Goal: Transaction & Acquisition: Book appointment/travel/reservation

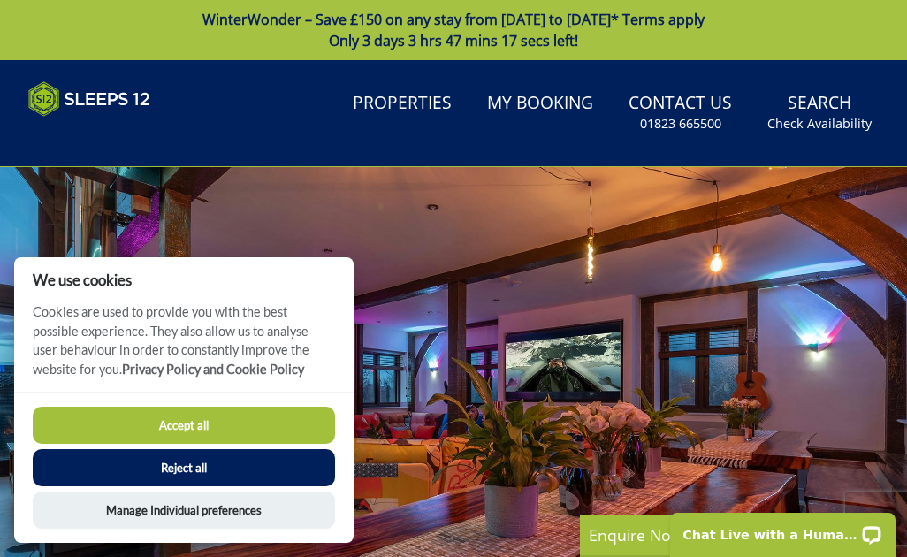
click at [234, 463] on button "Reject all" at bounding box center [184, 467] width 302 height 37
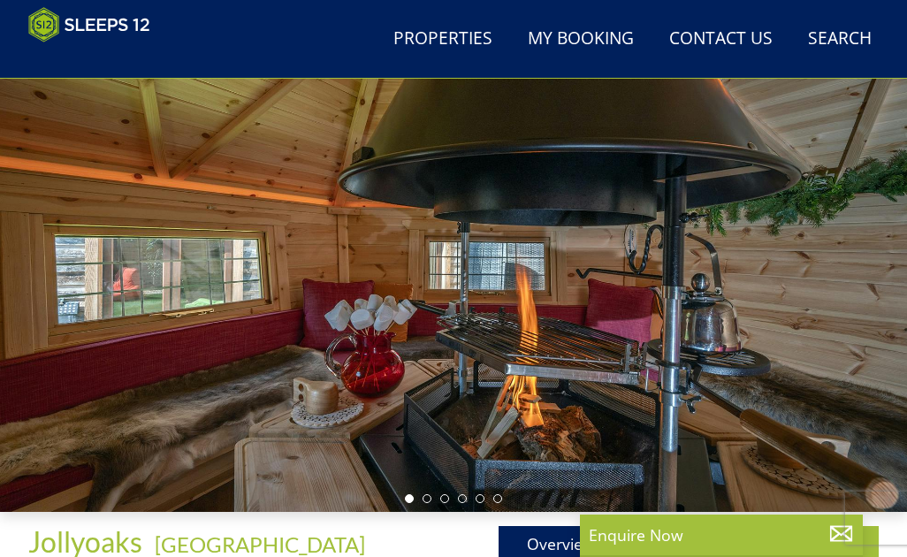
scroll to position [131, 0]
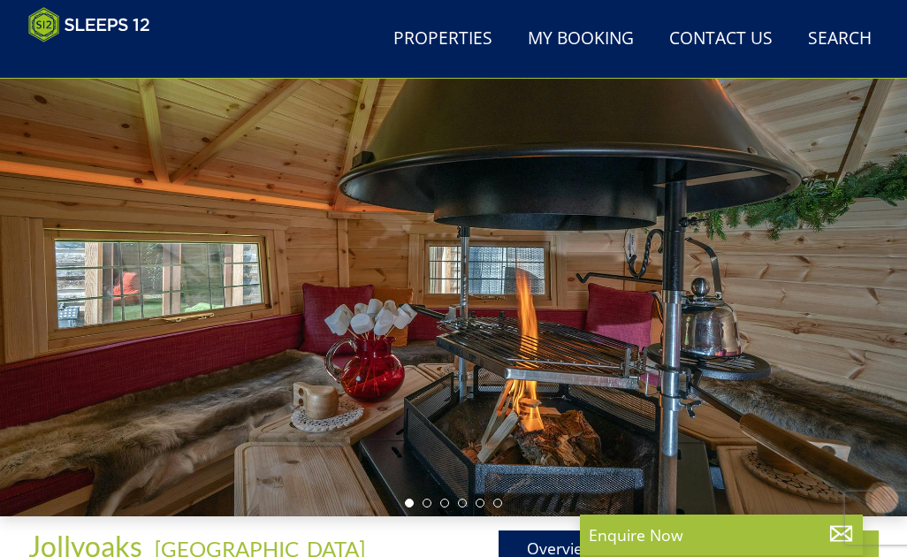
click at [802, 346] on div at bounding box center [453, 262] width 907 height 508
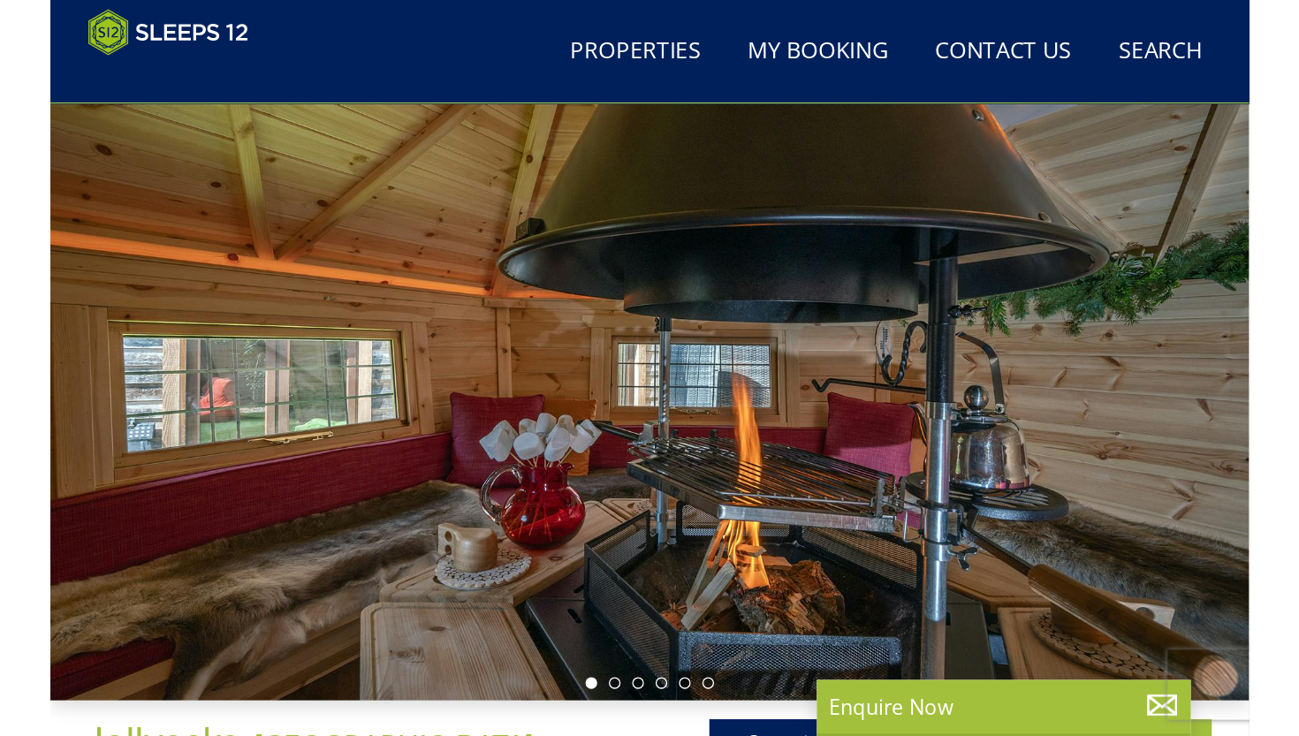
scroll to position [106, 0]
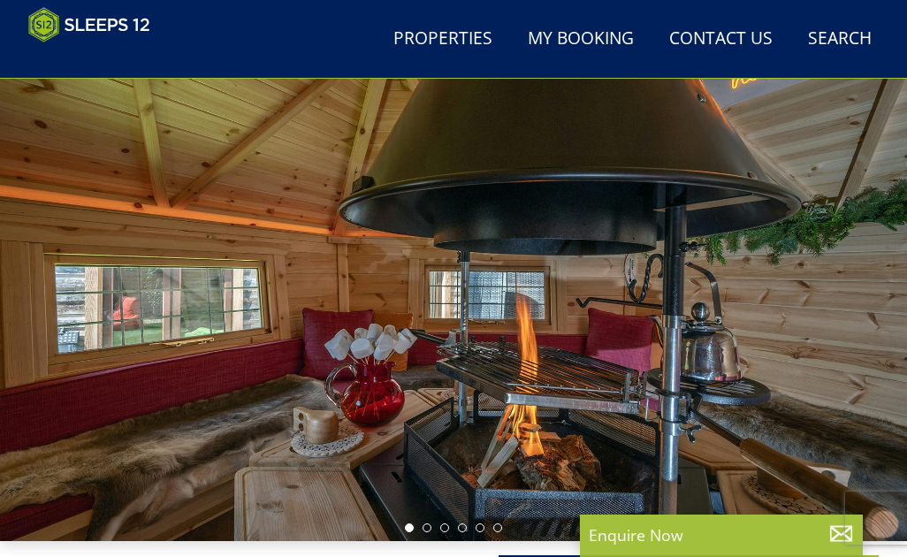
click at [449, 270] on div at bounding box center [453, 287] width 907 height 508
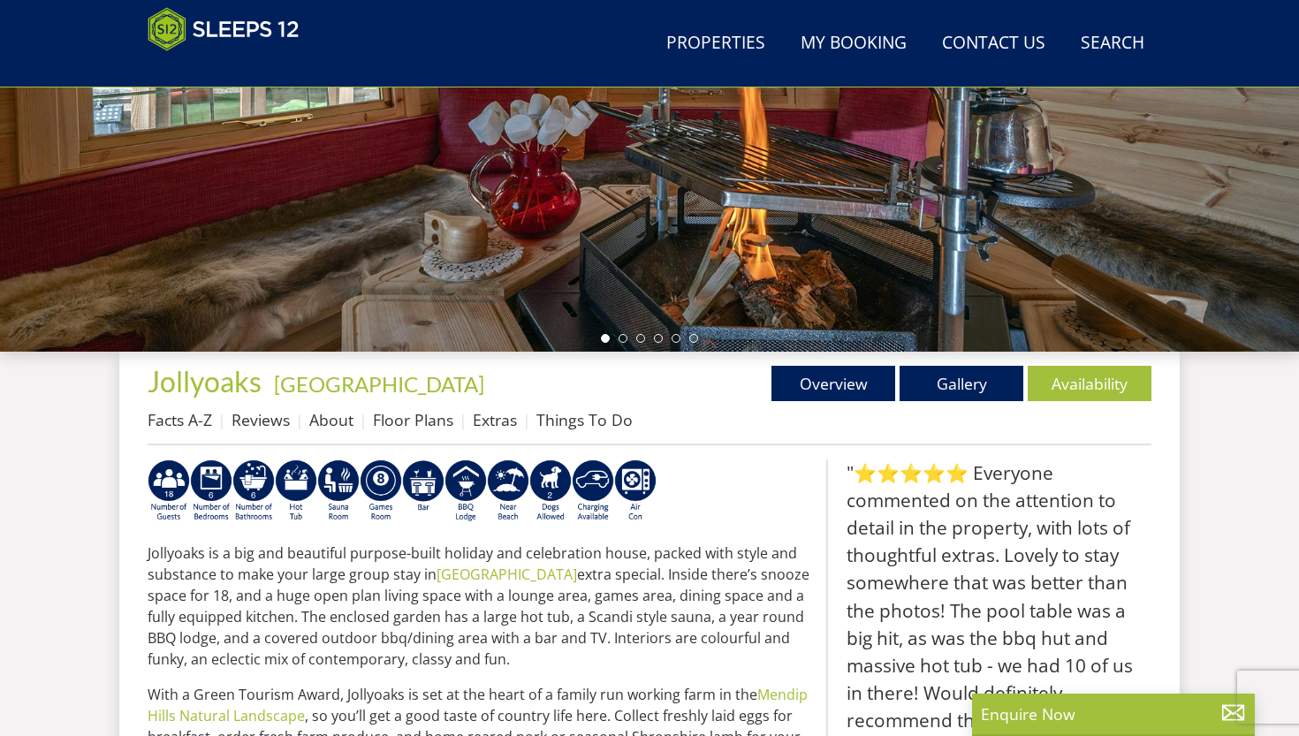
scroll to position [413, 0]
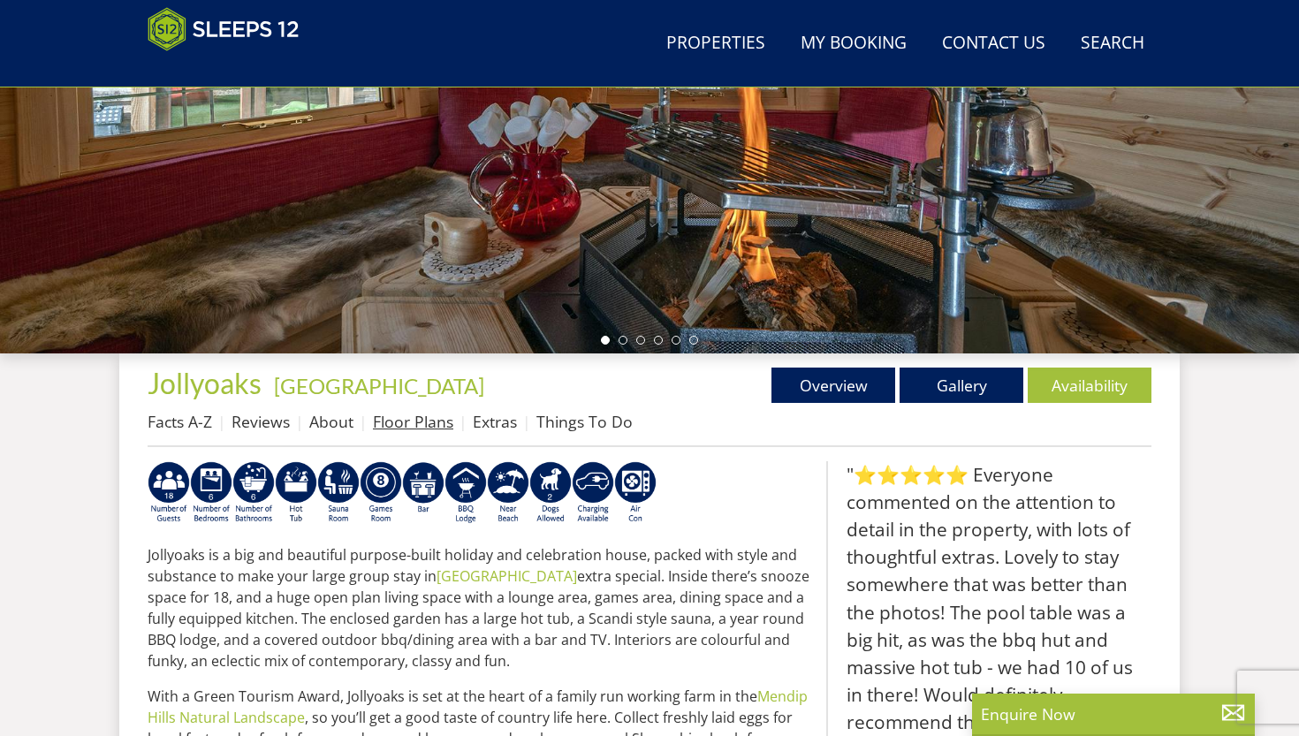
click at [385, 419] on link "Floor Plans" at bounding box center [413, 421] width 80 height 21
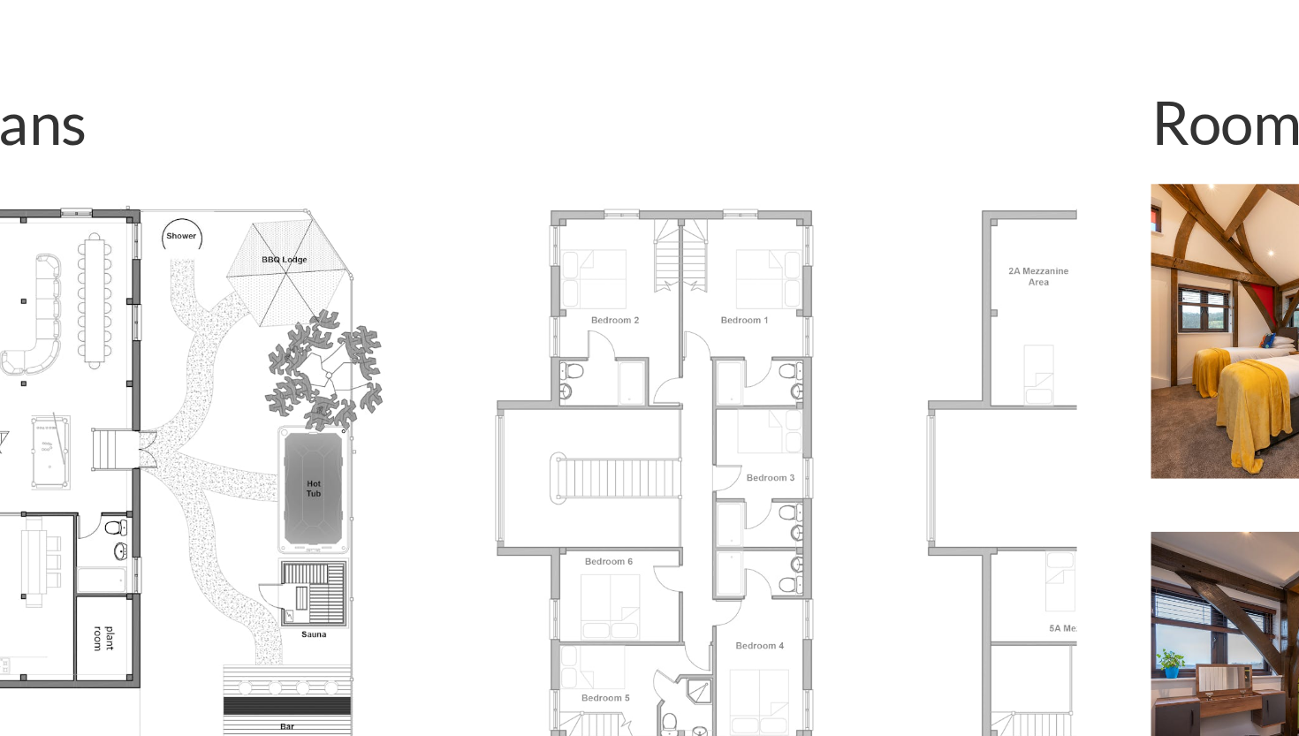
scroll to position [726, 0]
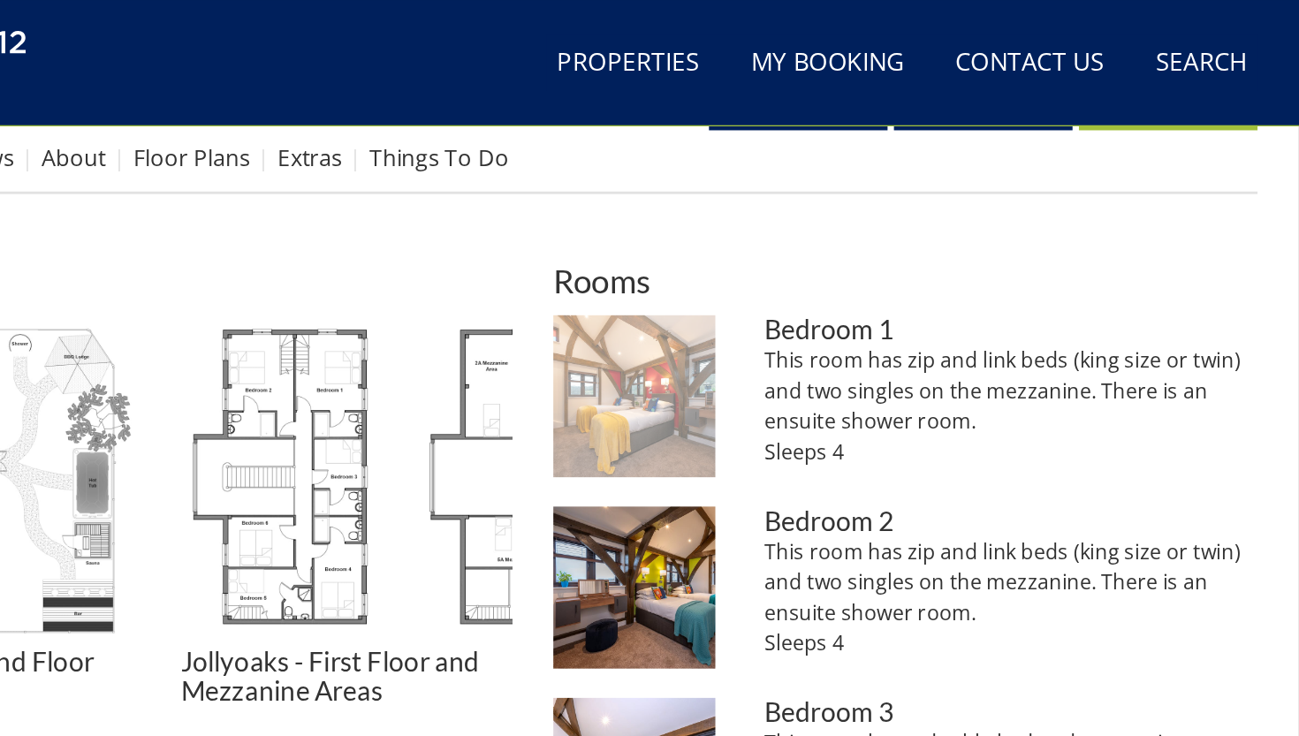
click at [664, 315] on img at bounding box center [720, 274] width 112 height 112
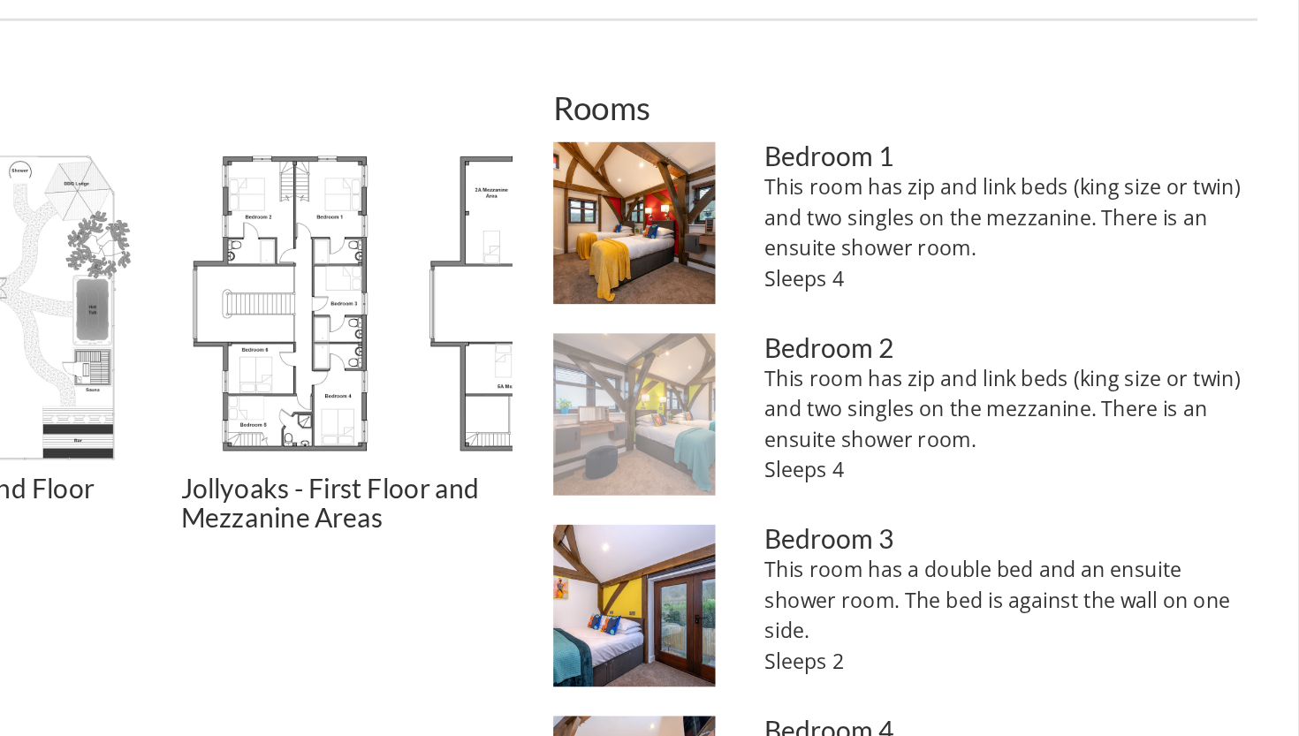
click at [664, 351] on img at bounding box center [720, 407] width 112 height 112
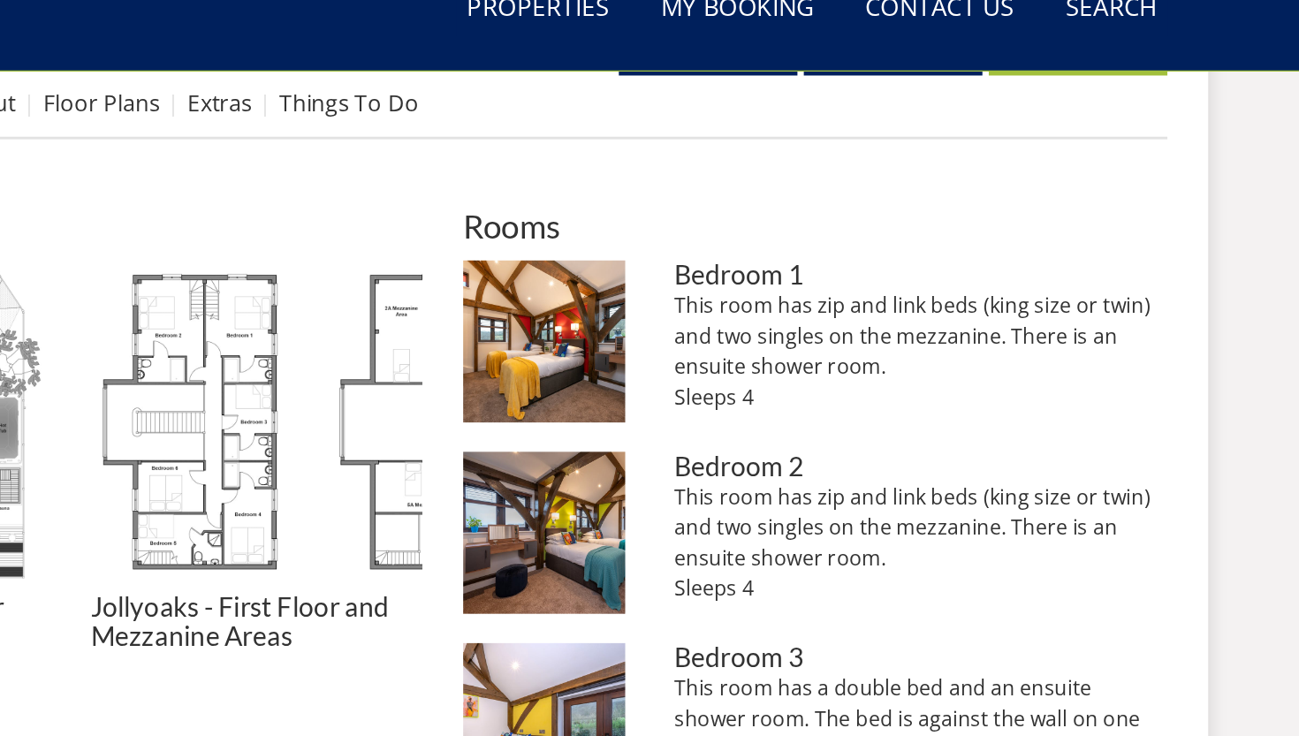
scroll to position [649, 0]
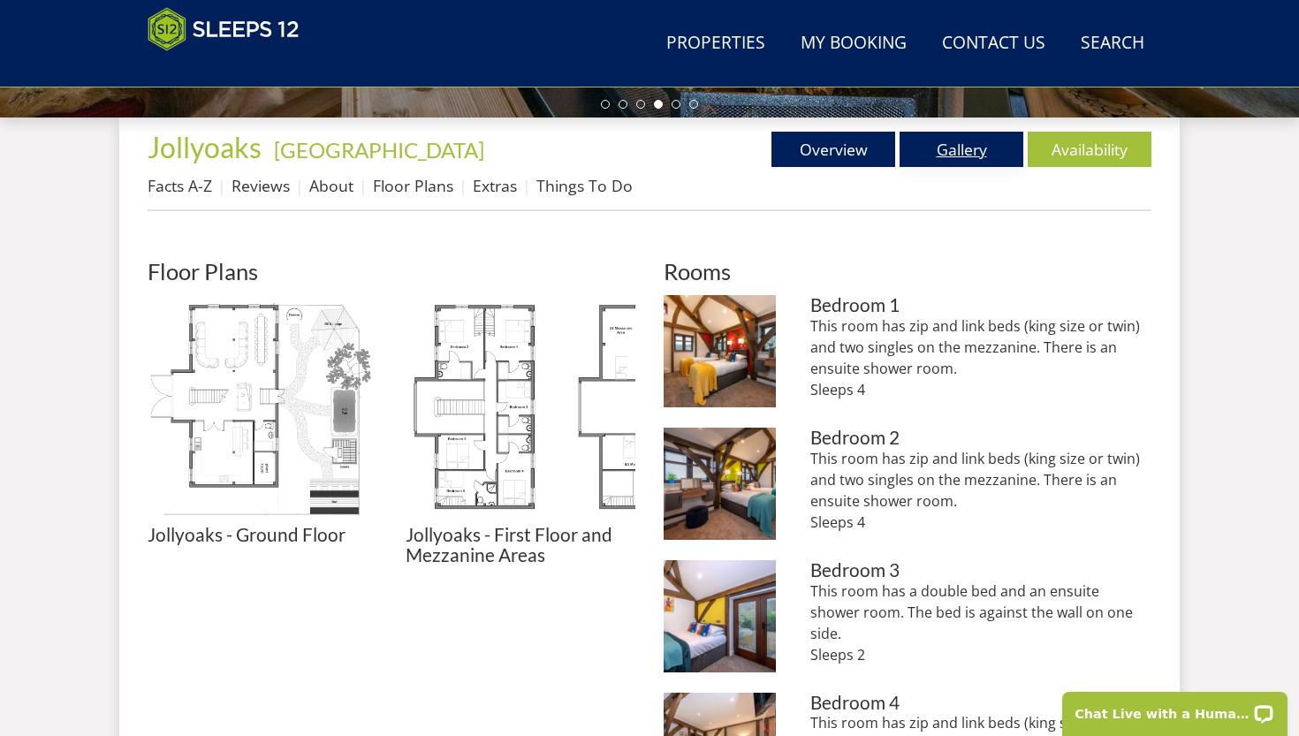
click at [906, 146] on link "Gallery" at bounding box center [962, 149] width 124 height 35
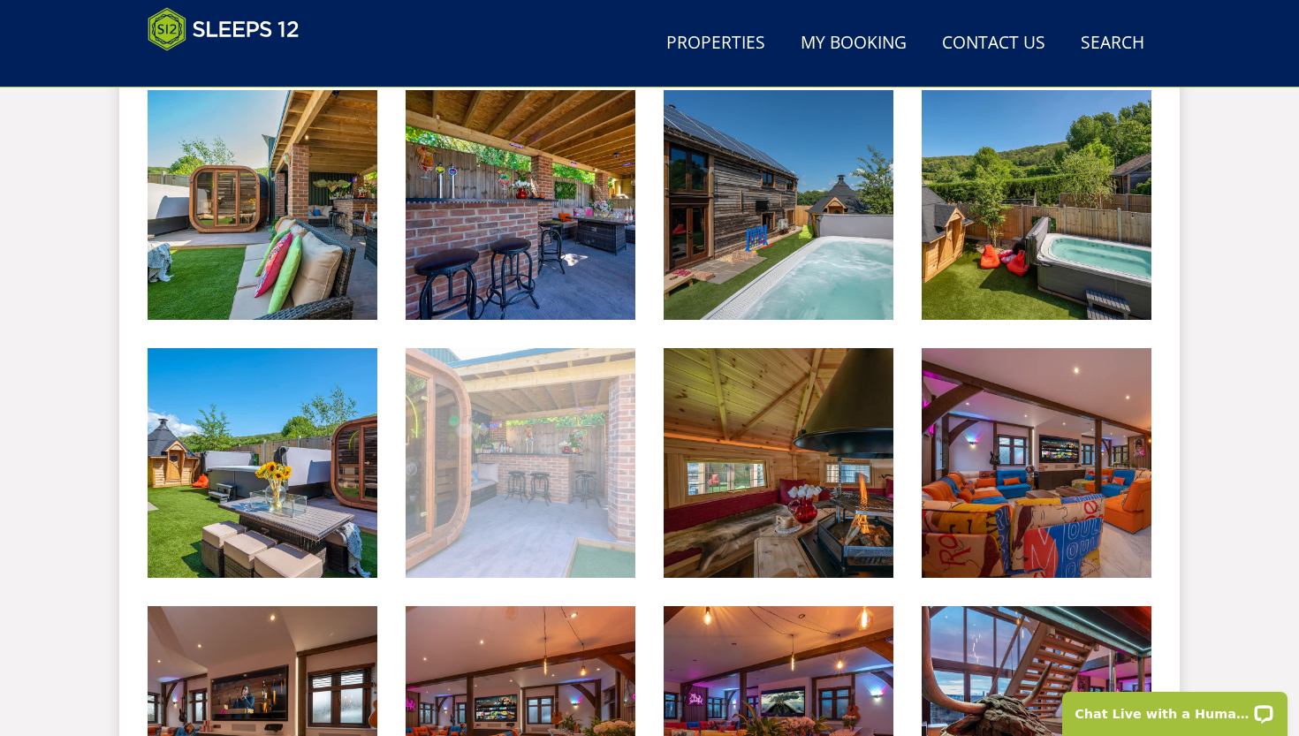
scroll to position [781, 0]
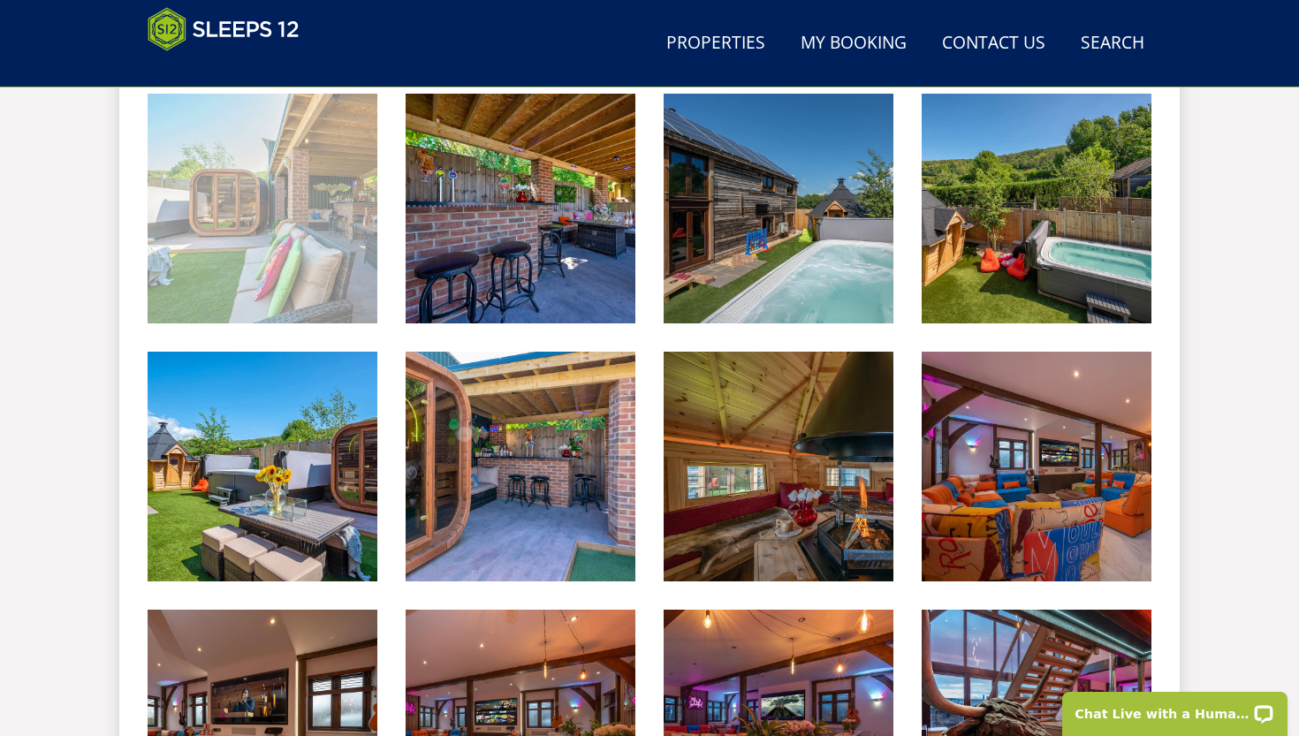
click at [280, 270] on img at bounding box center [263, 209] width 230 height 230
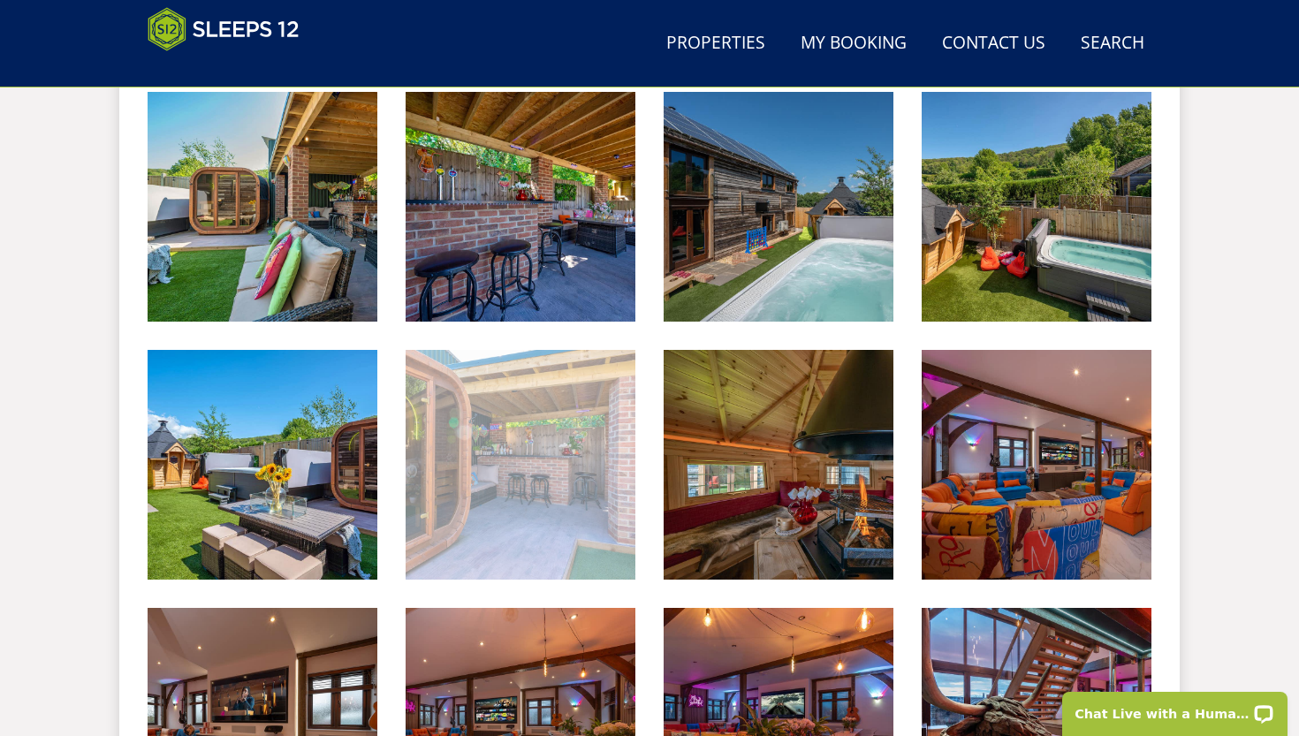
scroll to position [774, 0]
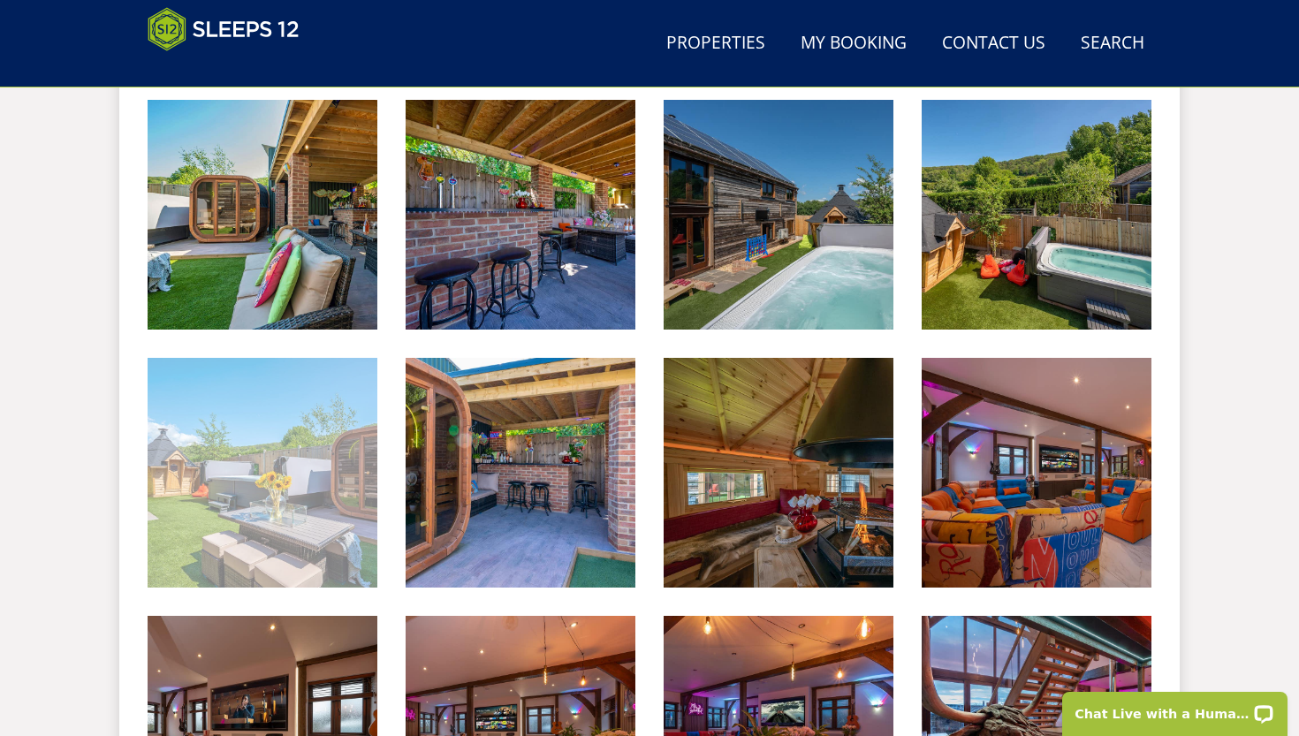
click at [356, 457] on img at bounding box center [263, 473] width 230 height 230
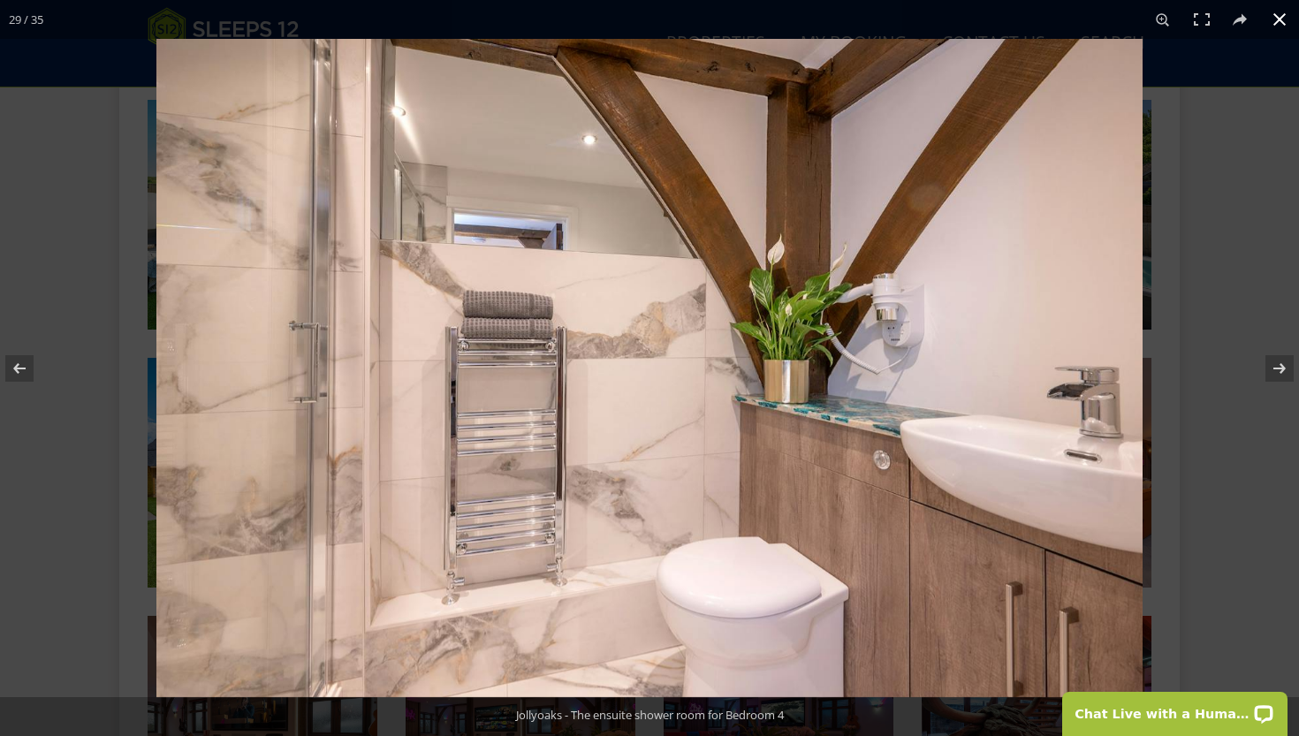
click at [906, 218] on div at bounding box center [805, 407] width 1299 height 736
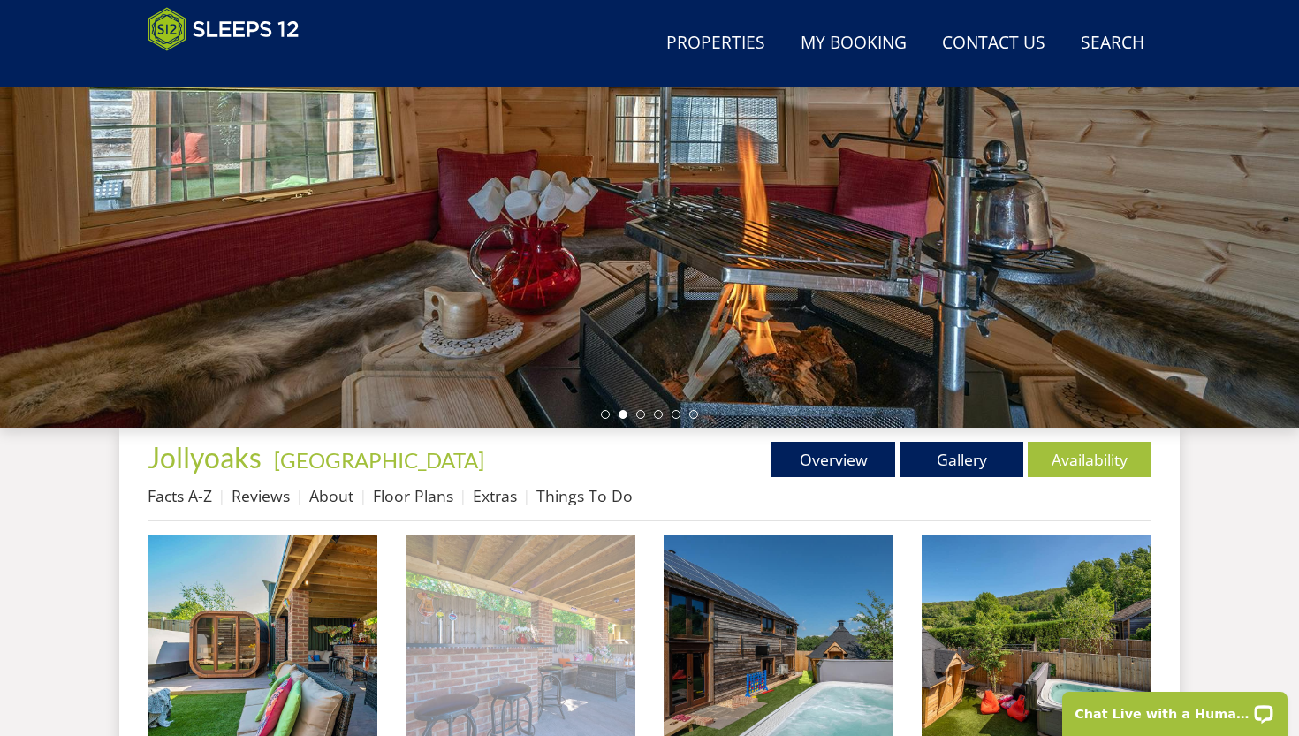
scroll to position [459, 0]
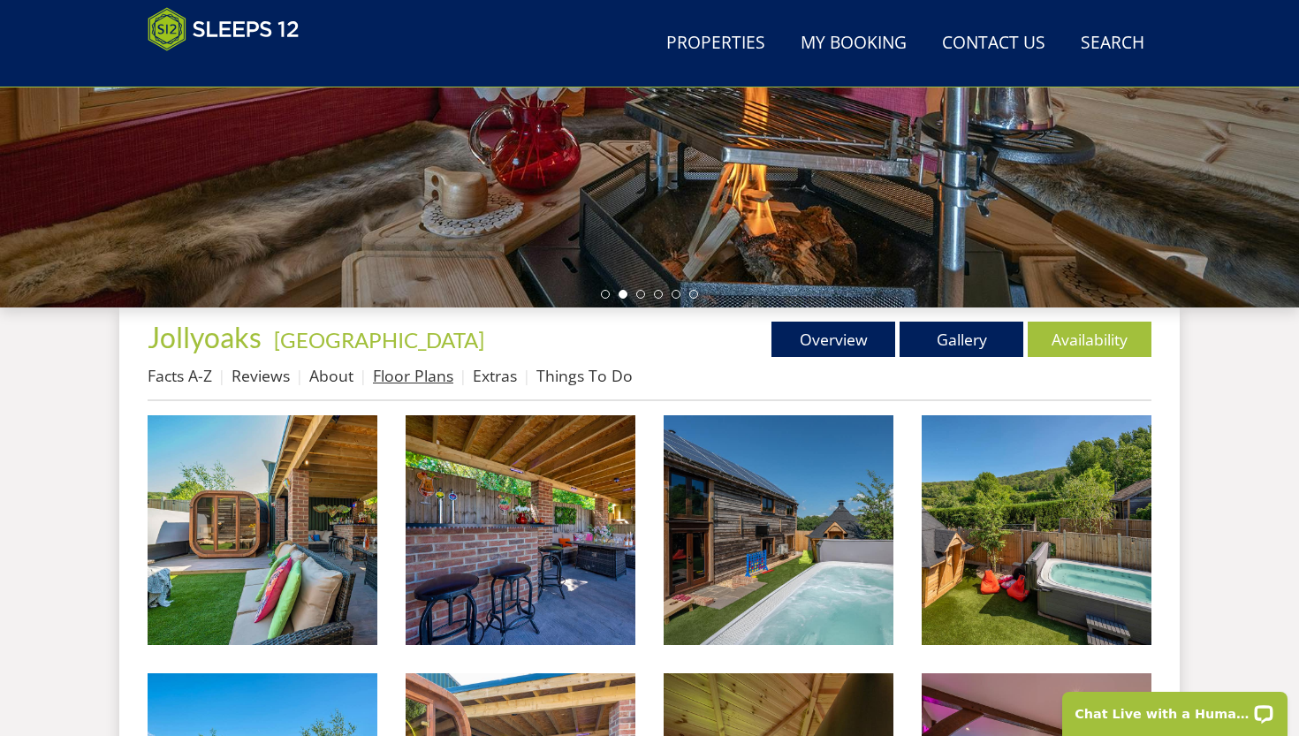
click at [408, 385] on link "Floor Plans" at bounding box center [413, 375] width 80 height 21
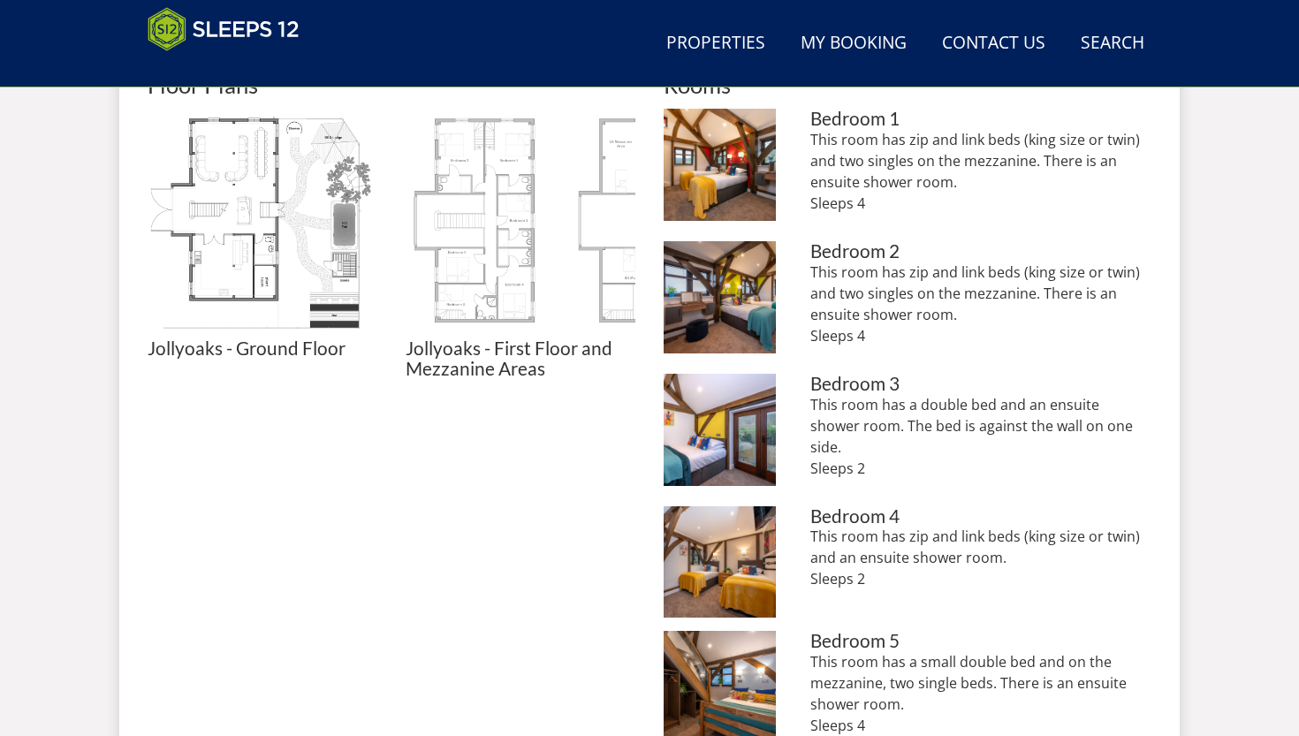
scroll to position [835, 0]
click at [513, 243] on img at bounding box center [521, 224] width 230 height 230
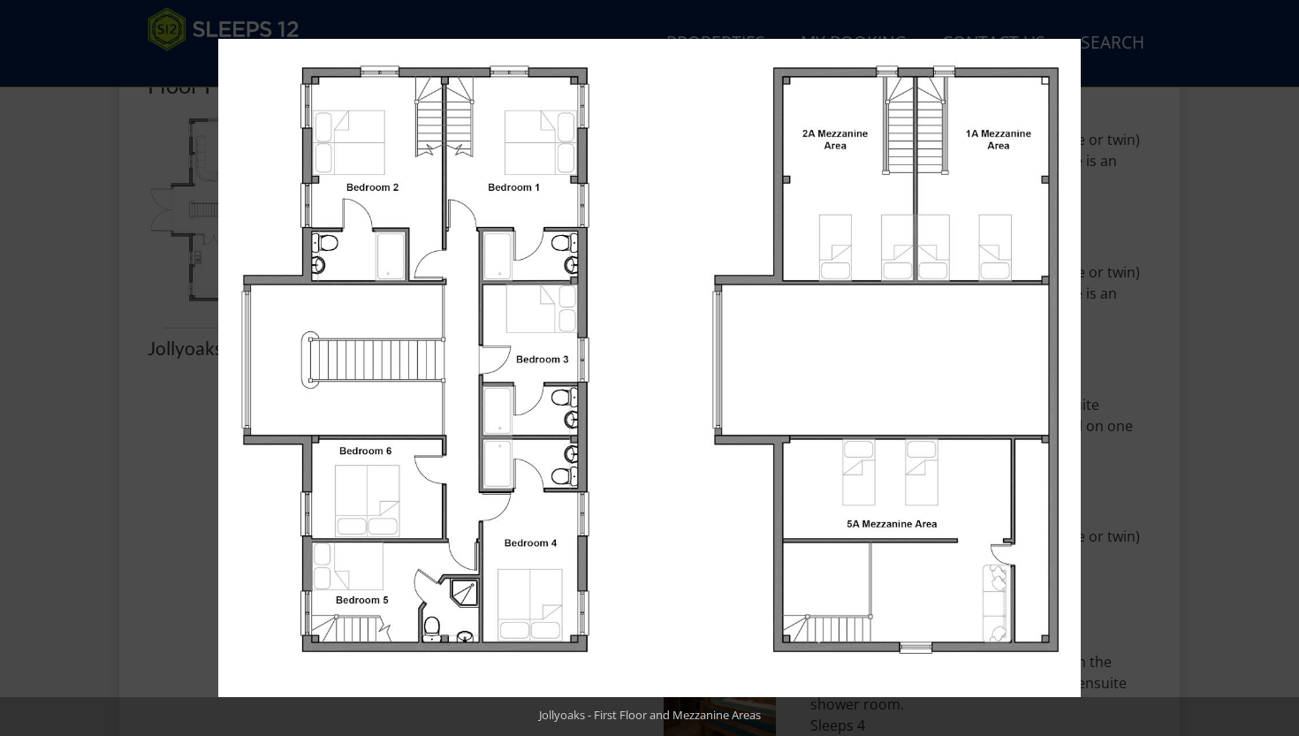
click at [906, 450] on div at bounding box center [867, 407] width 1299 height 736
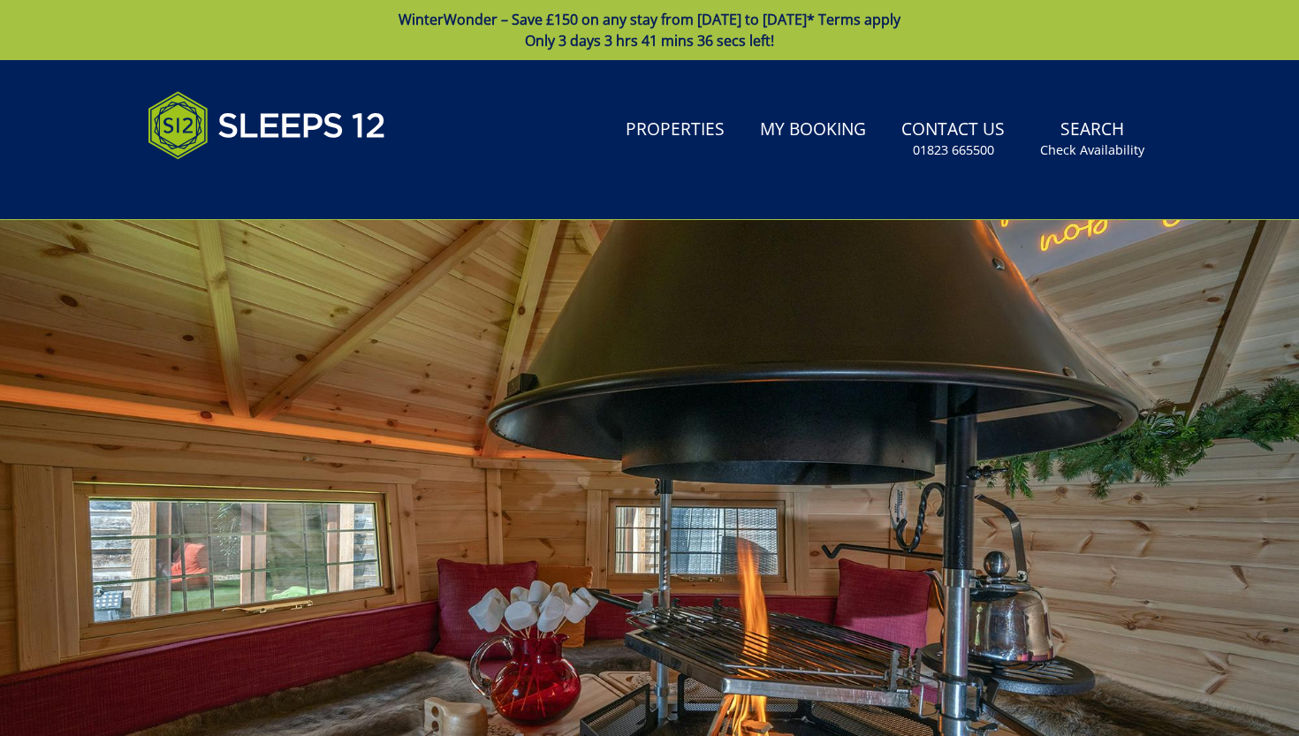
scroll to position [0, 0]
click at [694, 138] on link "Properties" at bounding box center [675, 130] width 113 height 40
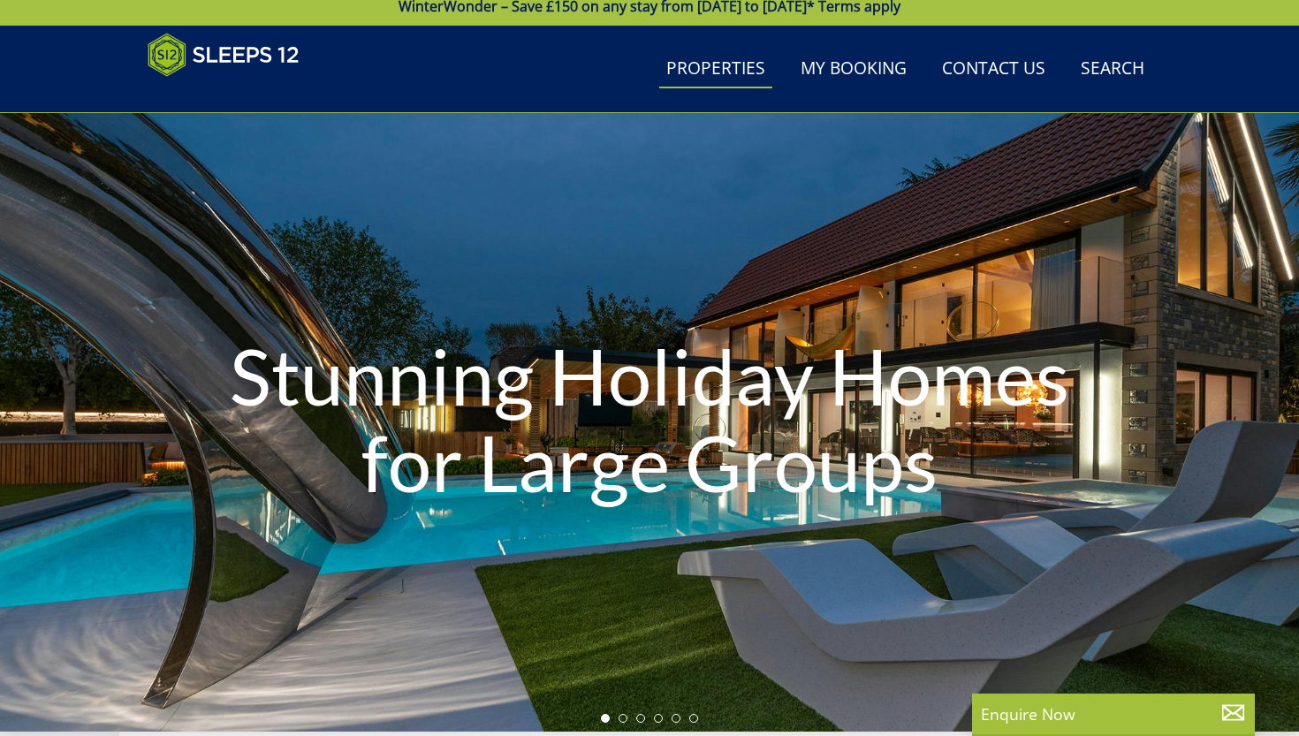
scroll to position [15, 0]
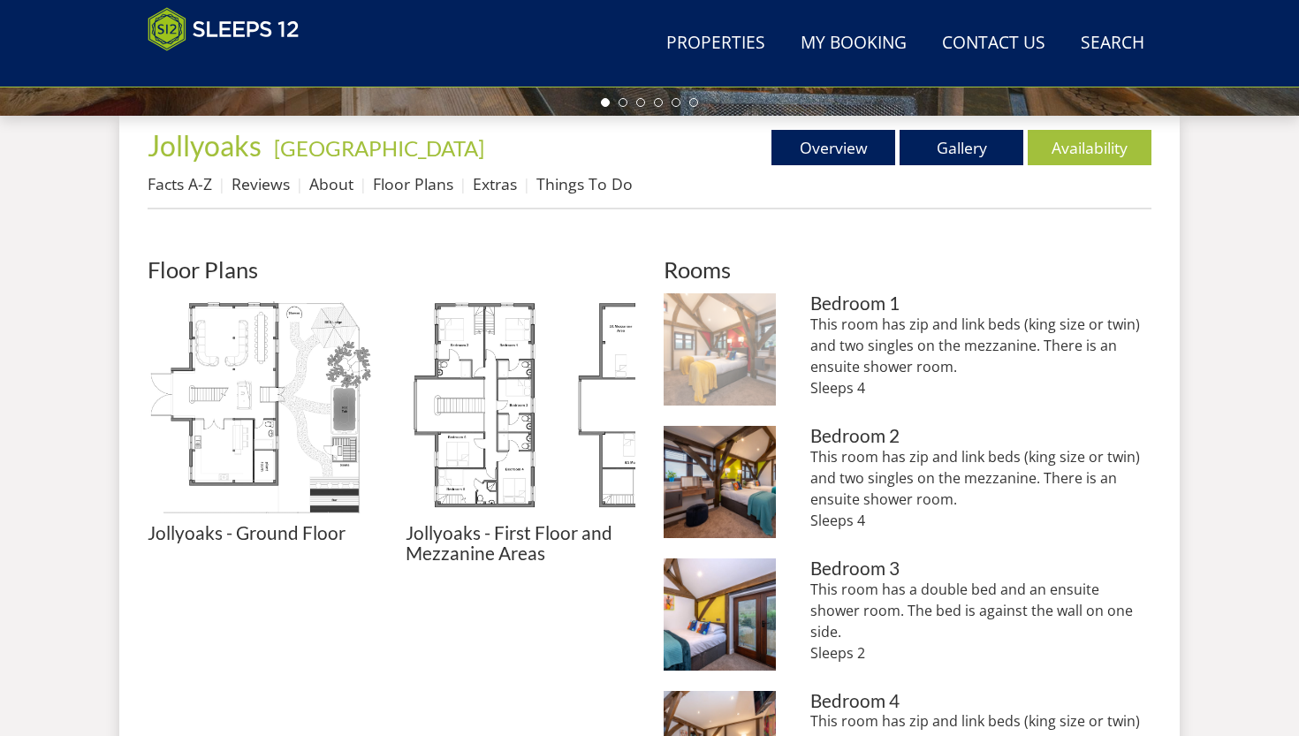
scroll to position [643, 0]
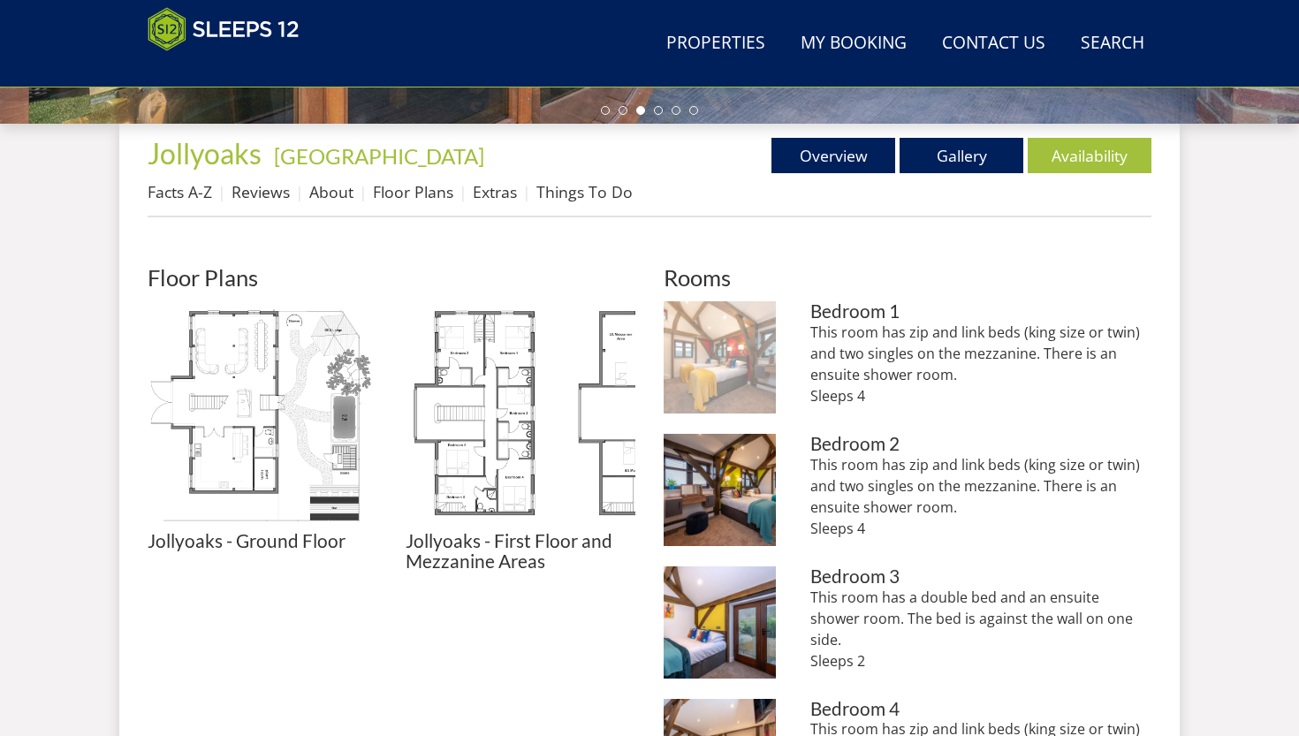
click at [743, 380] on img at bounding box center [720, 357] width 112 height 112
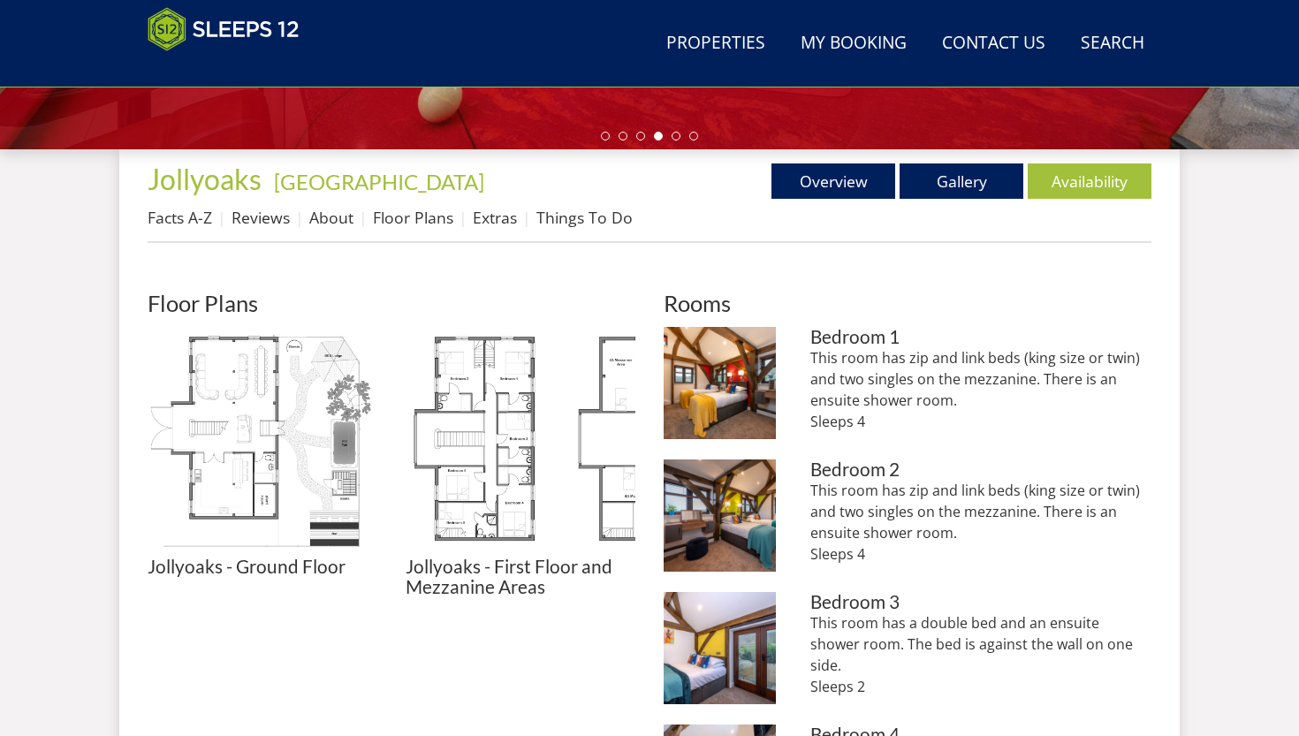
scroll to position [623, 0]
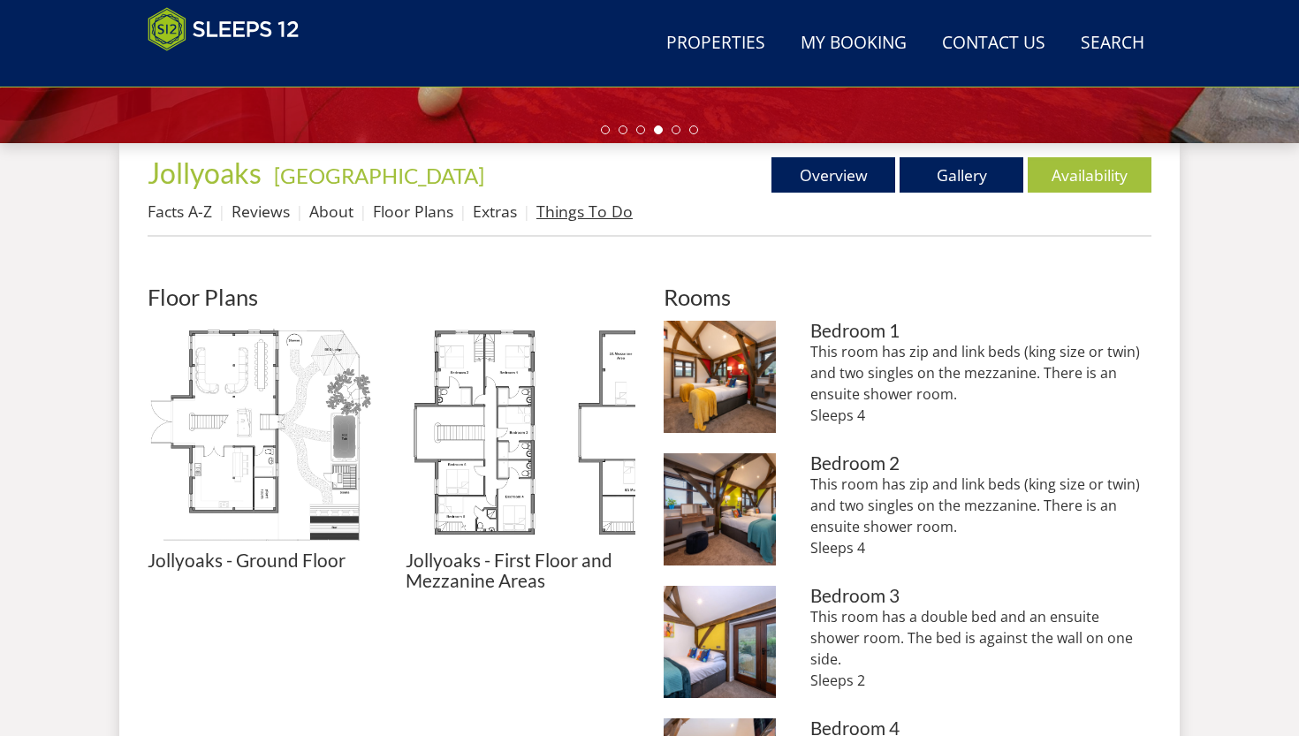
click at [575, 217] on link "Things To Do" at bounding box center [585, 211] width 96 height 21
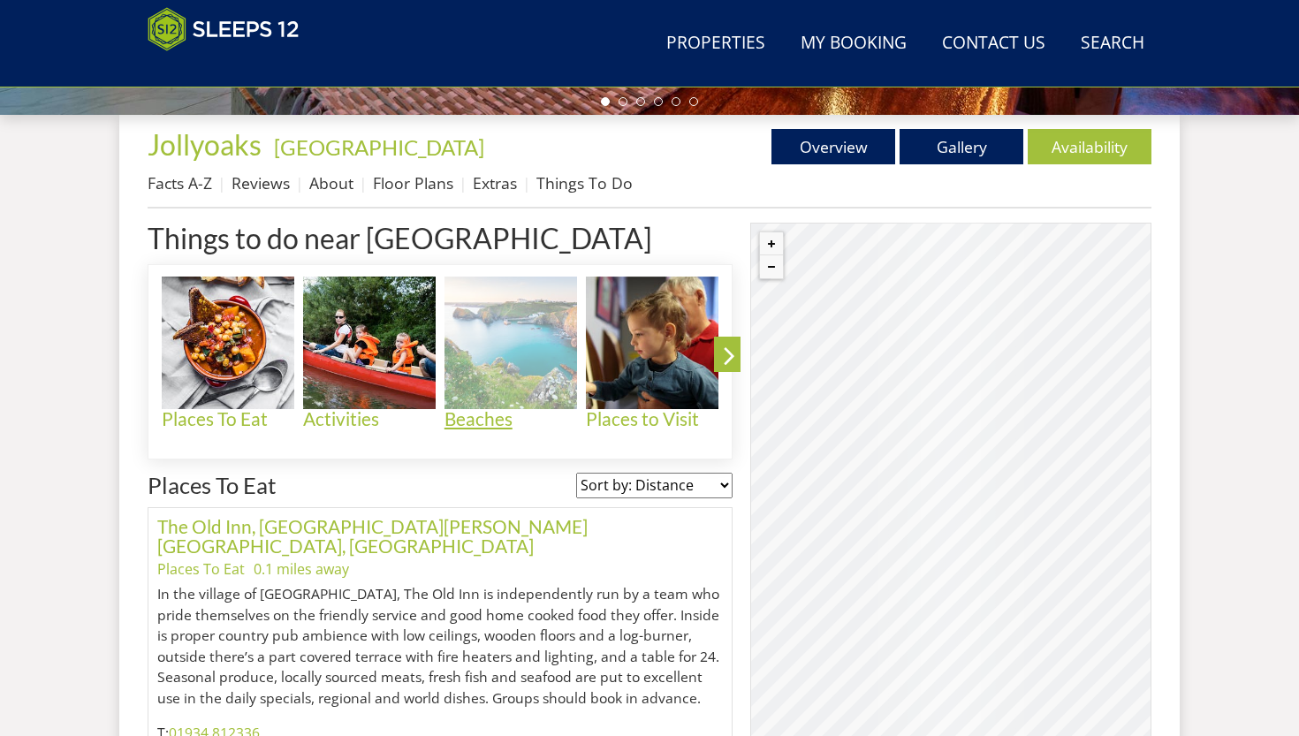
scroll to position [657, 0]
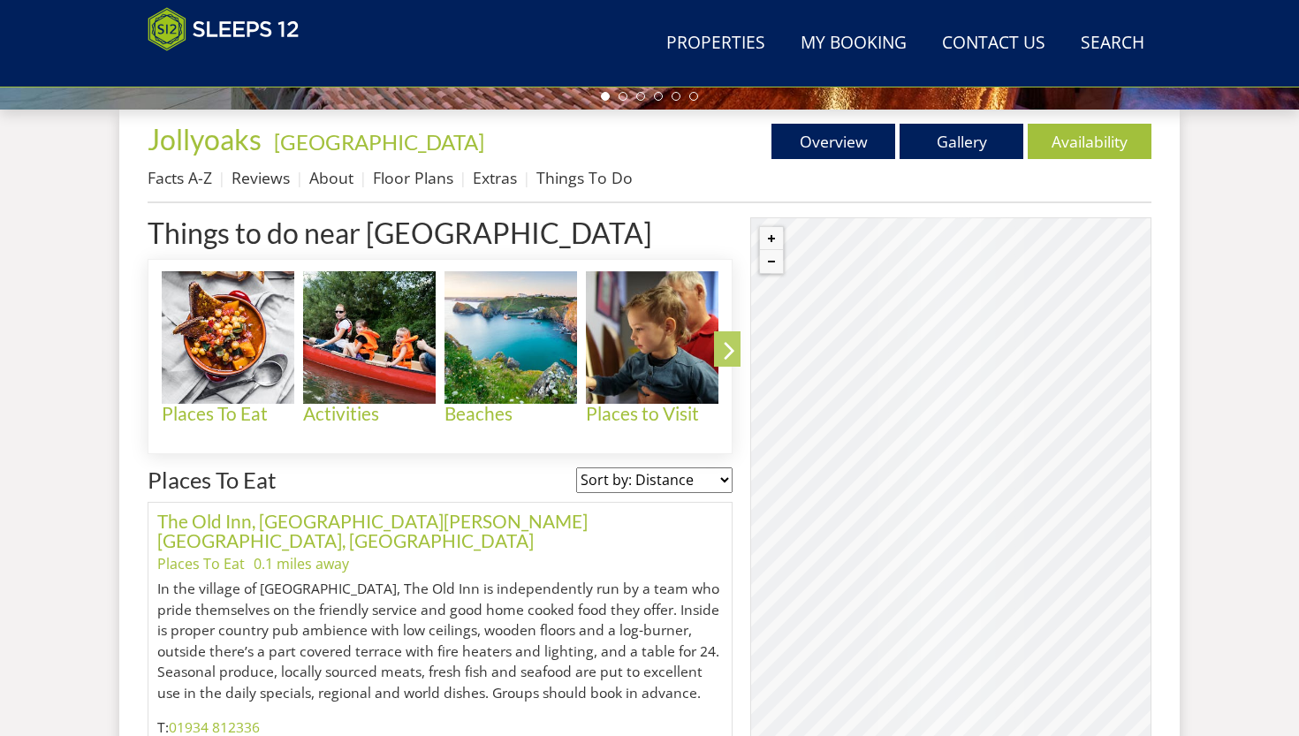
click at [727, 341] on icon at bounding box center [729, 354] width 31 height 42
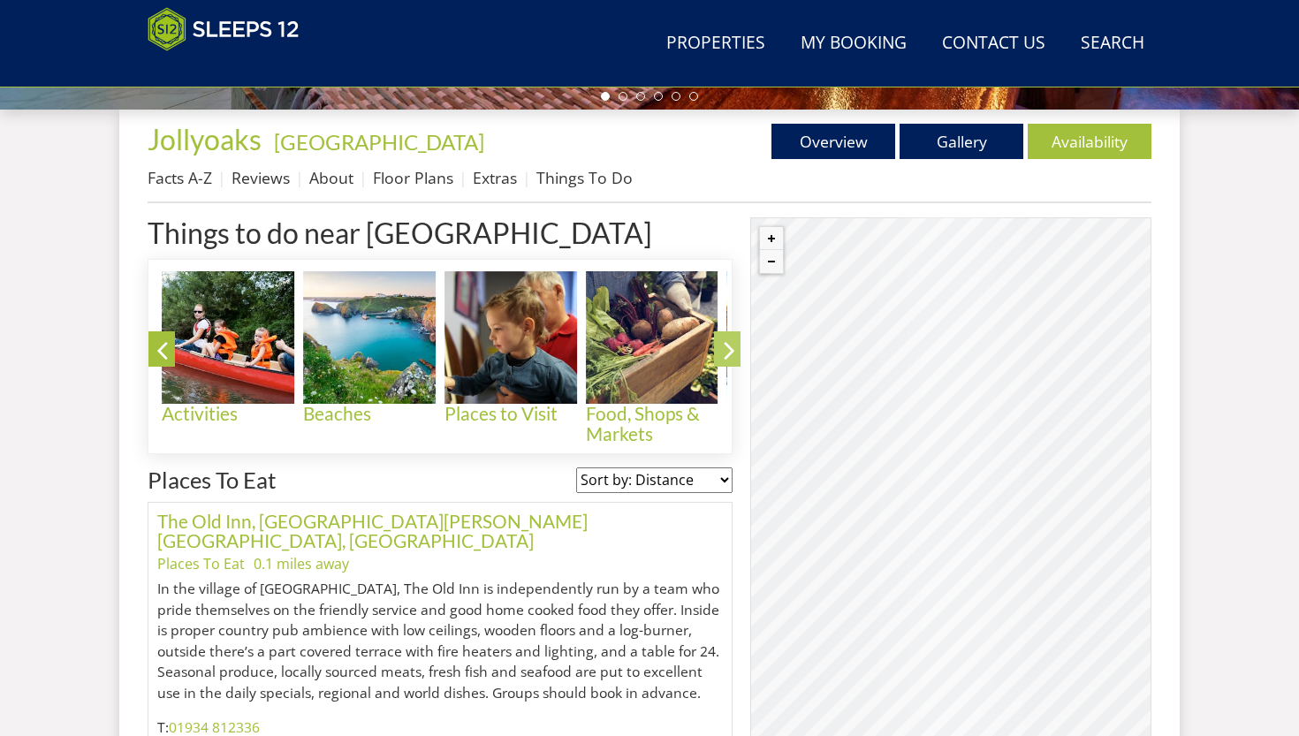
click at [727, 341] on icon at bounding box center [729, 354] width 31 height 42
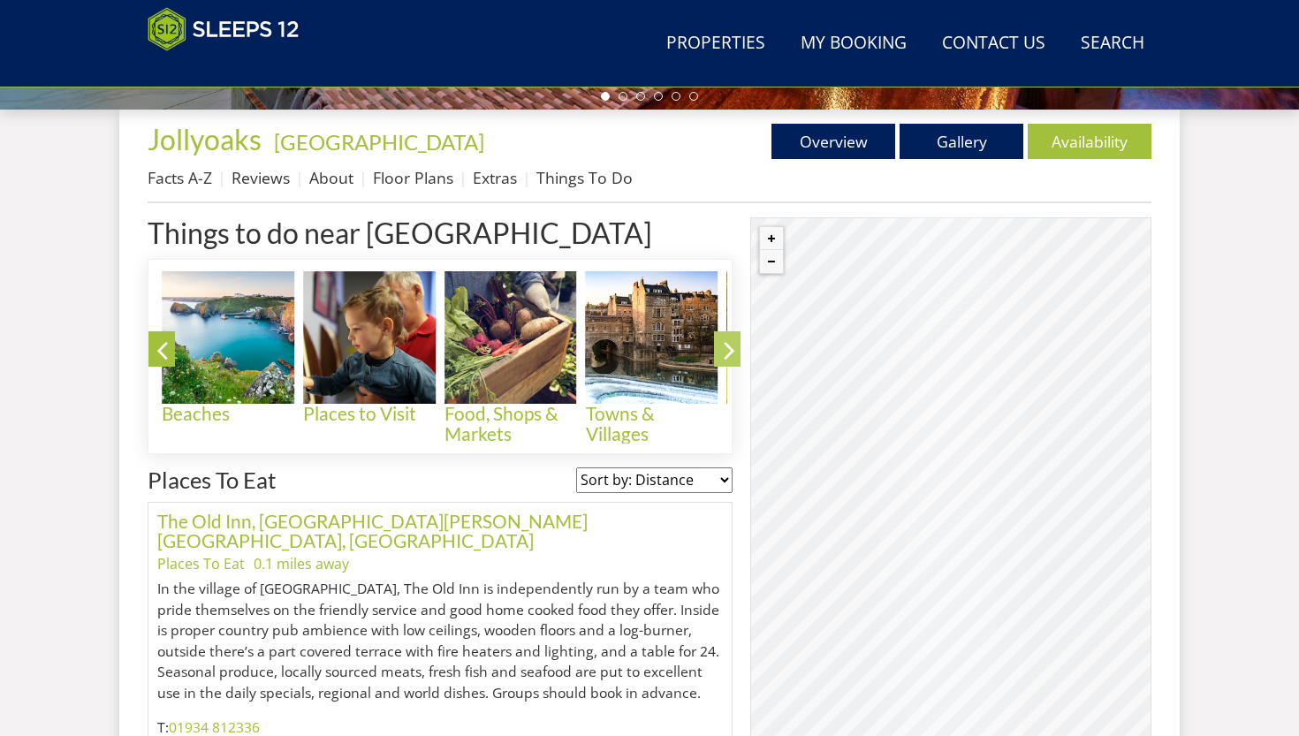
click at [727, 341] on icon at bounding box center [729, 354] width 31 height 42
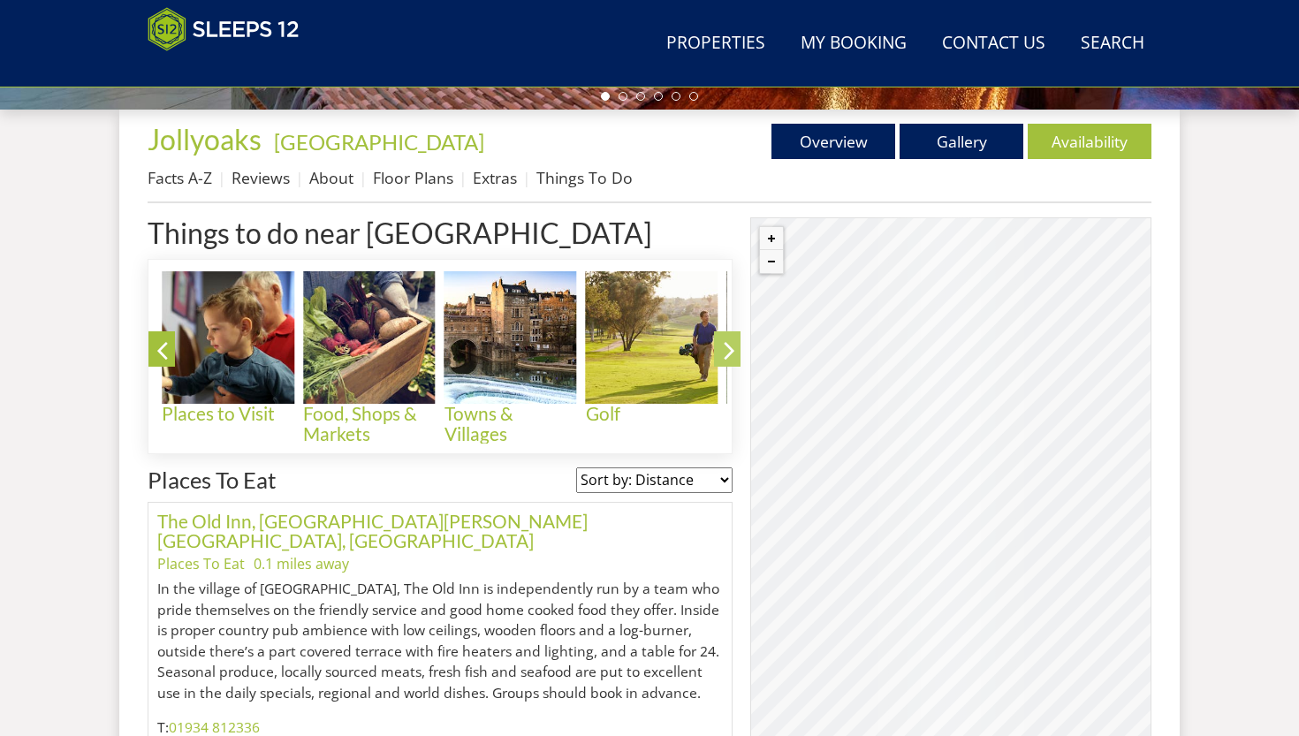
click at [727, 341] on icon at bounding box center [729, 354] width 31 height 42
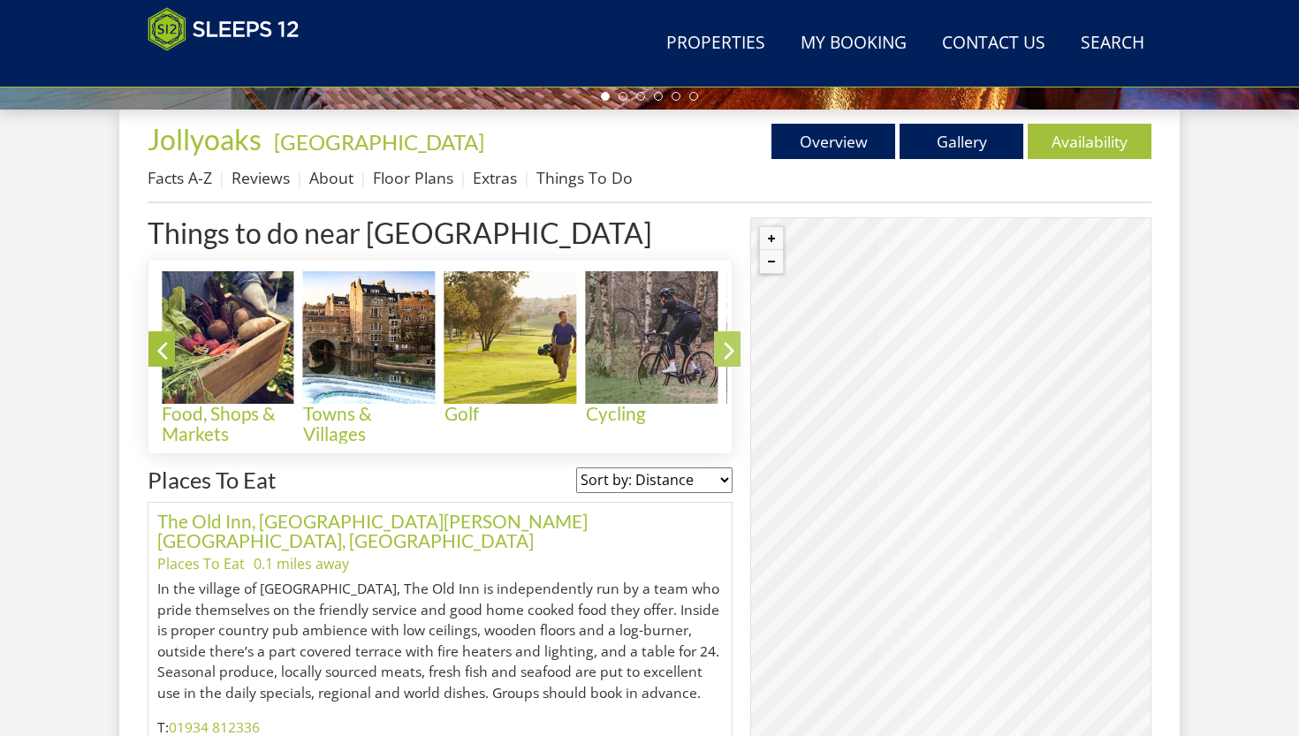
click at [727, 341] on icon at bounding box center [729, 354] width 31 height 42
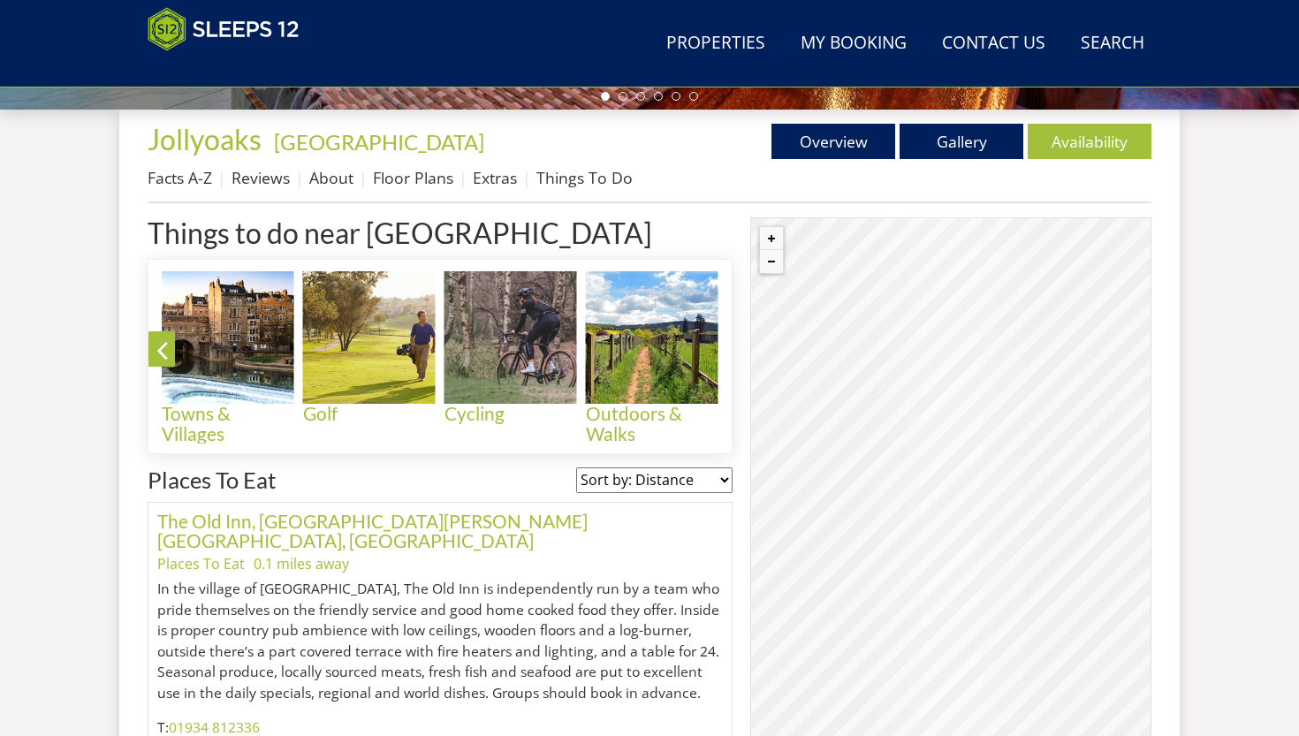
click at [727, 341] on icon at bounding box center [729, 354] width 31 height 42
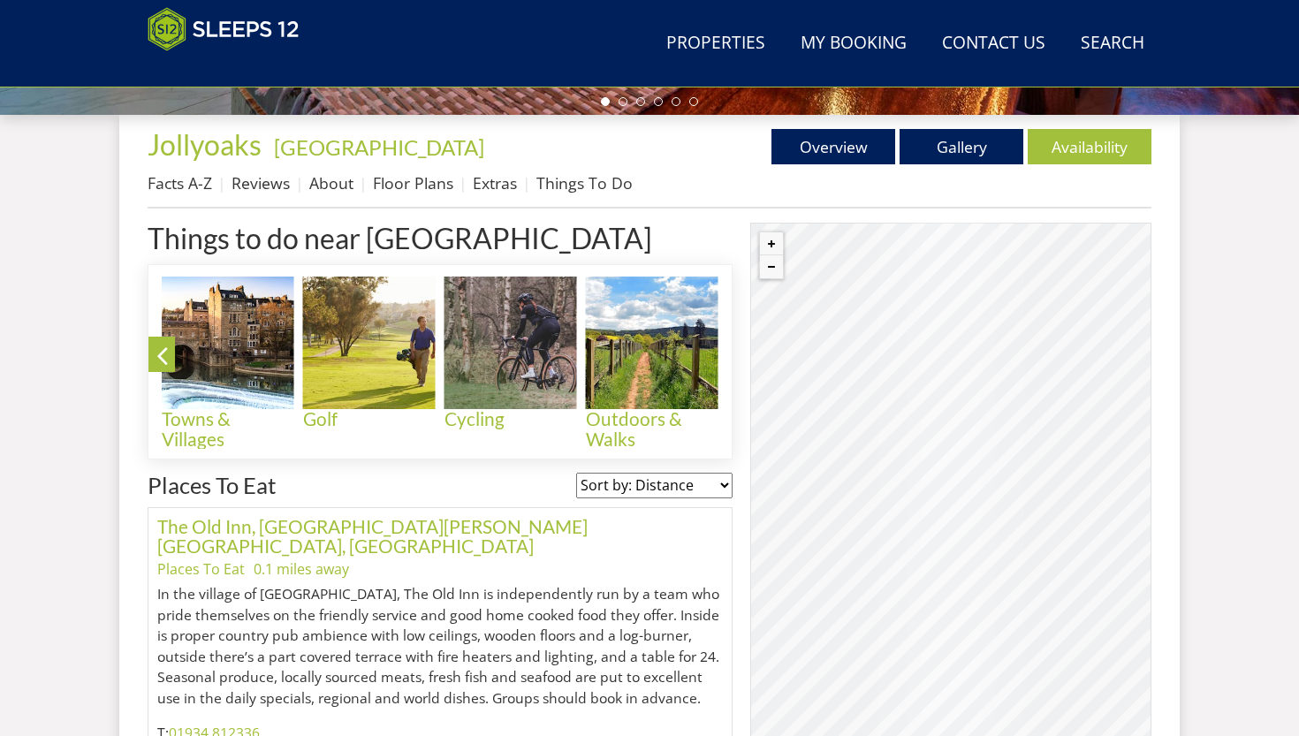
scroll to position [621, 0]
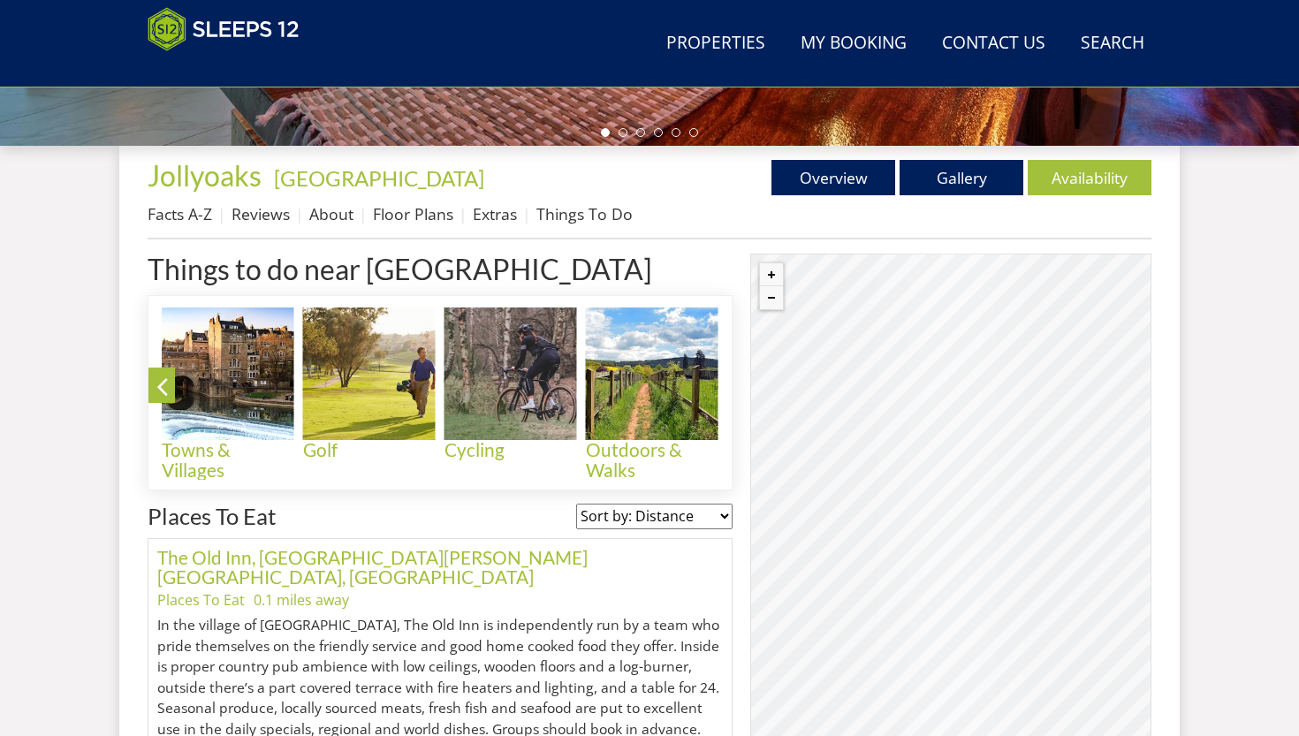
click at [866, 170] on link "Overview" at bounding box center [834, 177] width 124 height 35
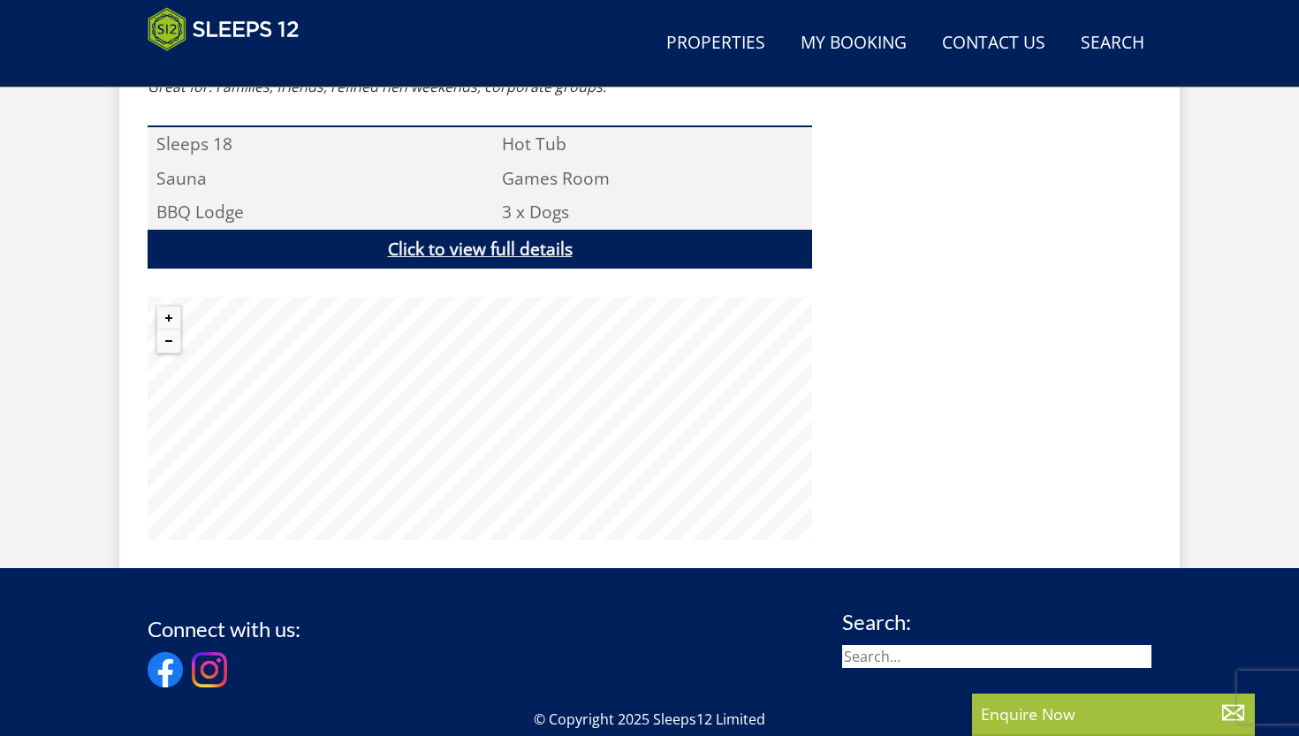
scroll to position [1232, 0]
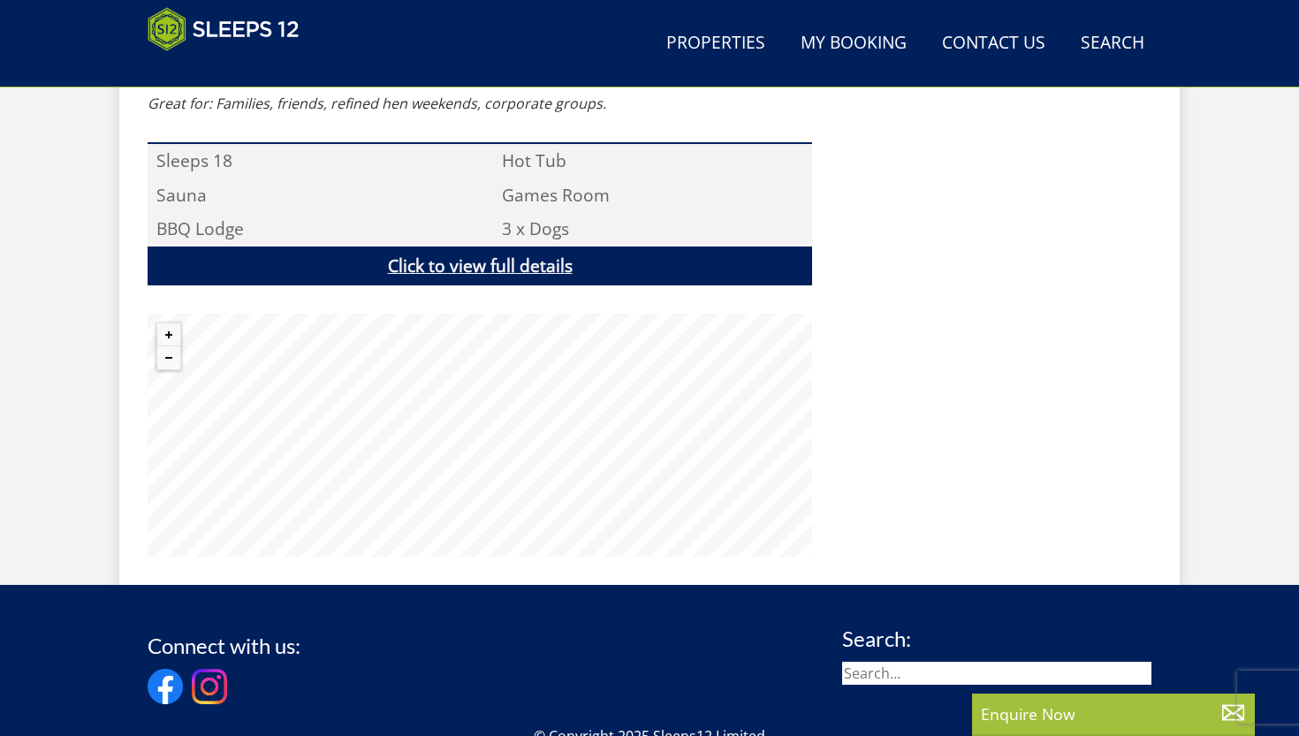
click at [475, 266] on link "Click to view full details" at bounding box center [480, 267] width 665 height 40
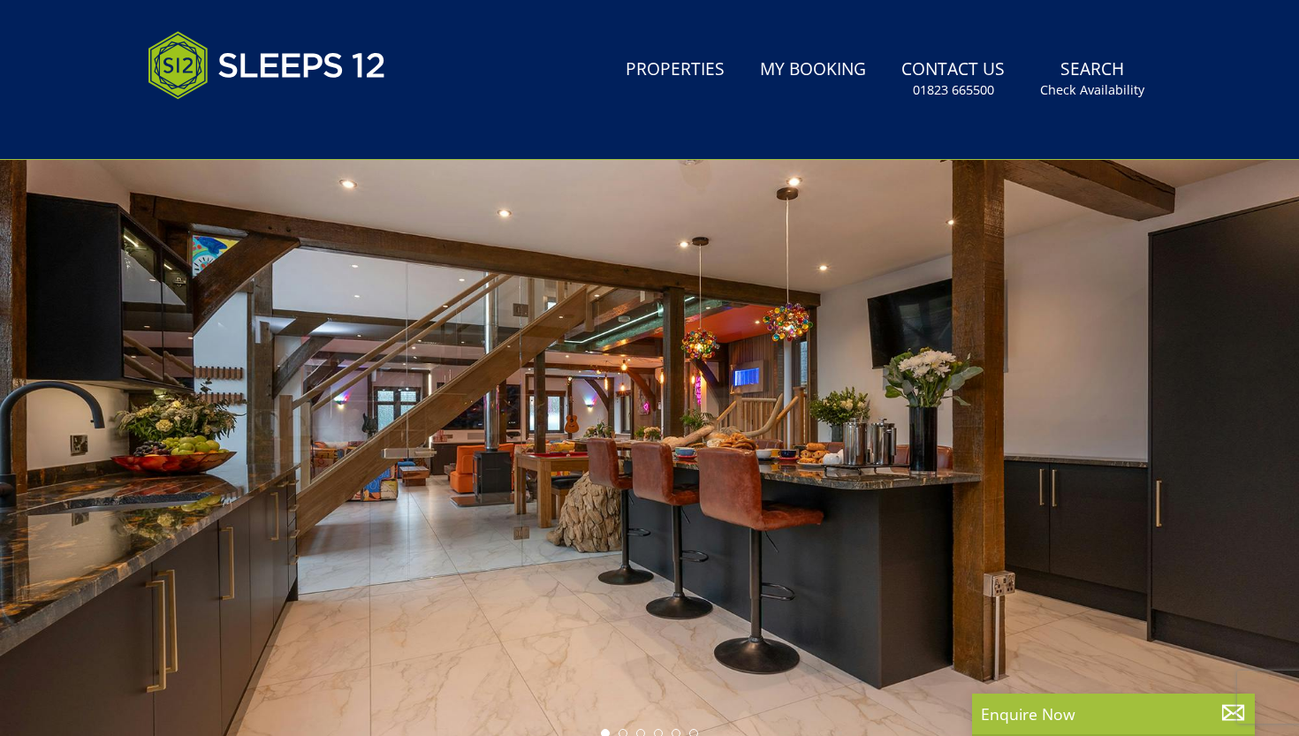
scroll to position [103, 0]
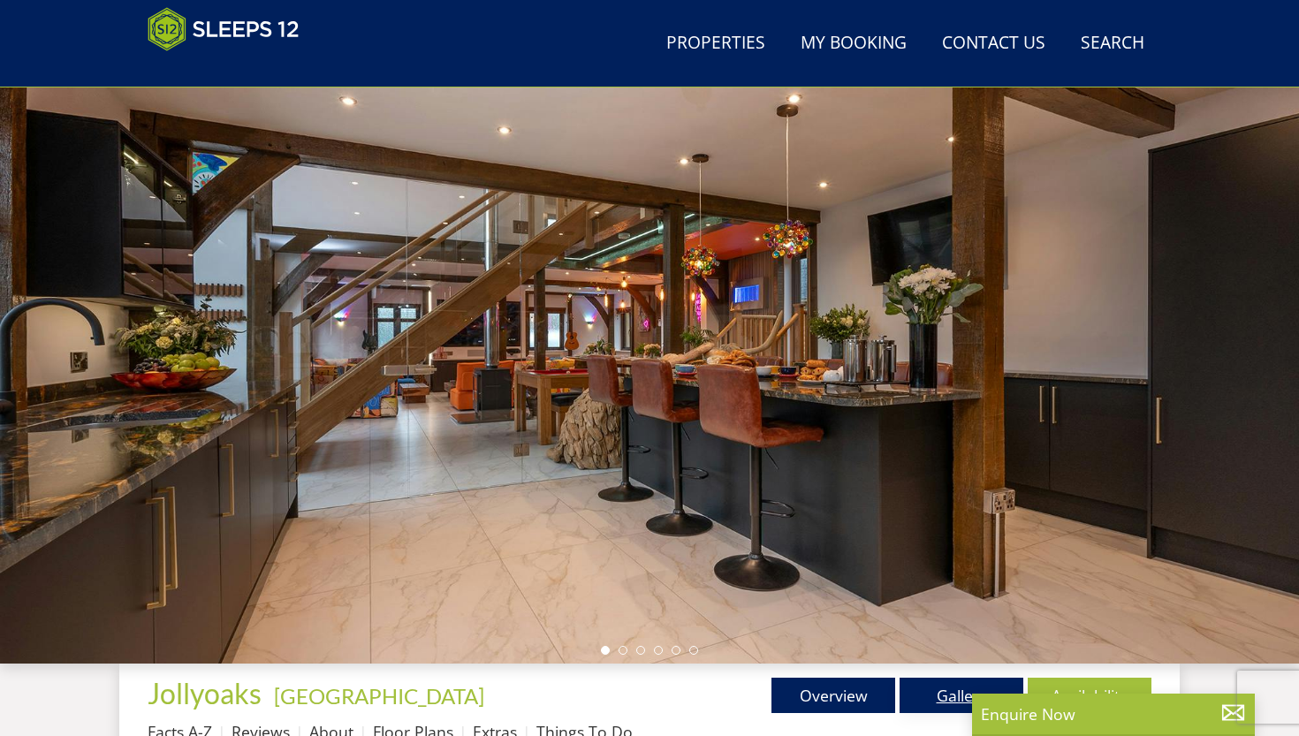
click at [906, 556] on link "Gallery" at bounding box center [962, 695] width 124 height 35
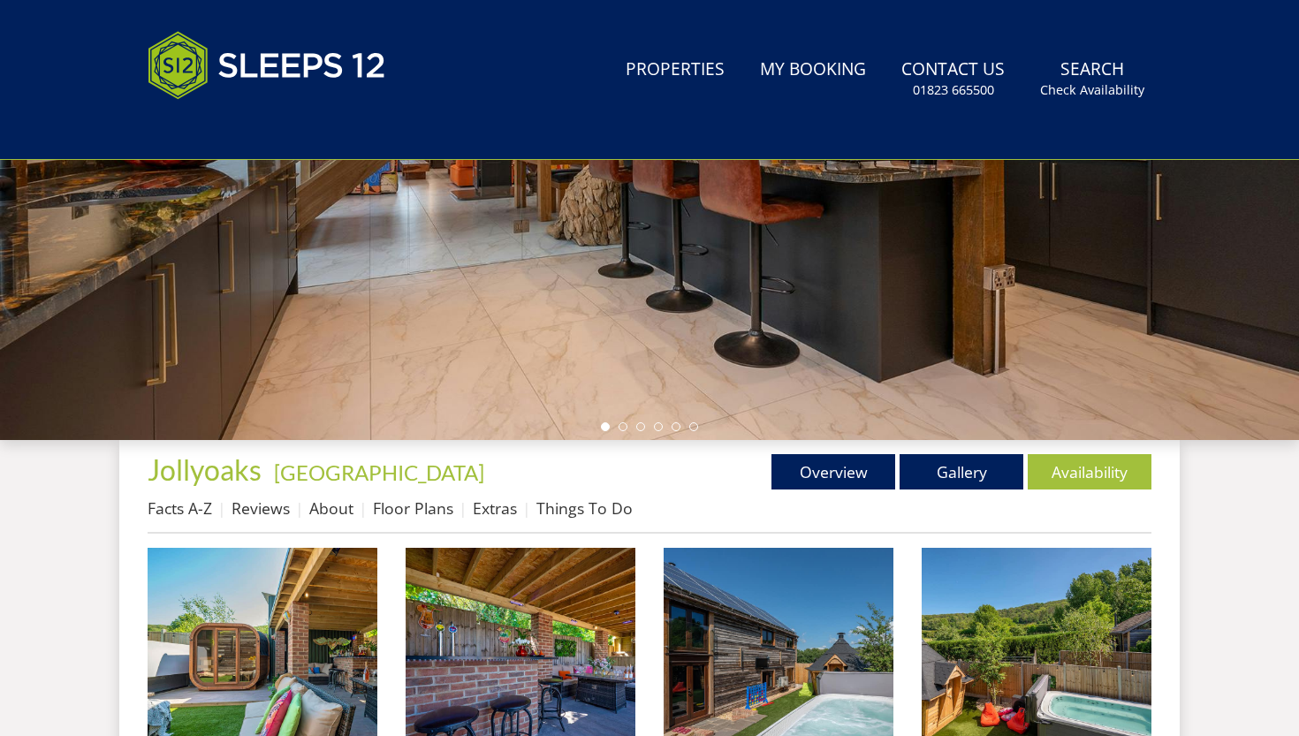
scroll to position [600, 0]
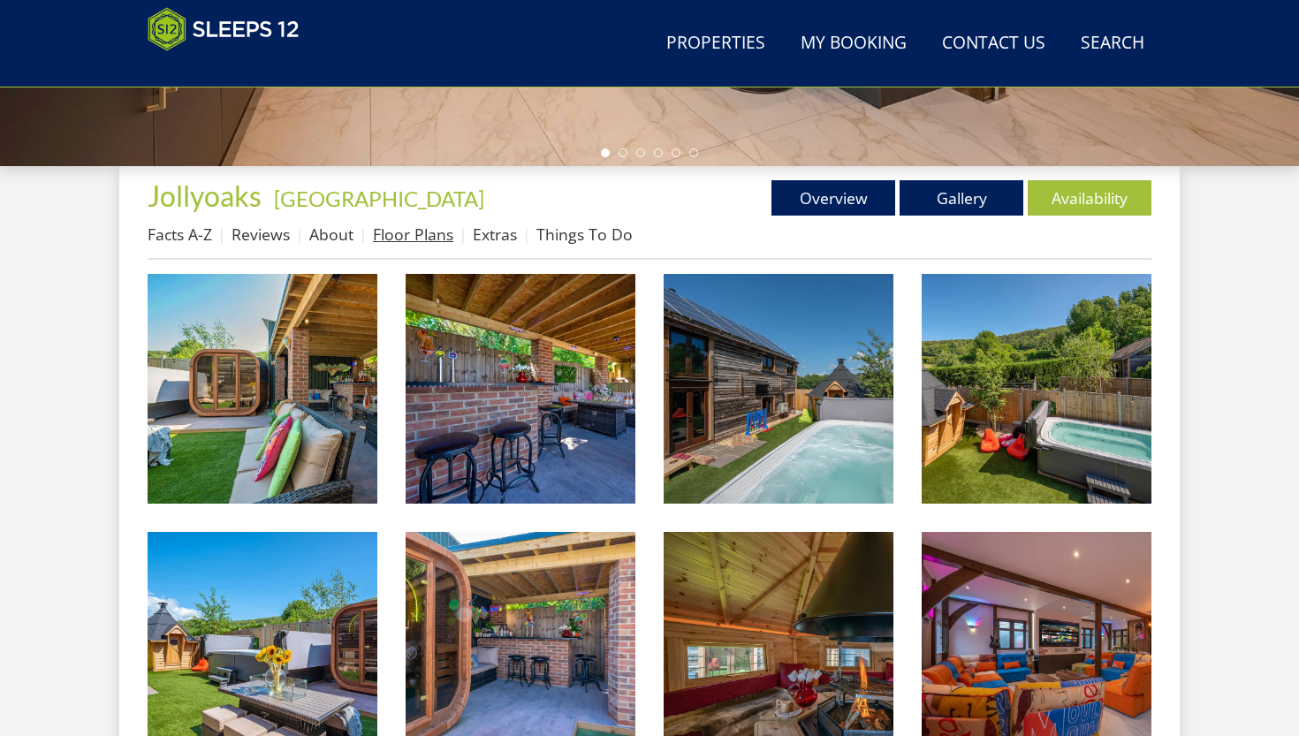
click at [438, 236] on link "Floor Plans" at bounding box center [413, 234] width 80 height 21
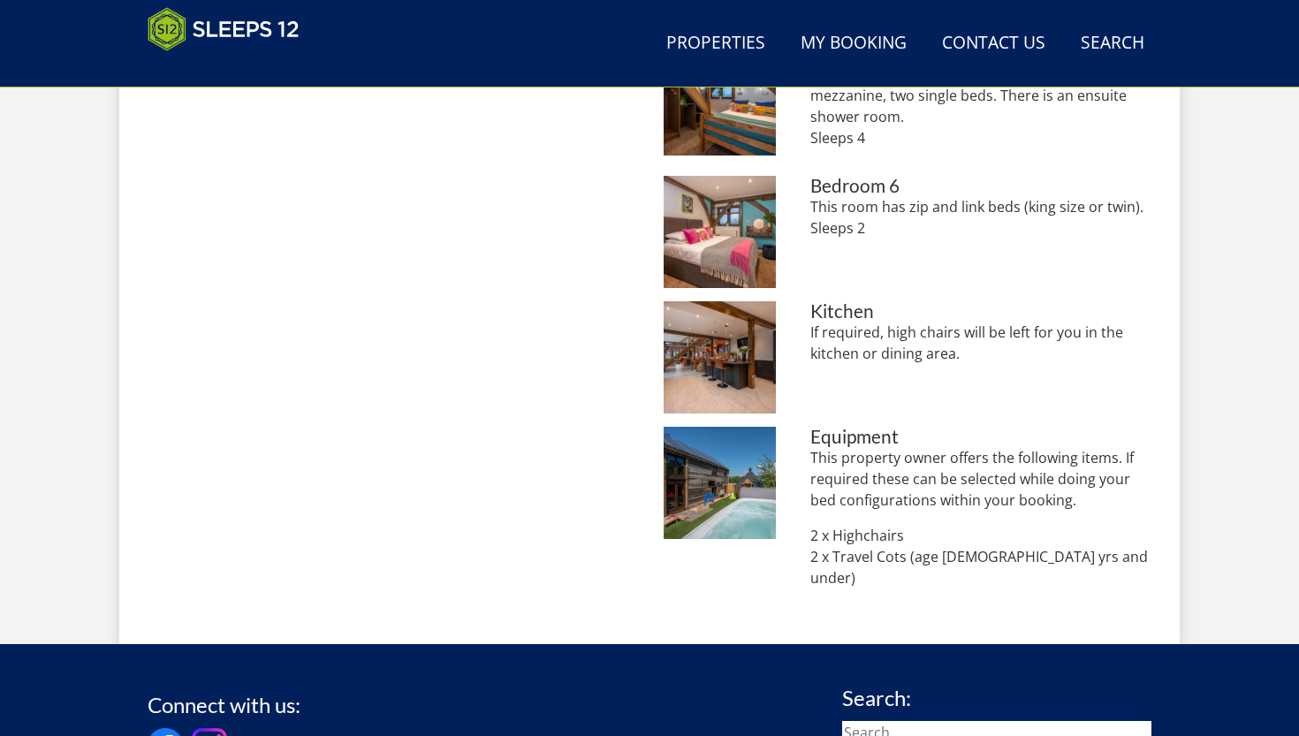
scroll to position [1137, 0]
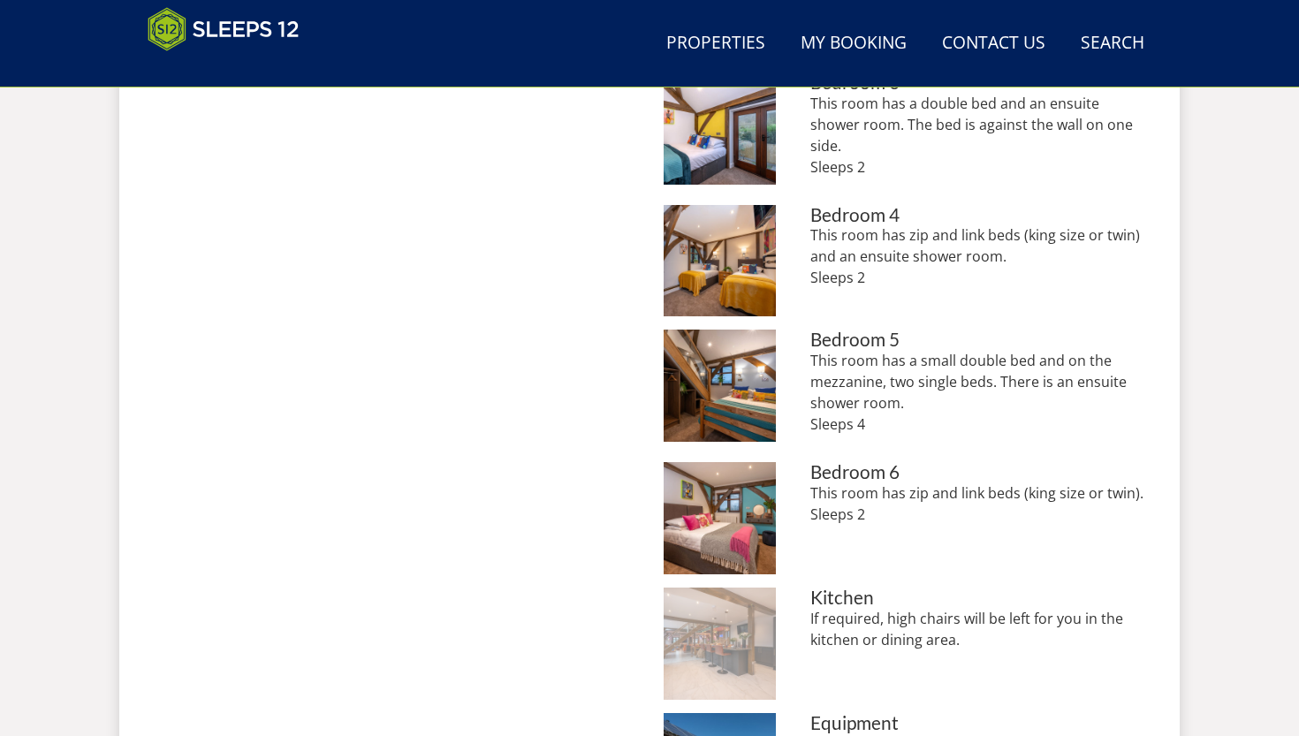
click at [728, 556] on img at bounding box center [720, 644] width 112 height 112
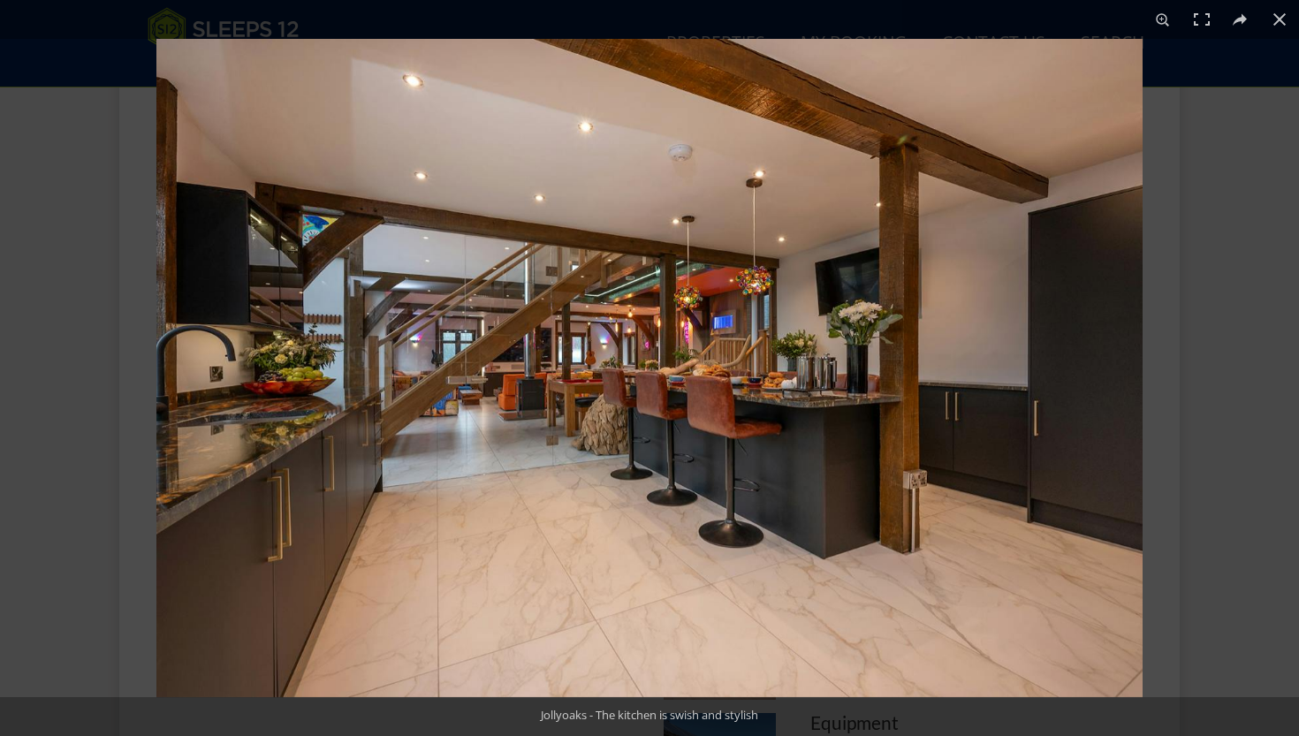
click at [518, 346] on img at bounding box center [649, 368] width 986 height 659
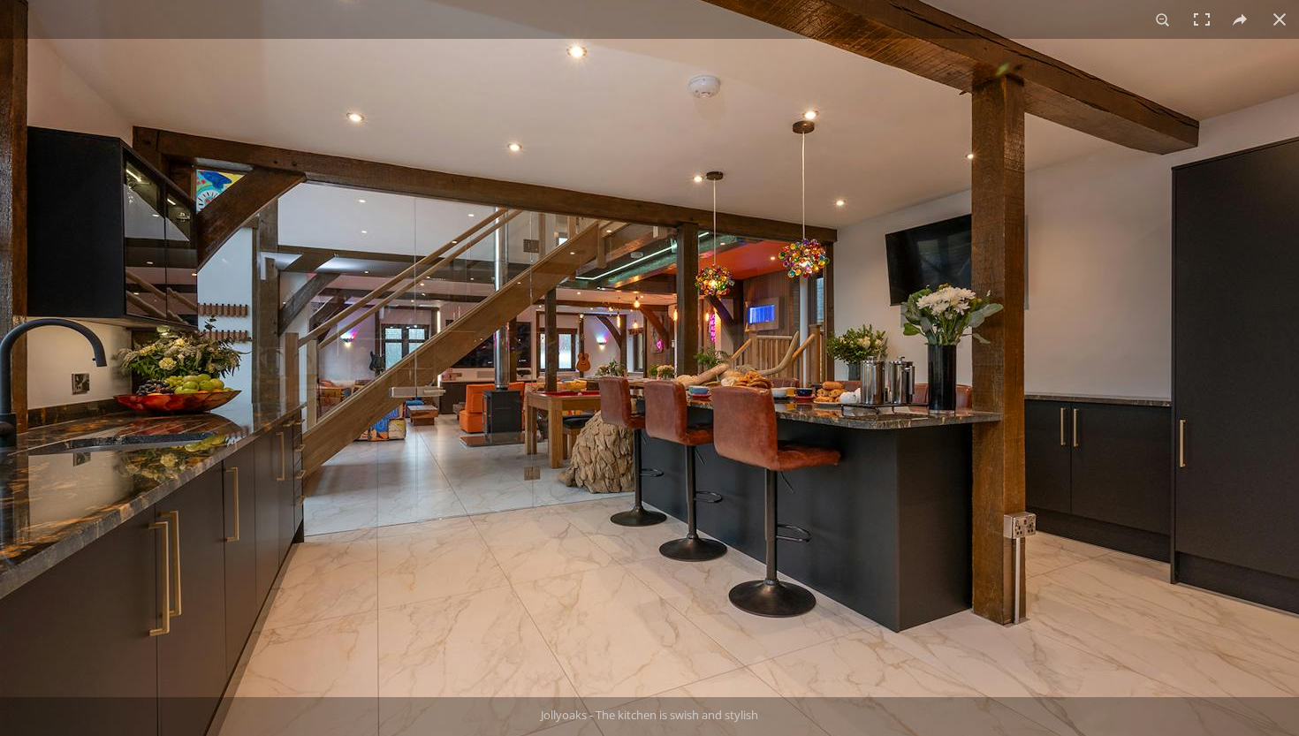
click at [492, 382] on img at bounding box center [663, 376] width 1326 height 885
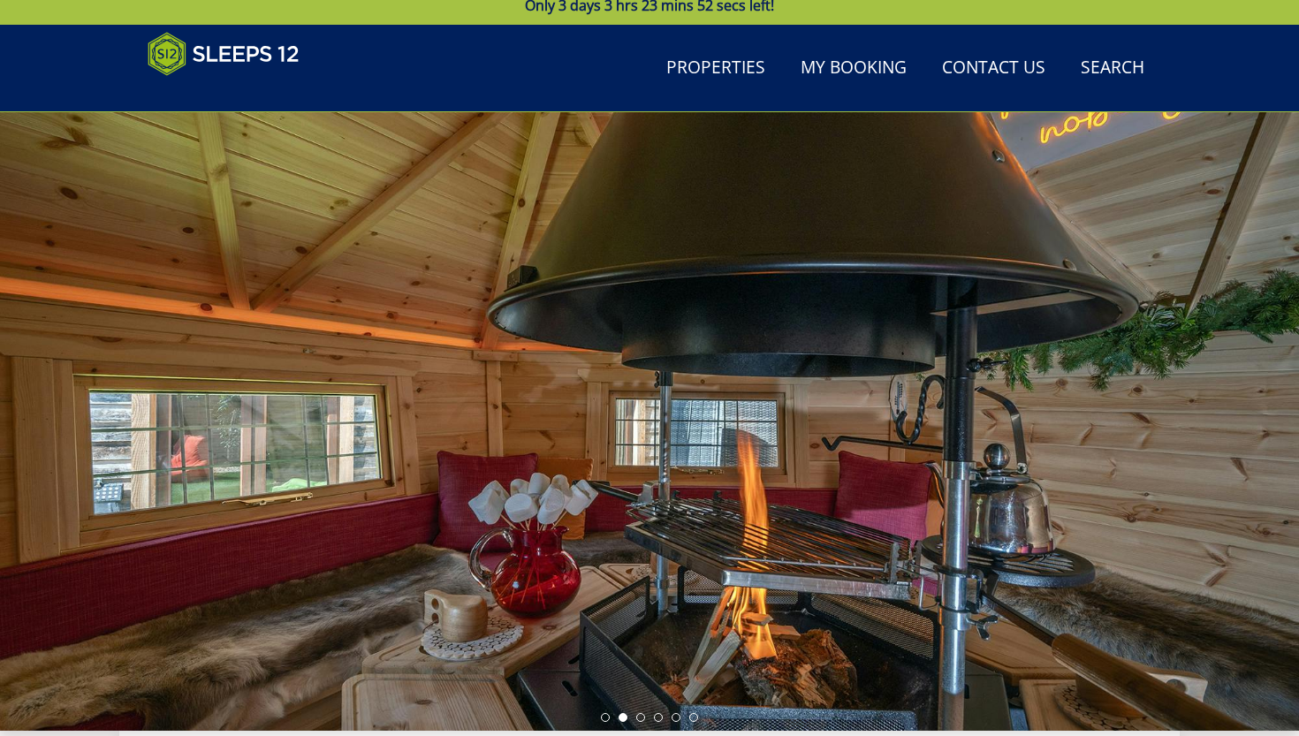
scroll to position [34, 0]
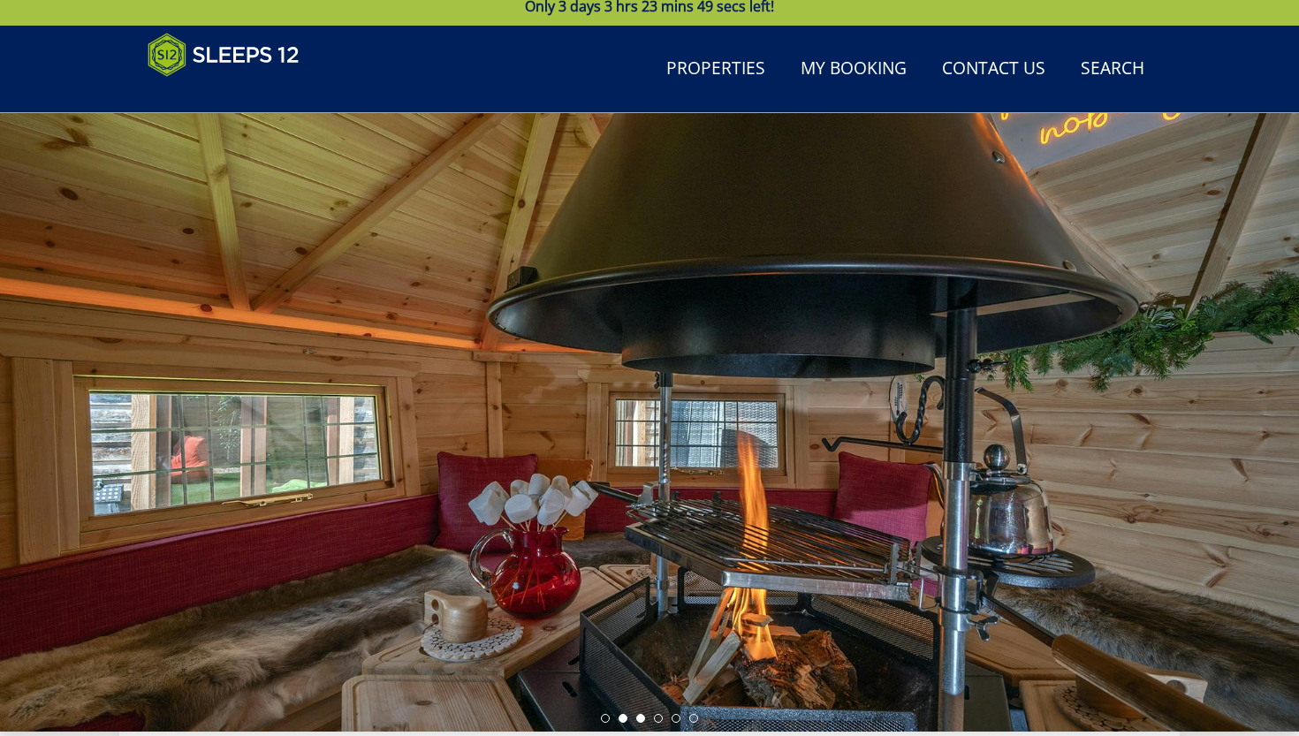
click at [640, 556] on li at bounding box center [640, 718] width 9 height 9
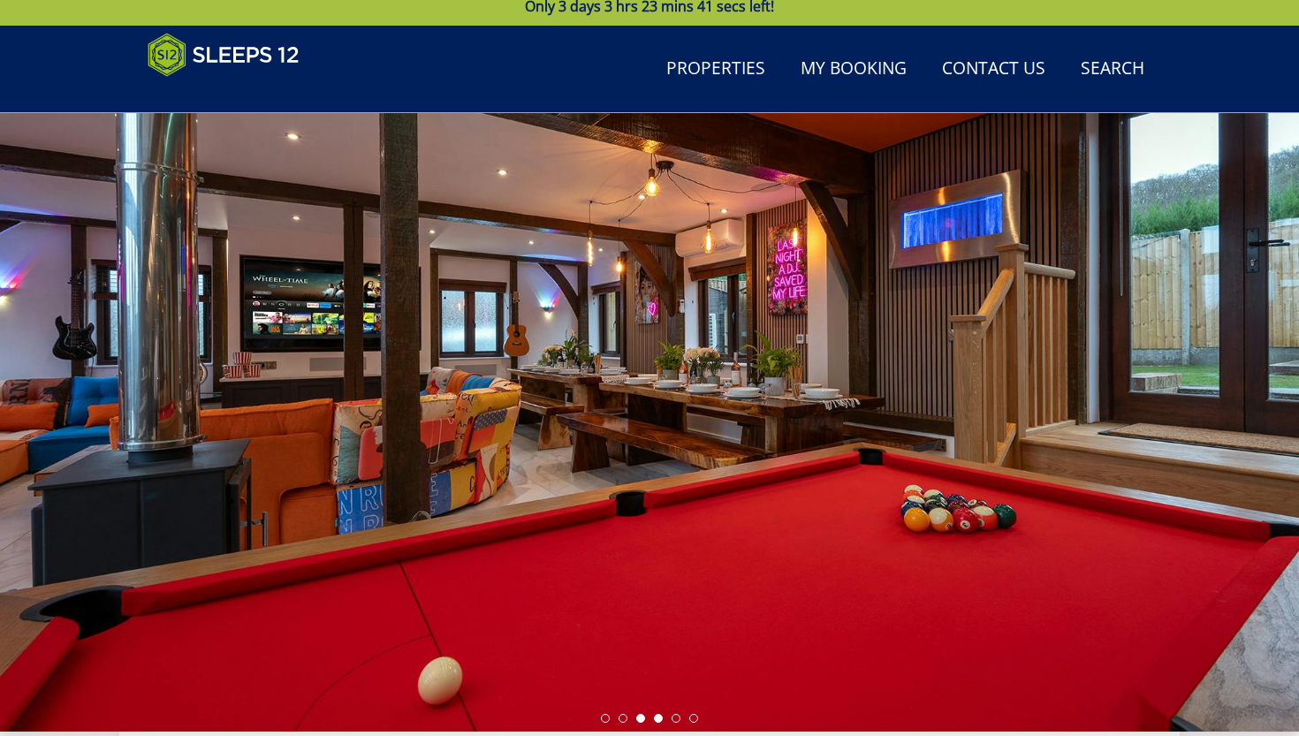
click at [638, 556] on li at bounding box center [640, 718] width 9 height 9
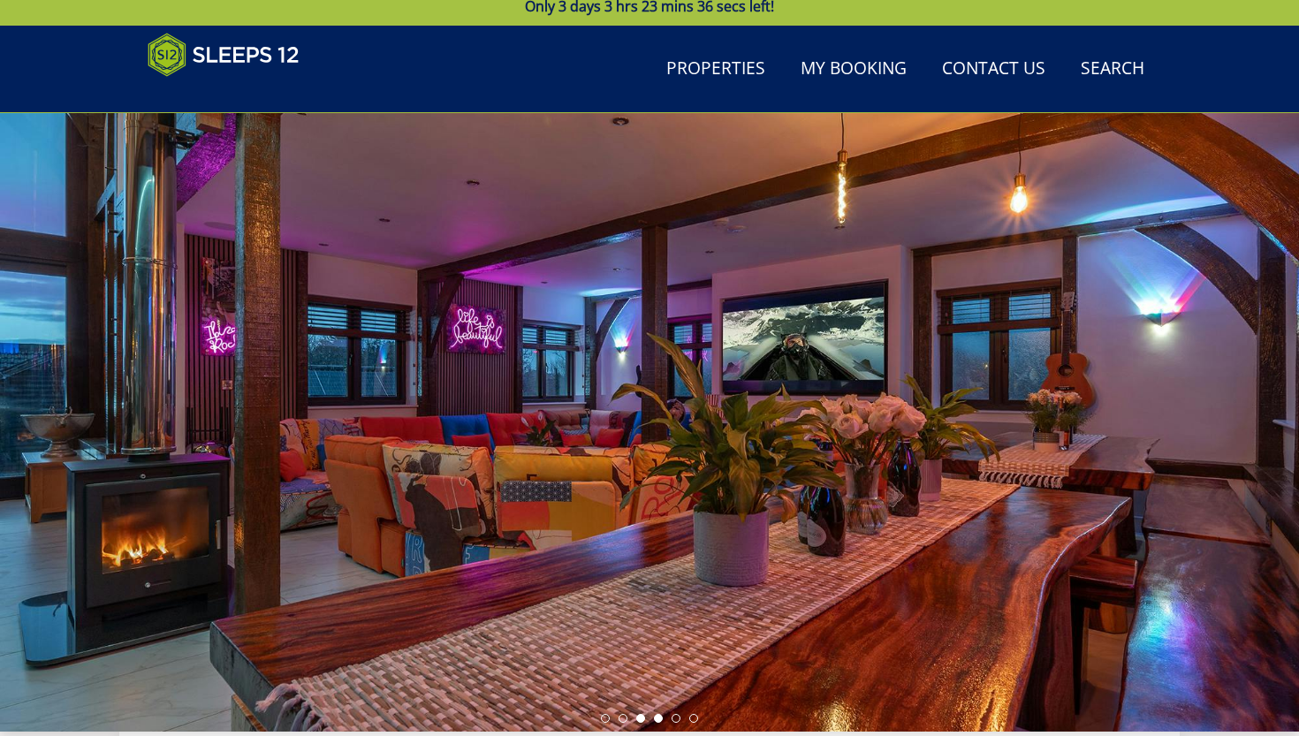
click at [658, 556] on li at bounding box center [658, 718] width 9 height 9
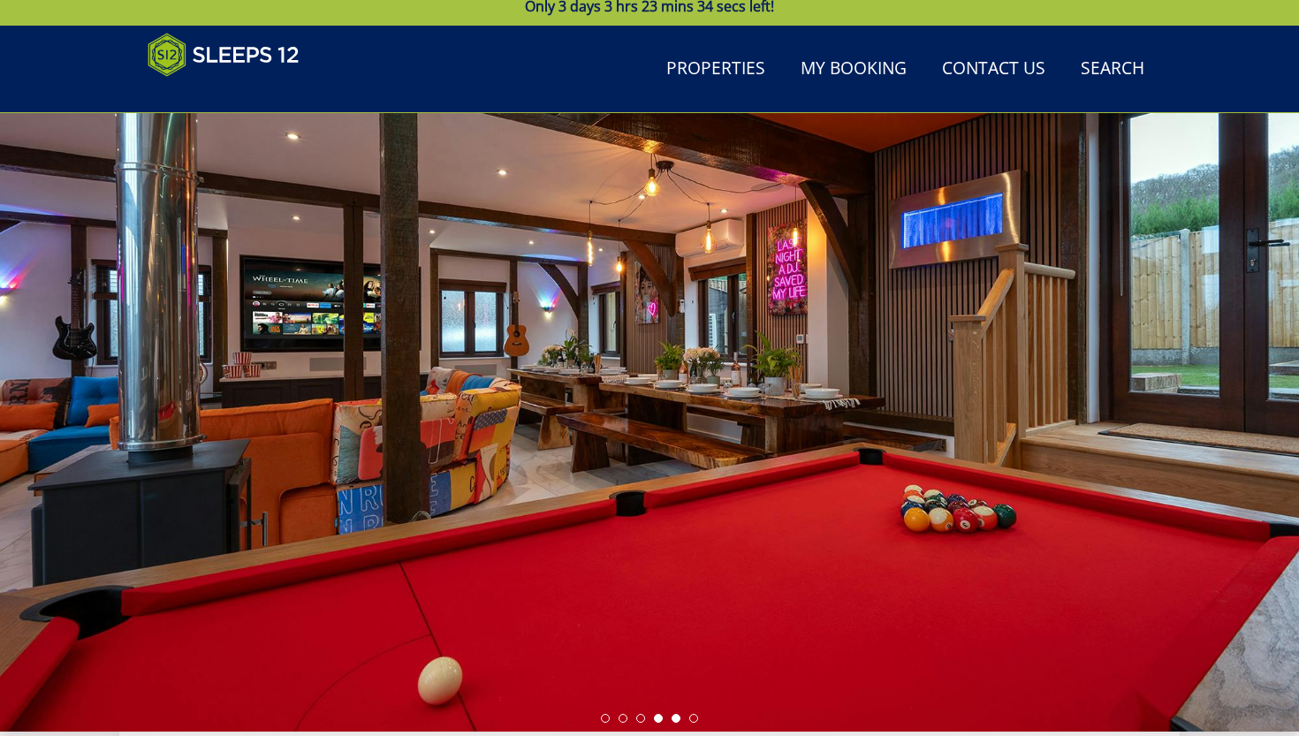
click at [675, 556] on li at bounding box center [676, 718] width 9 height 9
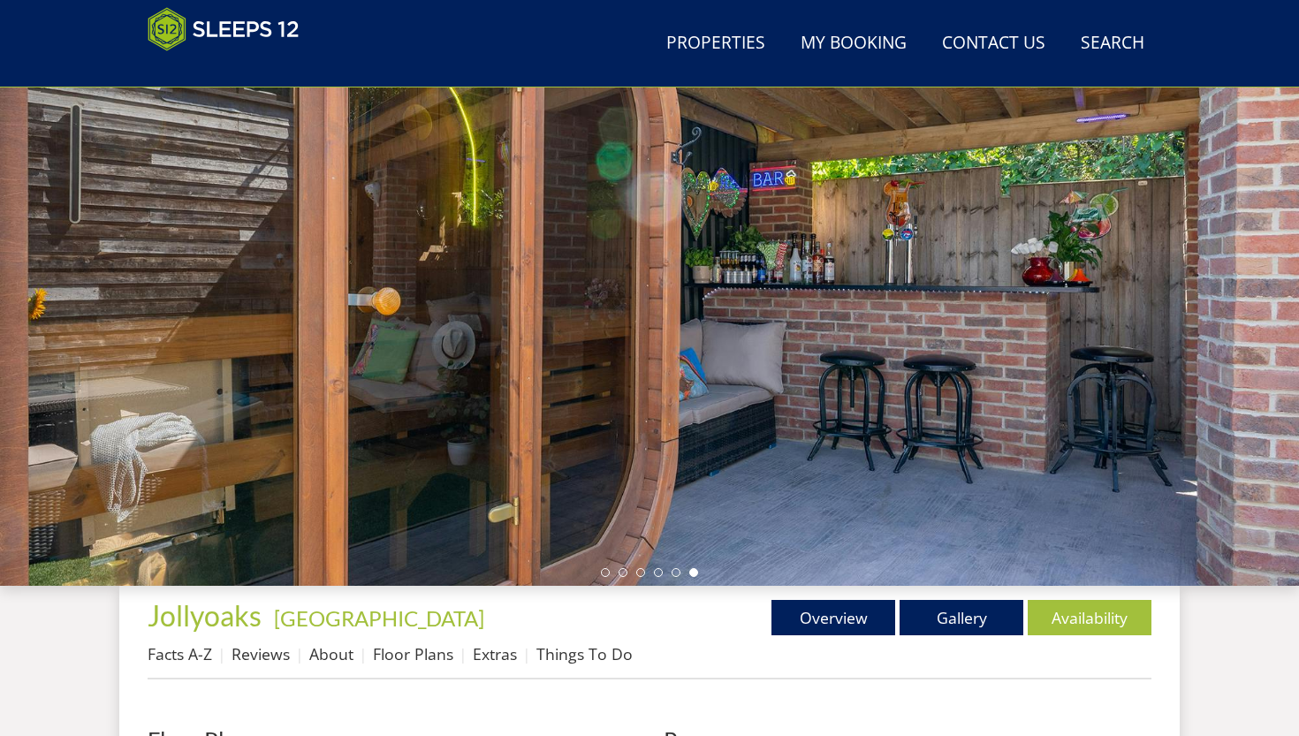
scroll to position [239, 0]
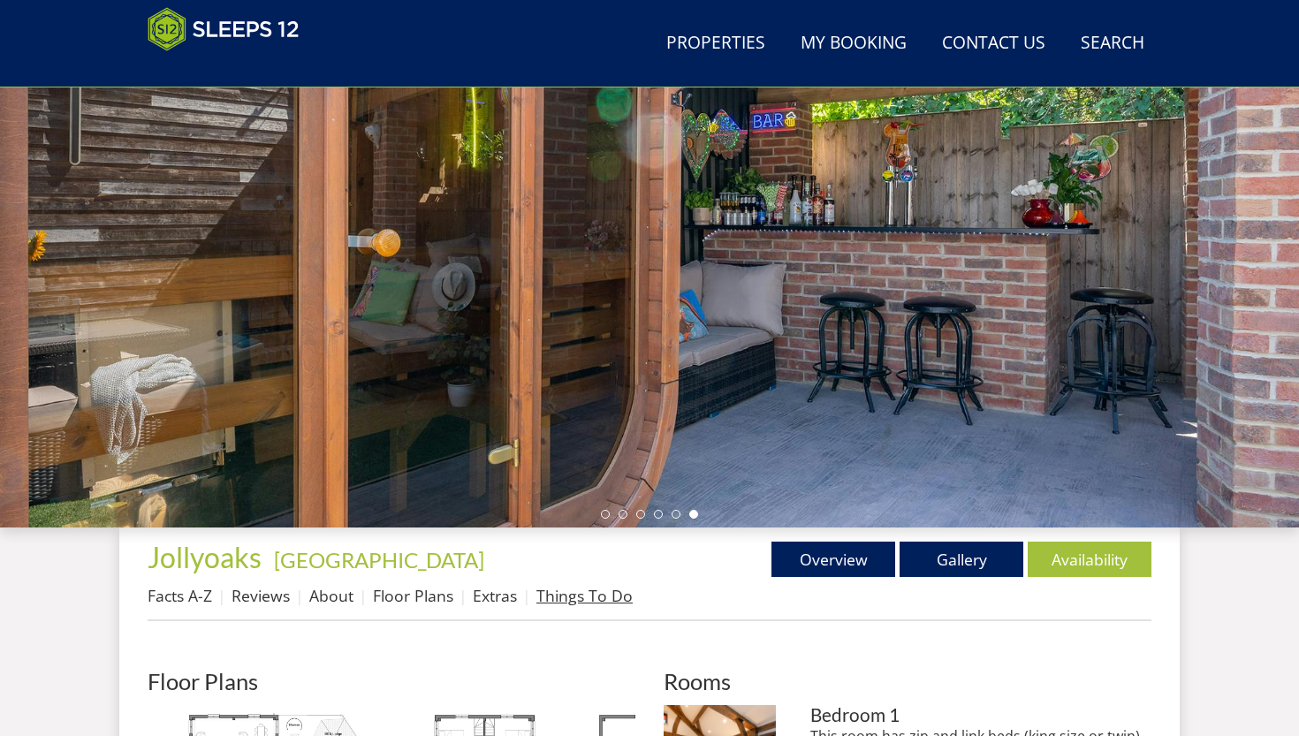
click at [583, 556] on link "Things To Do" at bounding box center [585, 595] width 96 height 21
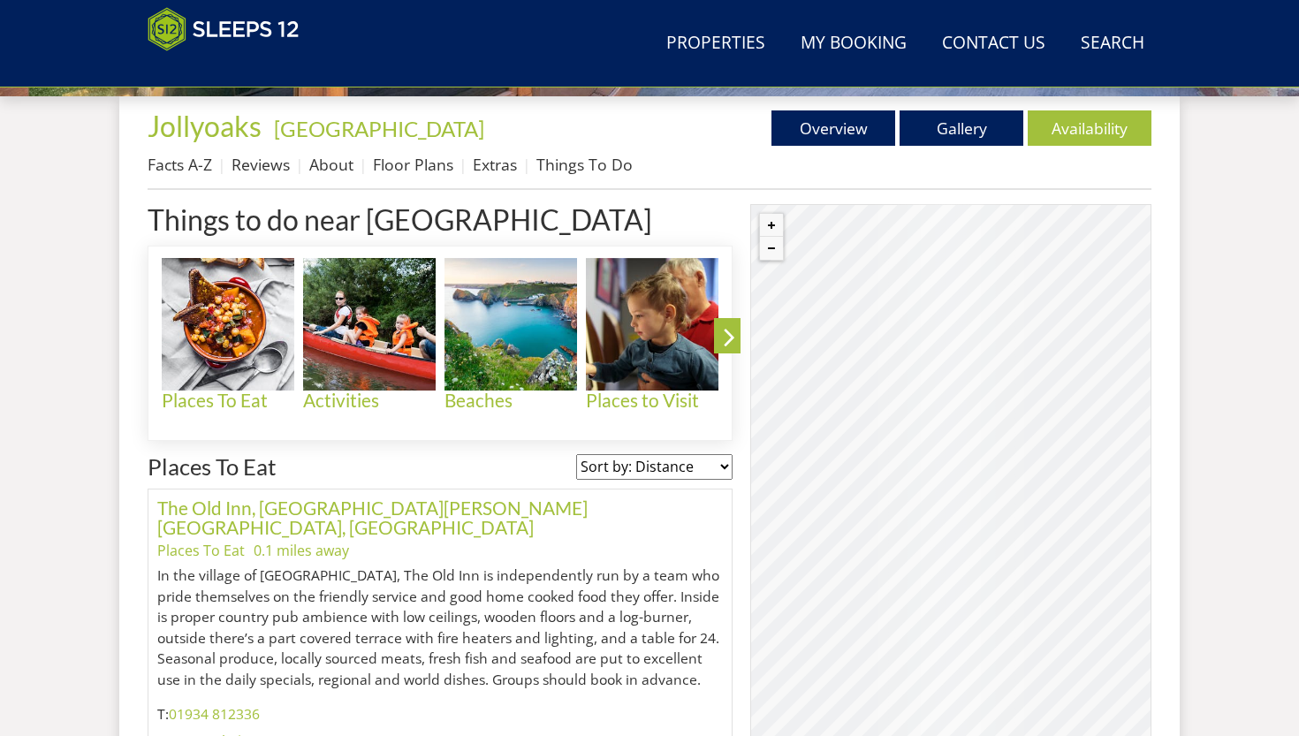
scroll to position [629, 0]
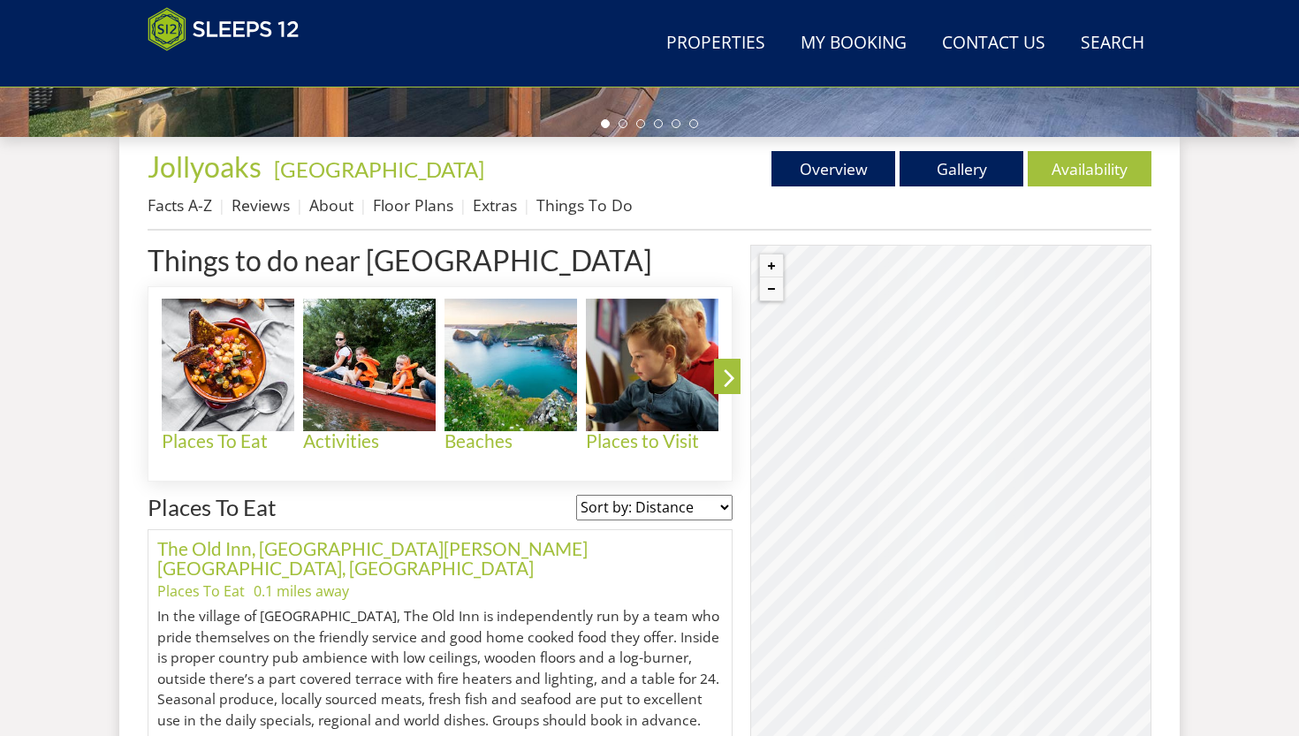
click at [906, 556] on div "© MapTiler © OpenStreetMap contributors" at bounding box center [950, 532] width 401 height 575
drag, startPoint x: 1066, startPoint y: 557, endPoint x: 1027, endPoint y: 487, distance: 79.9
click at [906, 487] on div "© MapTiler © OpenStreetMap contributors" at bounding box center [950, 532] width 401 height 575
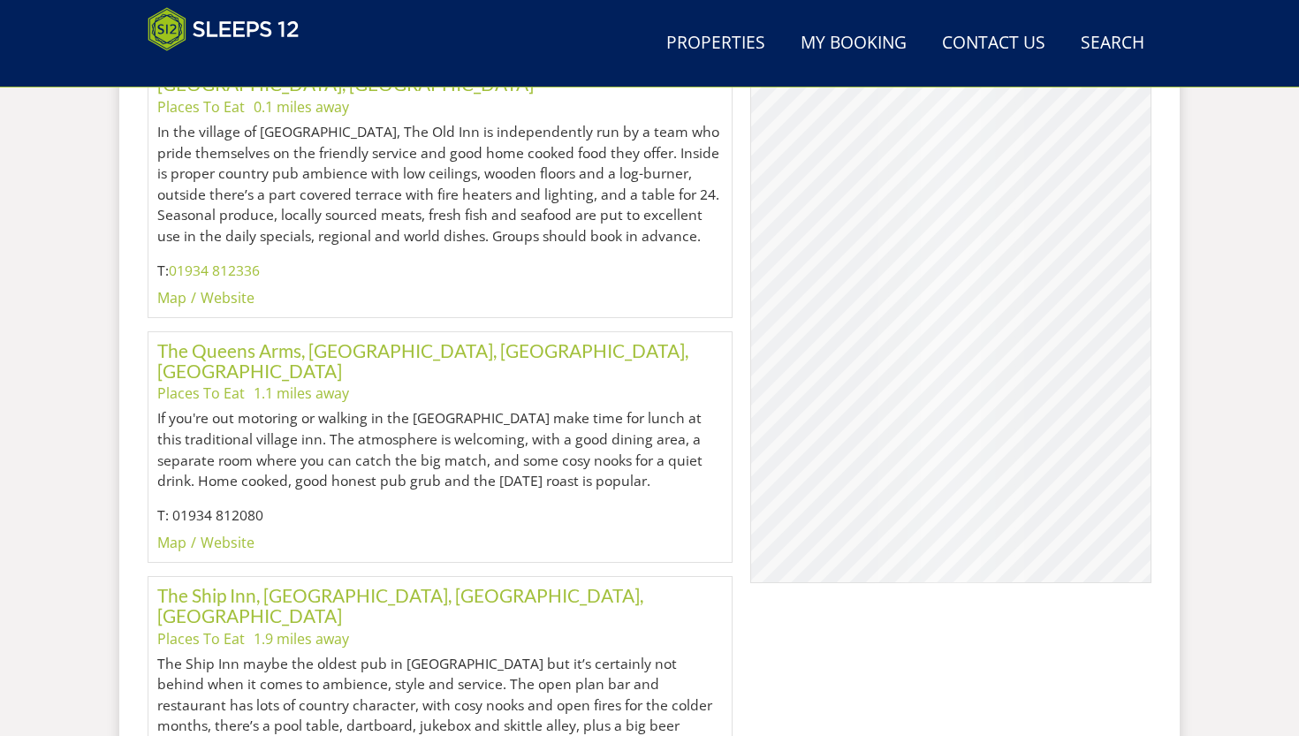
scroll to position [1116, 0]
drag, startPoint x: 855, startPoint y: 333, endPoint x: 1049, endPoint y: 412, distance: 209.8
click at [906, 412] on div "© MapTiler © OpenStreetMap contributors" at bounding box center [950, 296] width 401 height 575
drag, startPoint x: 920, startPoint y: 385, endPoint x: 1047, endPoint y: 499, distance: 170.2
click at [906, 499] on div "© MapTiler © OpenStreetMap contributors" at bounding box center [950, 296] width 401 height 575
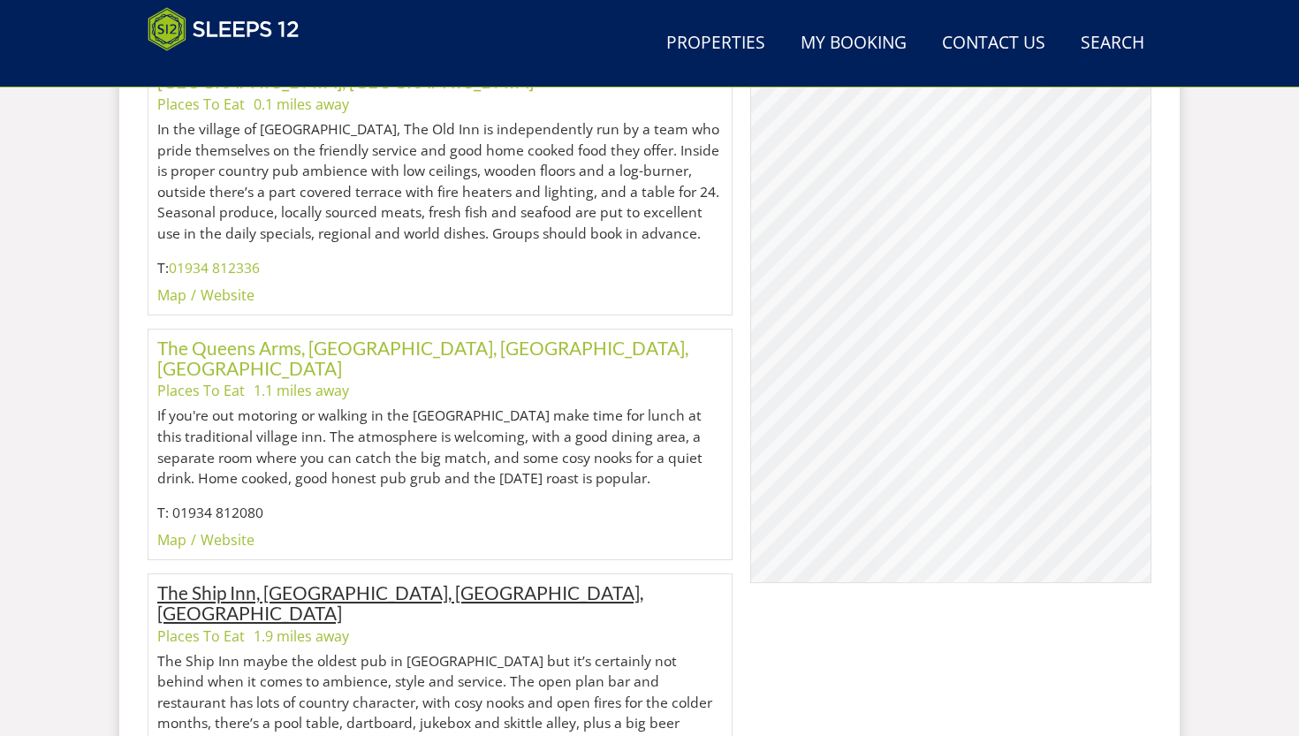
click at [514, 556] on link "The Ship Inn, [GEOGRAPHIC_DATA], [GEOGRAPHIC_DATA], [GEOGRAPHIC_DATA]" at bounding box center [400, 603] width 486 height 42
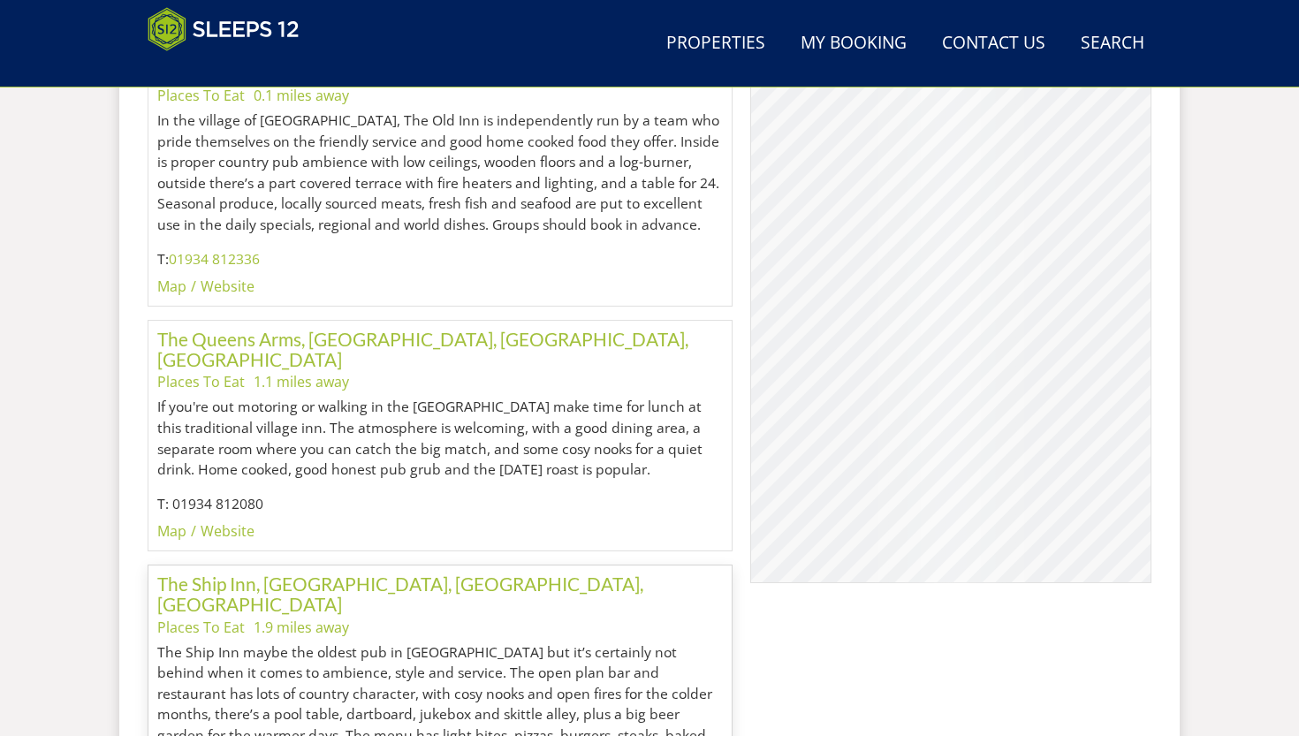
drag, startPoint x: 959, startPoint y: 437, endPoint x: 849, endPoint y: 421, distance: 111.6
click at [849, 421] on div "© MapTiler © OpenStreetMap contributors The Ship Inn, [GEOGRAPHIC_DATA], [GEOGR…" at bounding box center [950, 296] width 401 height 575
click at [906, 468] on div "© MapTiler © OpenStreetMap contributors The Ship Inn, [GEOGRAPHIC_DATA], [GEOGR…" at bounding box center [950, 296] width 401 height 575
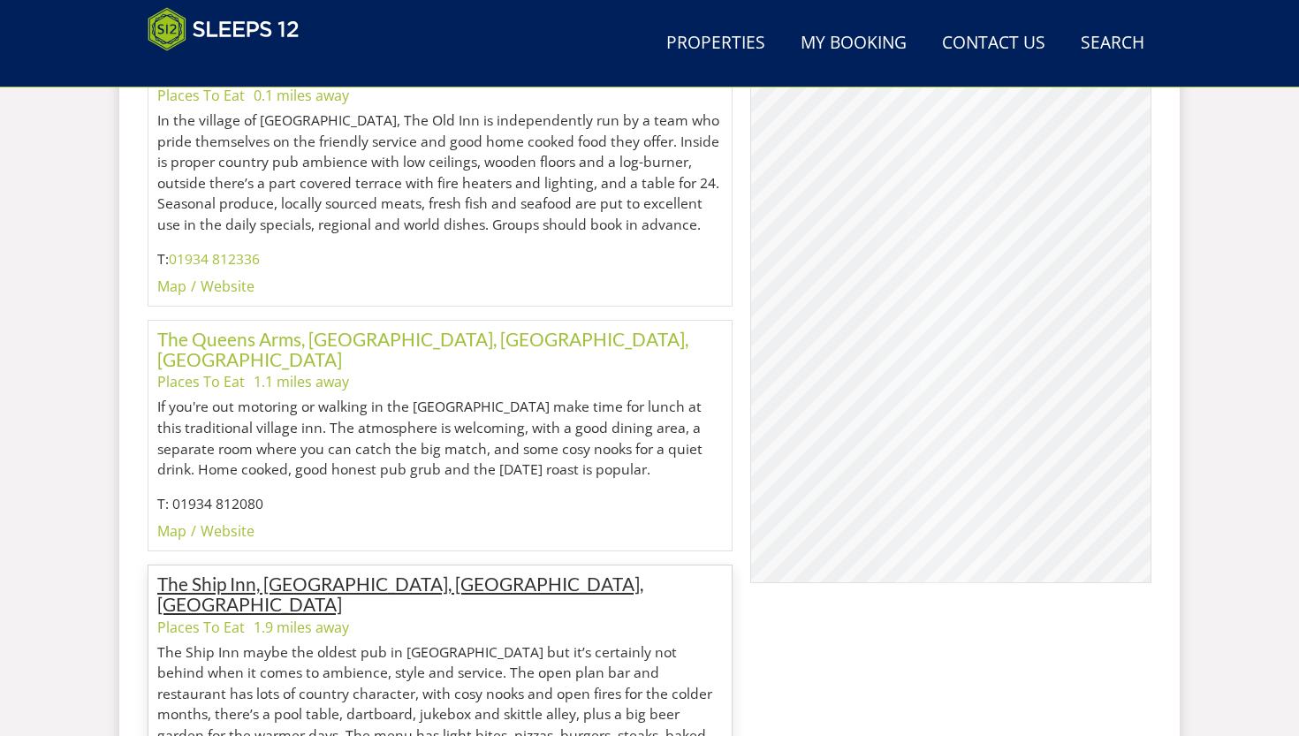
click at [499, 556] on link "The Ship Inn, [GEOGRAPHIC_DATA], [GEOGRAPHIC_DATA], [GEOGRAPHIC_DATA]" at bounding box center [400, 594] width 486 height 42
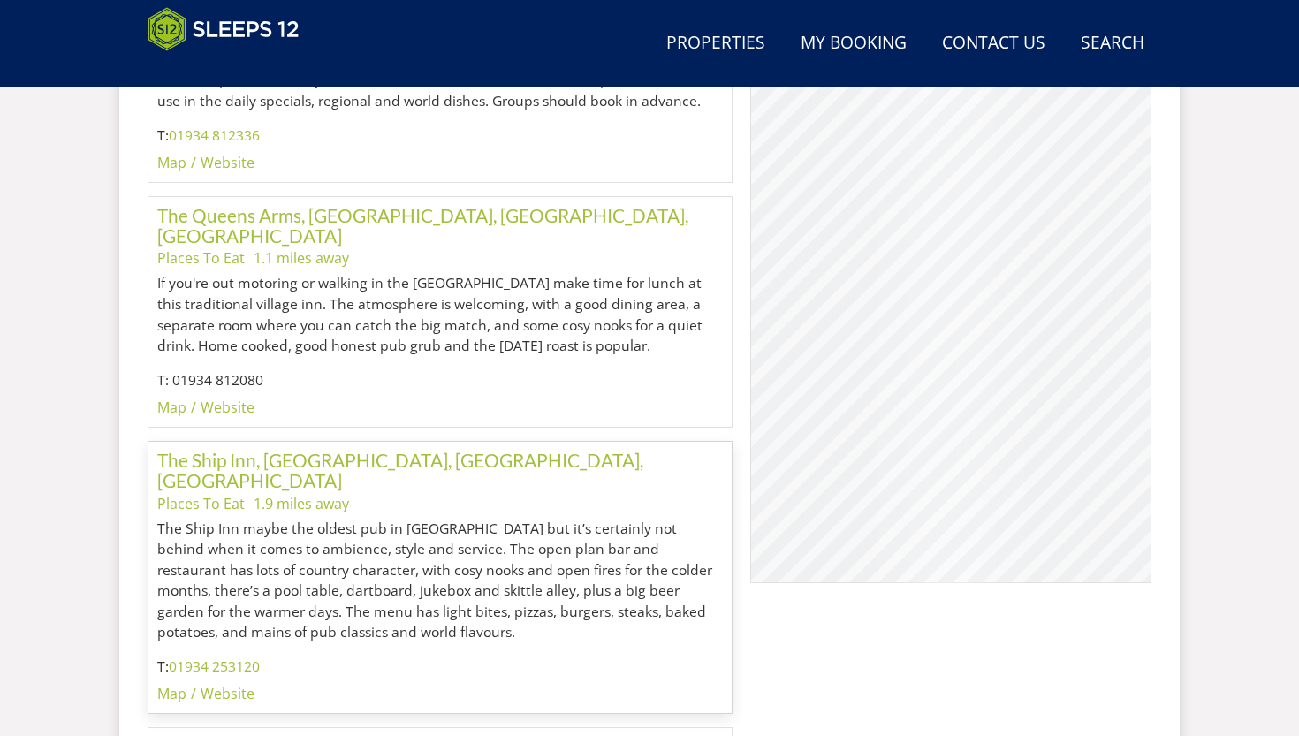
scroll to position [1293, 0]
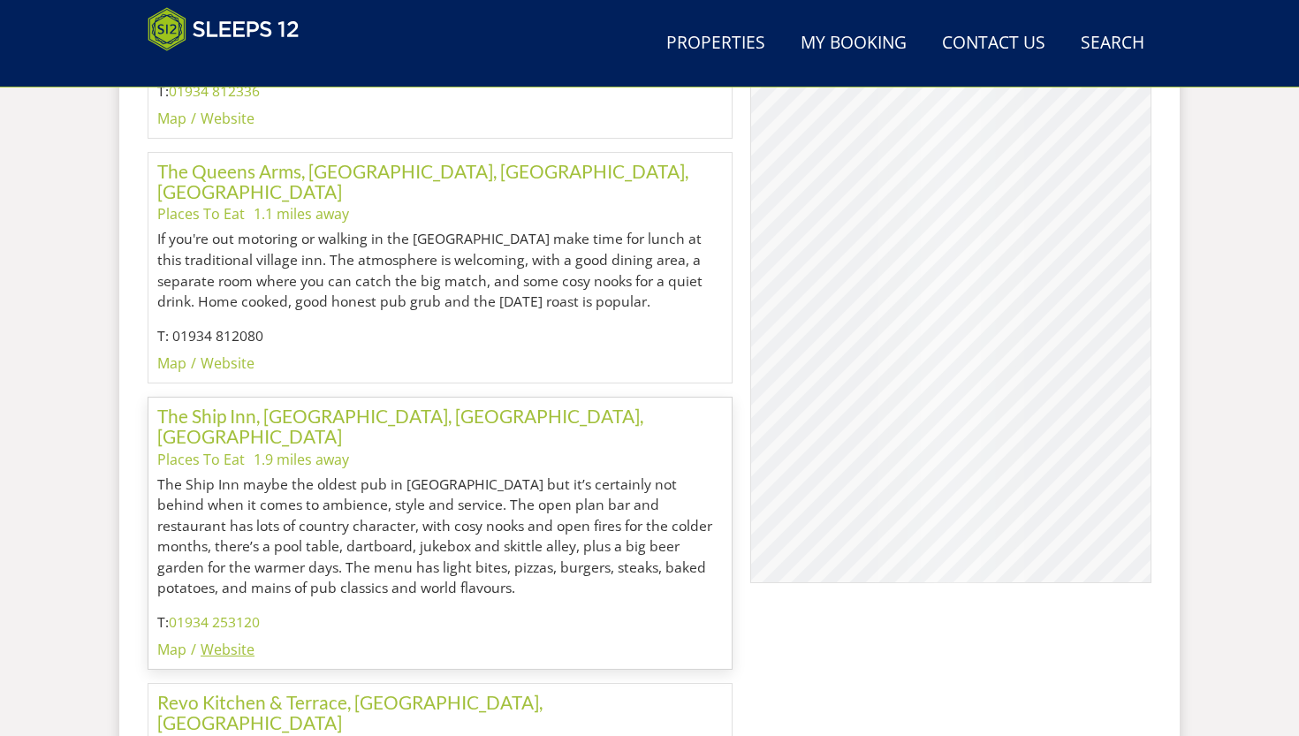
click at [241, 556] on link "Website" at bounding box center [228, 649] width 54 height 19
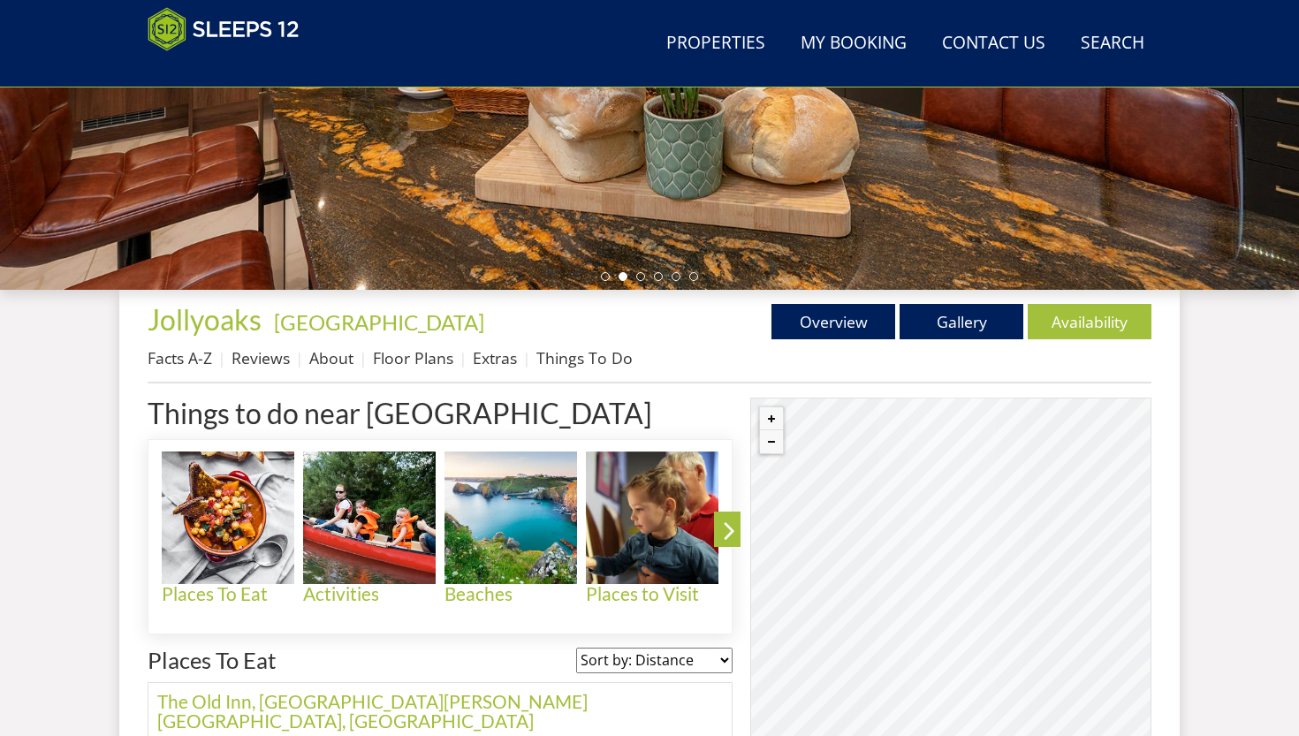
scroll to position [552, 0]
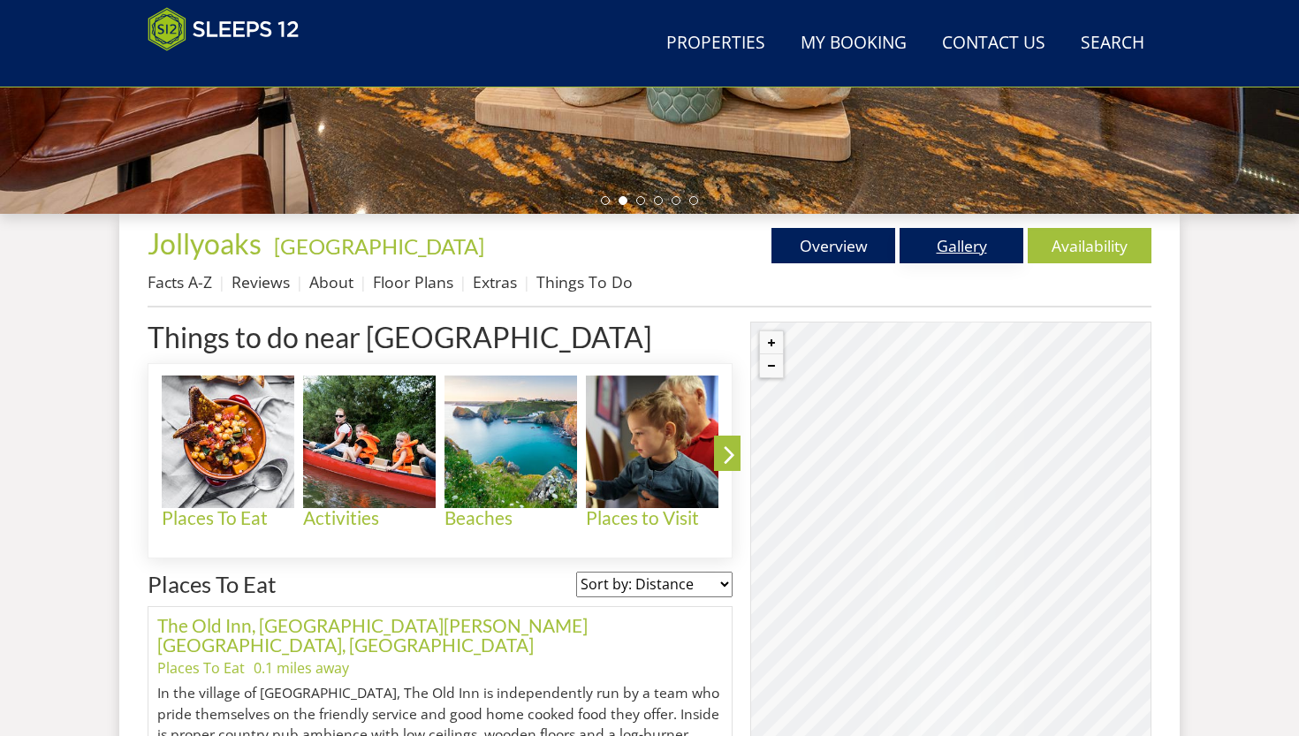
click at [906, 240] on link "Gallery" at bounding box center [962, 245] width 124 height 35
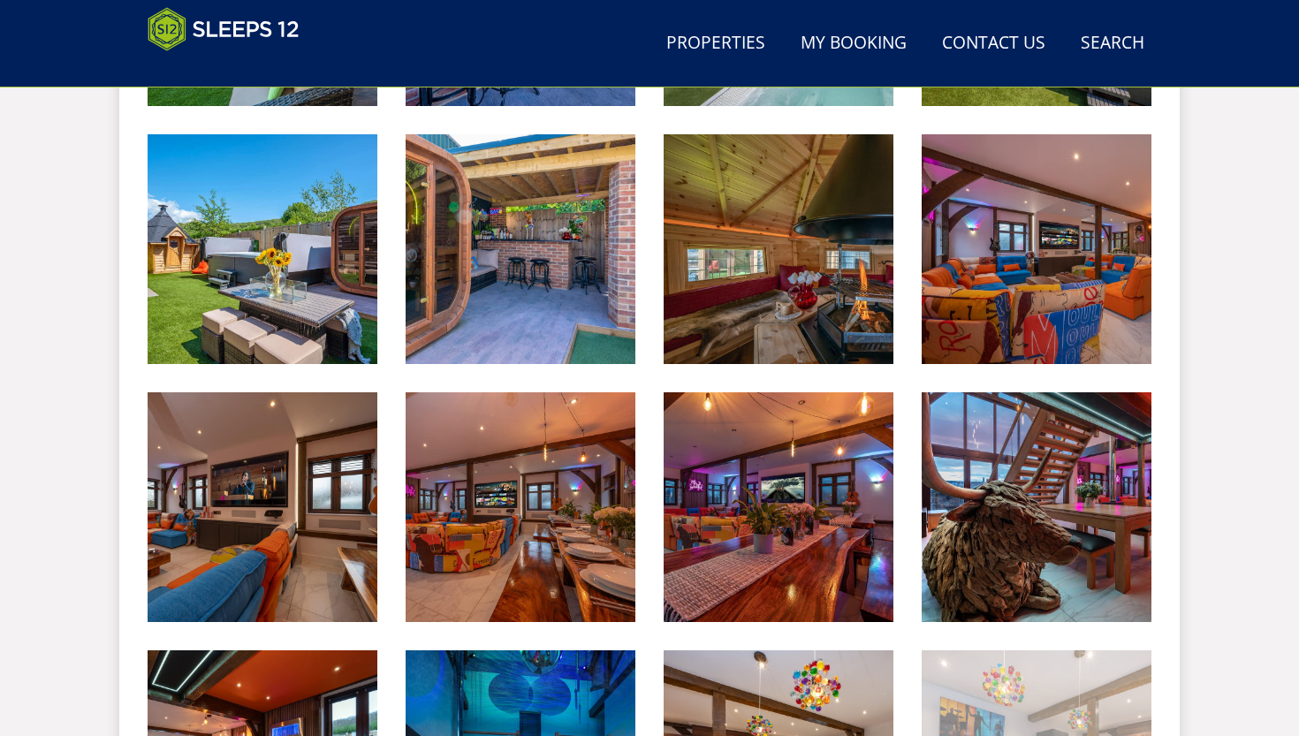
scroll to position [1007, 0]
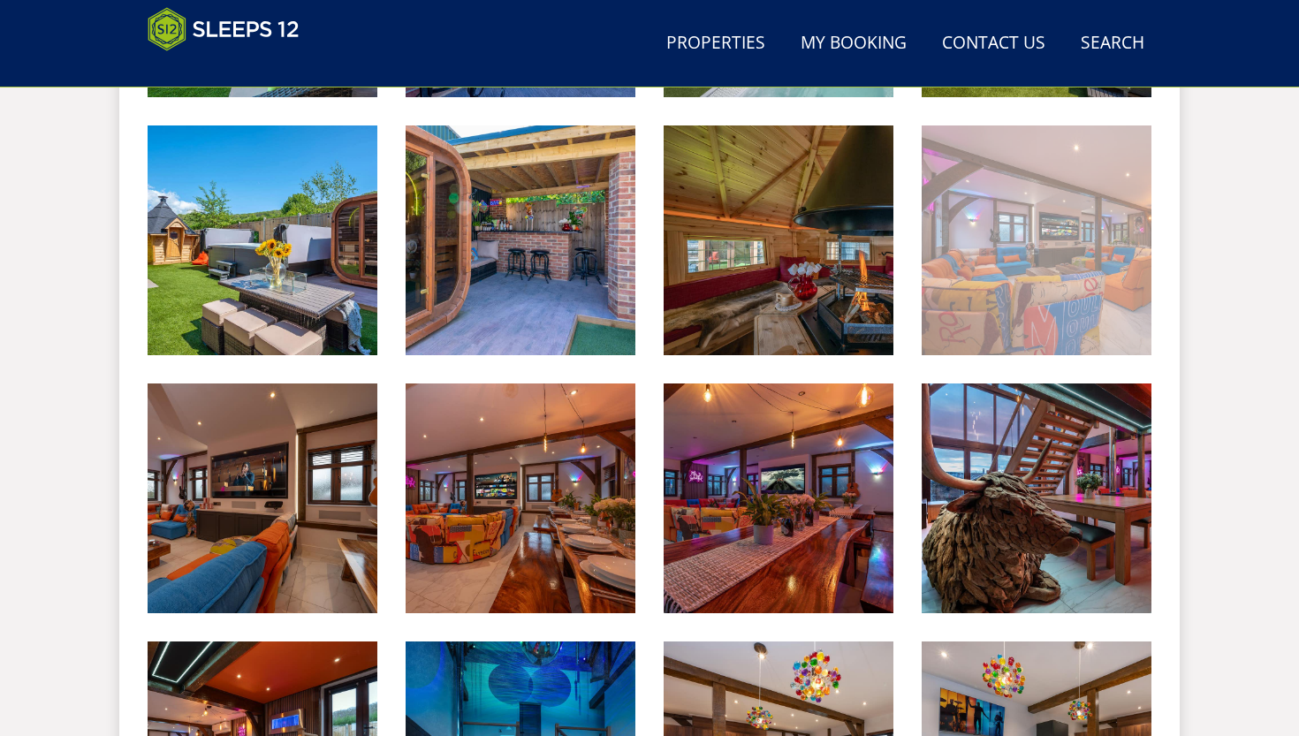
click at [906, 263] on img at bounding box center [1037, 241] width 230 height 230
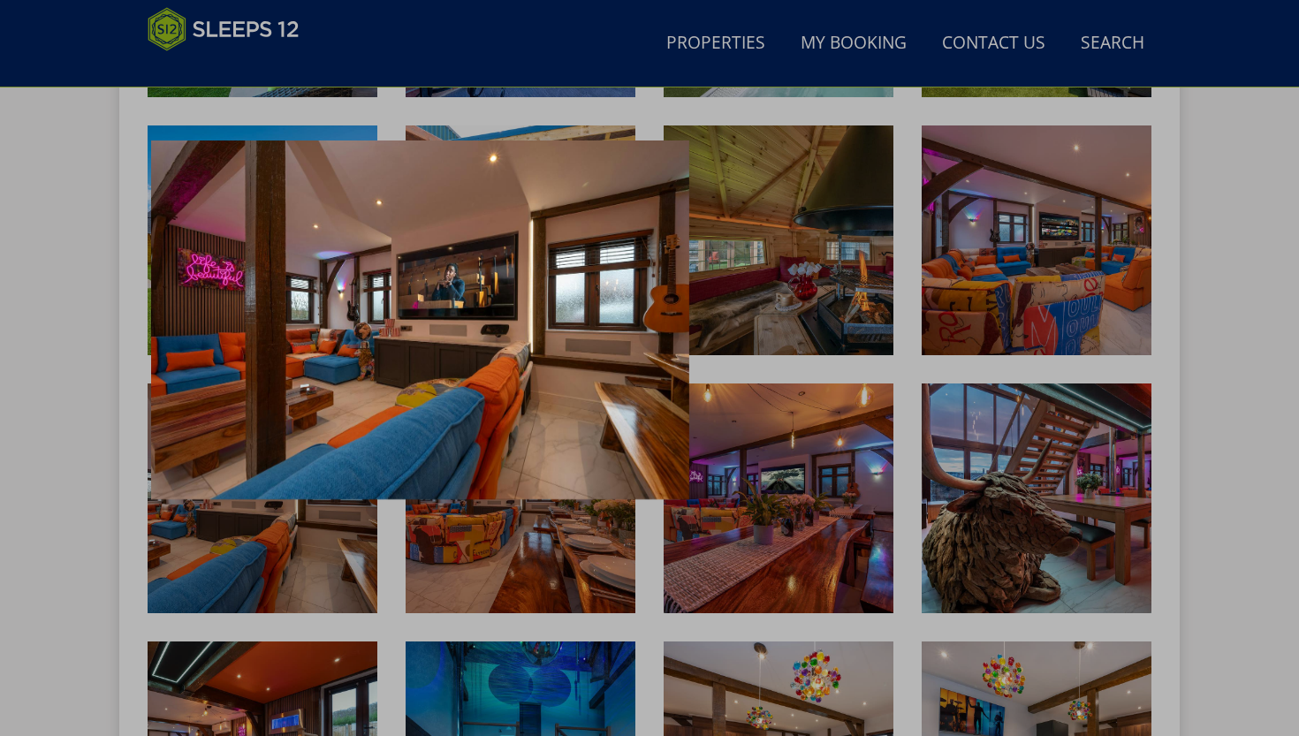
scroll to position [928, 0]
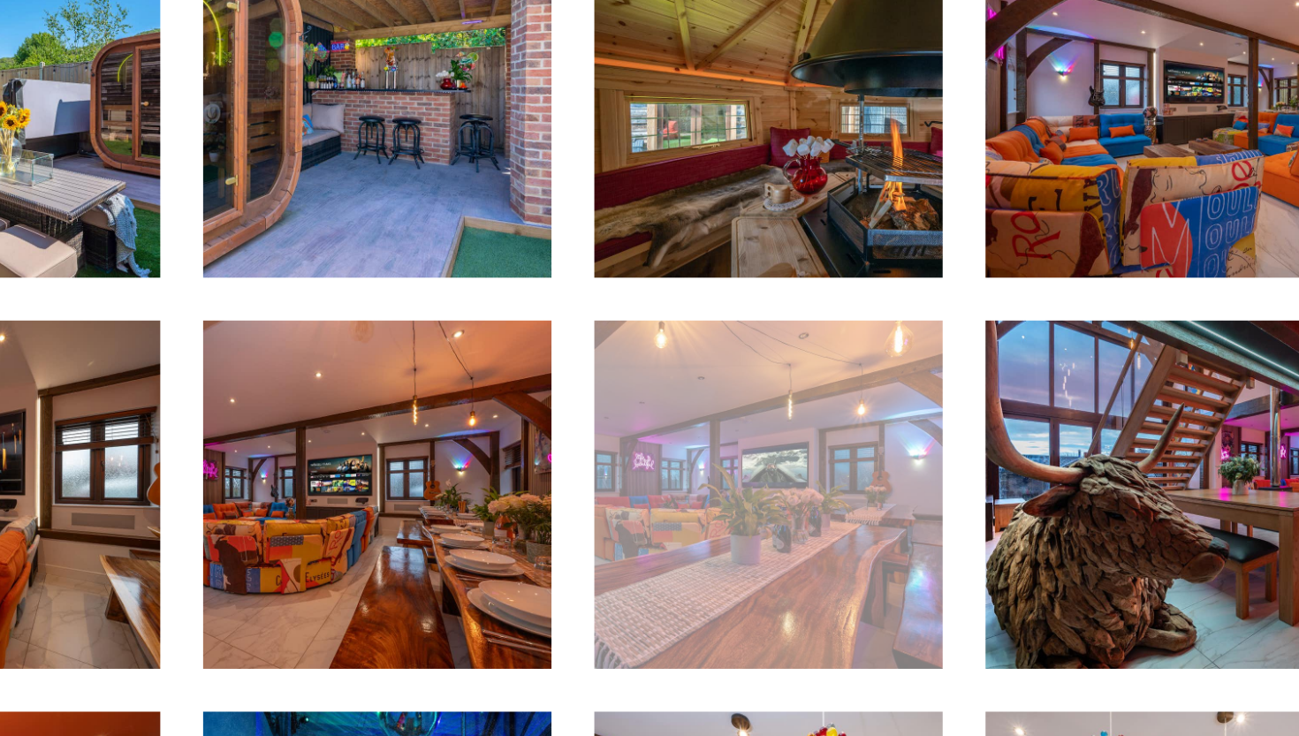
click at [664, 462] on img at bounding box center [779, 577] width 230 height 230
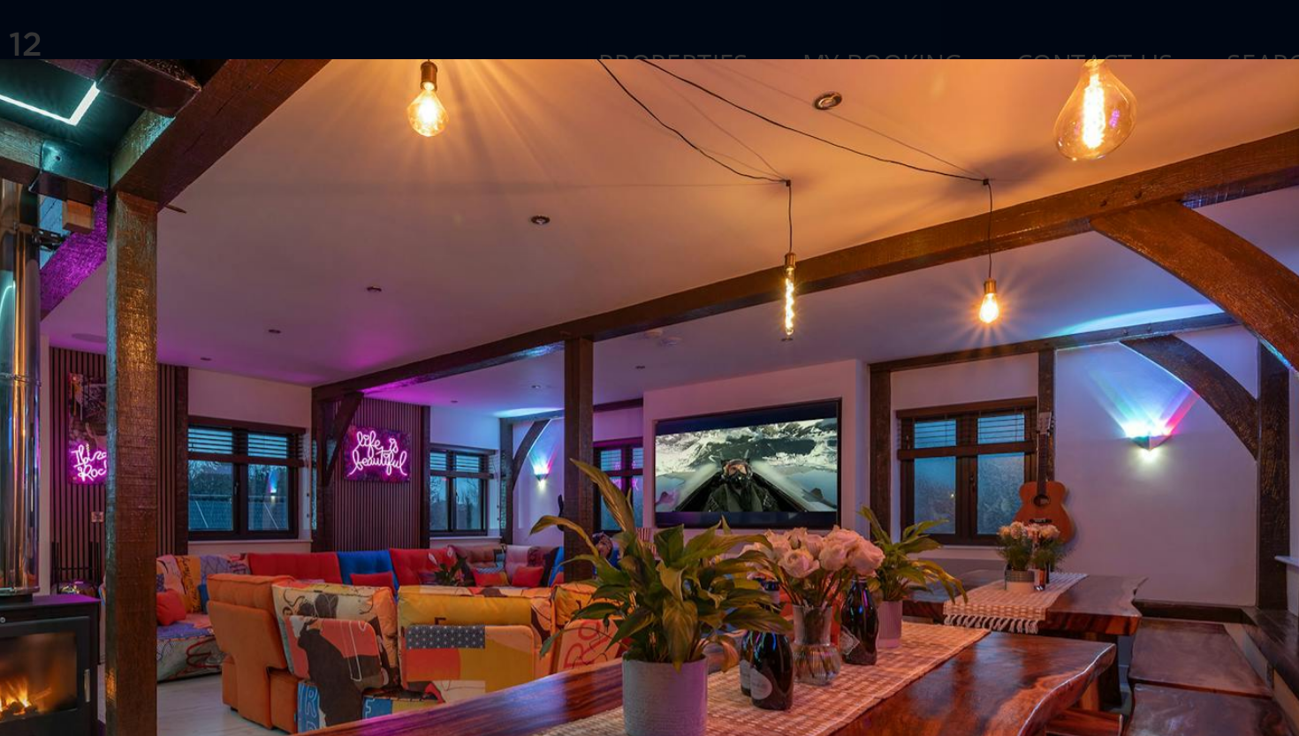
click at [535, 318] on img at bounding box center [649, 361] width 965 height 644
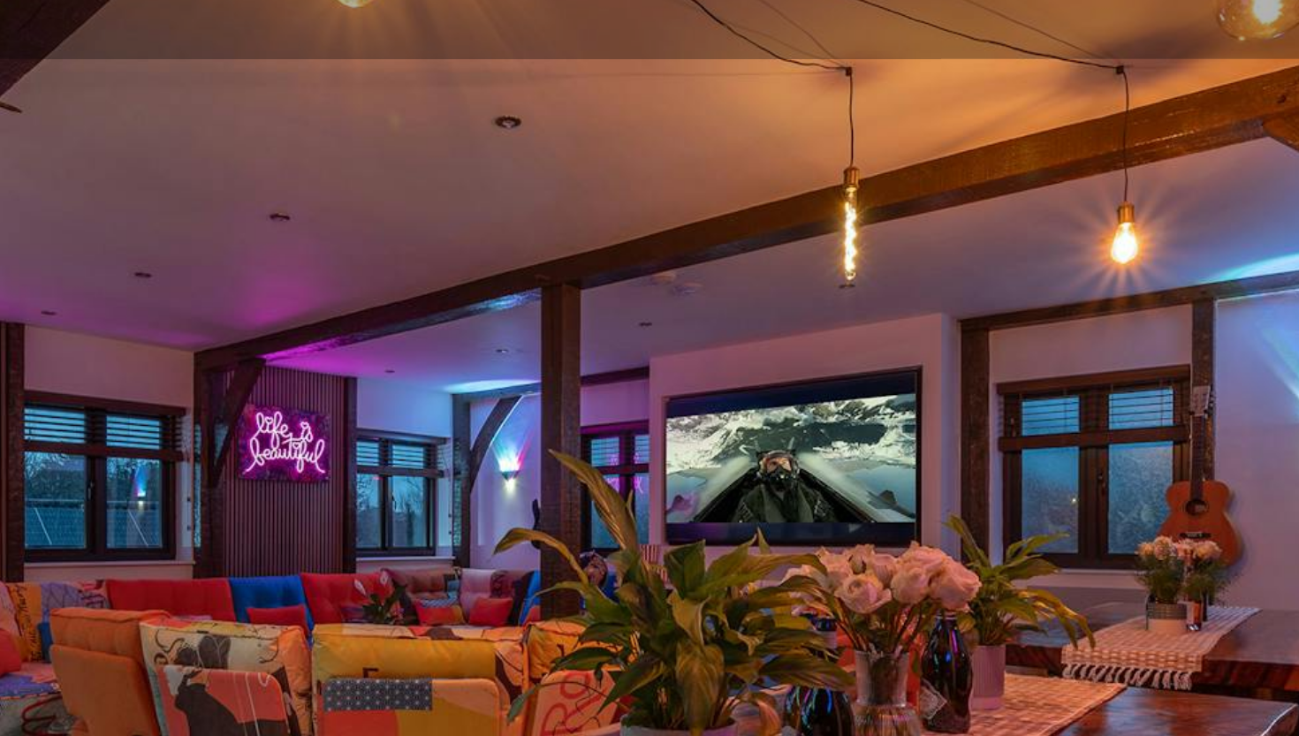
click at [596, 362] on img at bounding box center [636, 377] width 1326 height 885
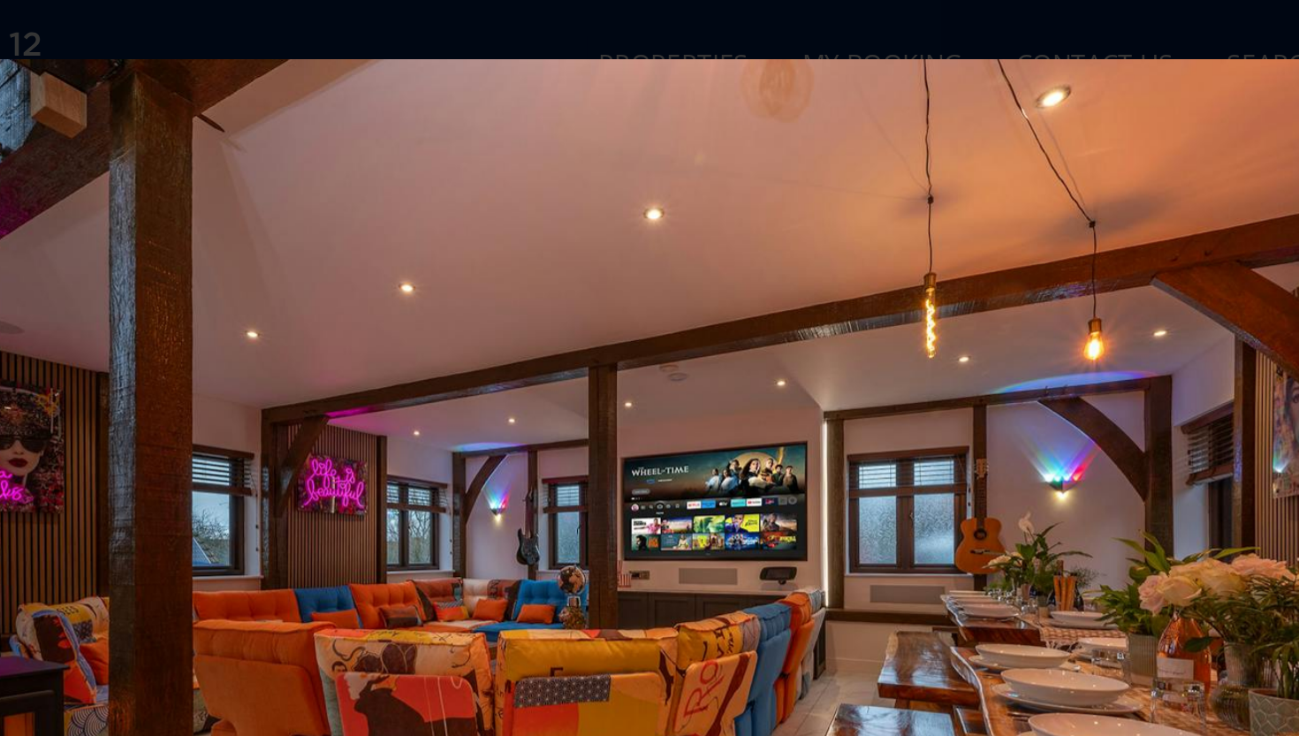
click at [505, 362] on img at bounding box center [649, 368] width 986 height 659
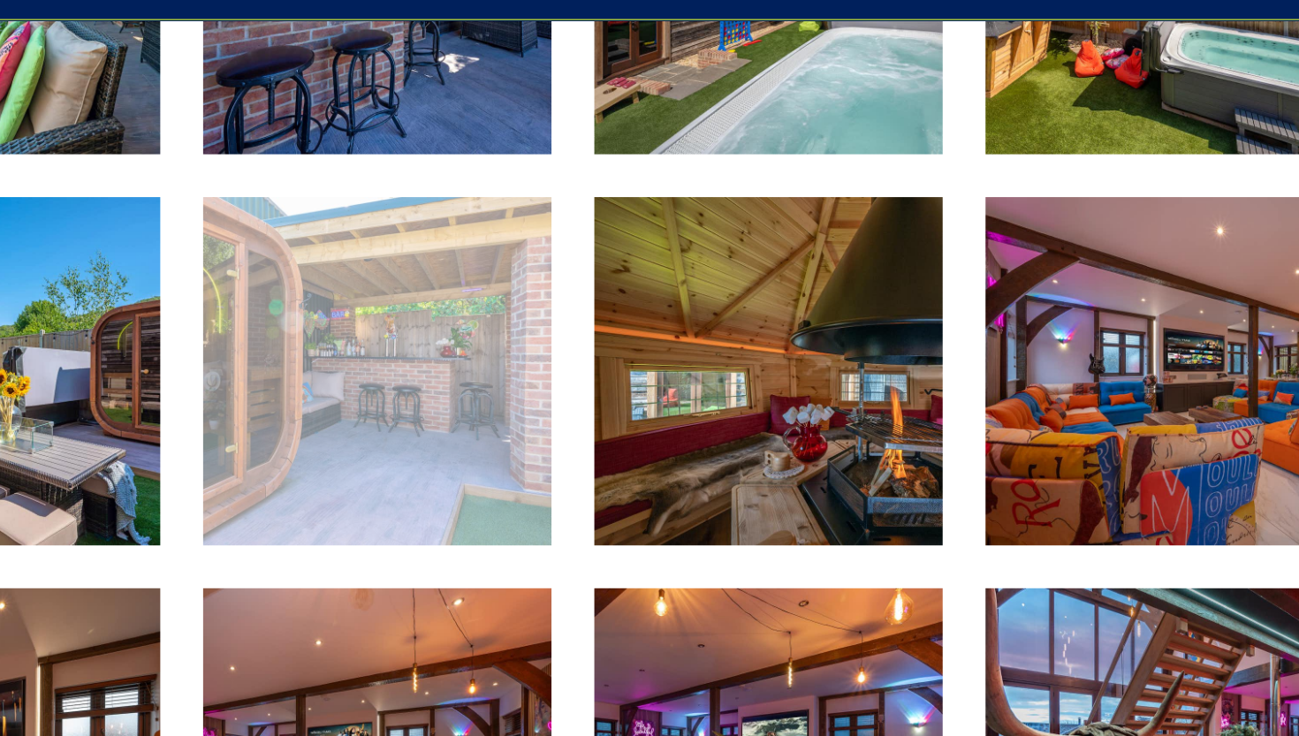
scroll to position [865, 0]
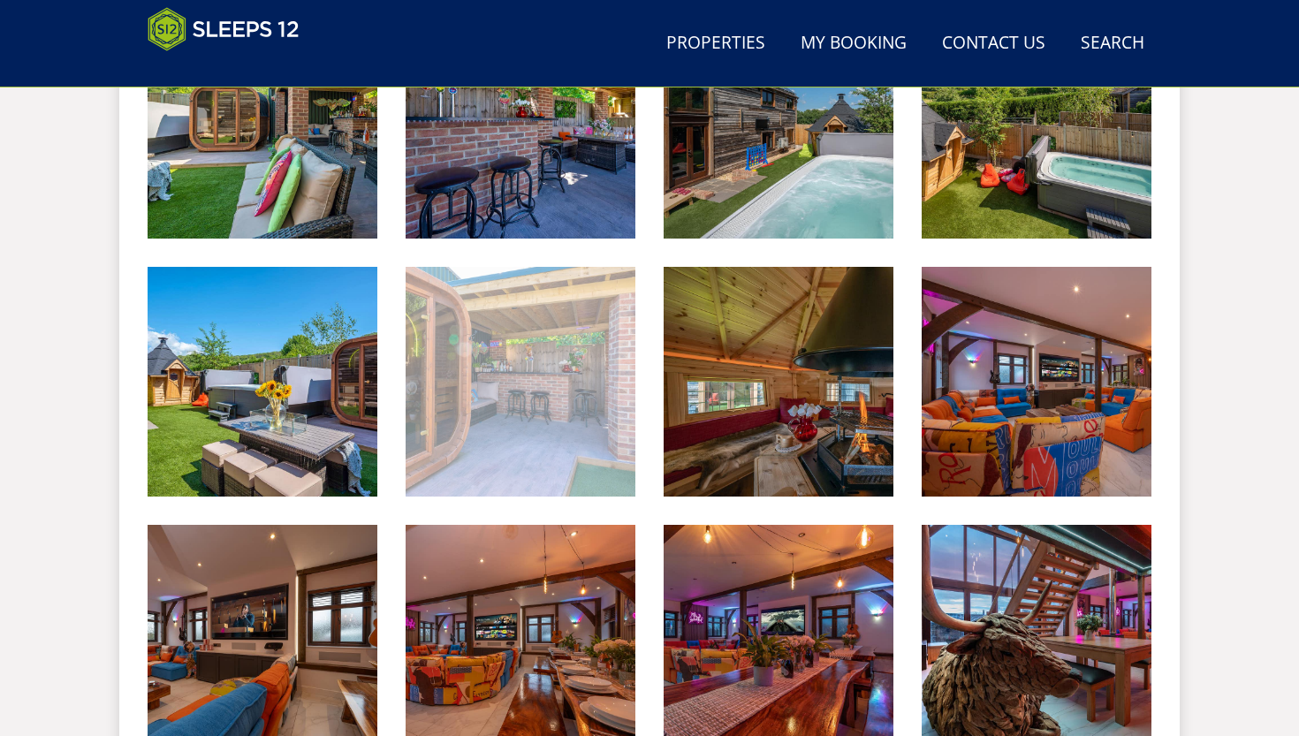
click at [609, 387] on img at bounding box center [521, 382] width 230 height 230
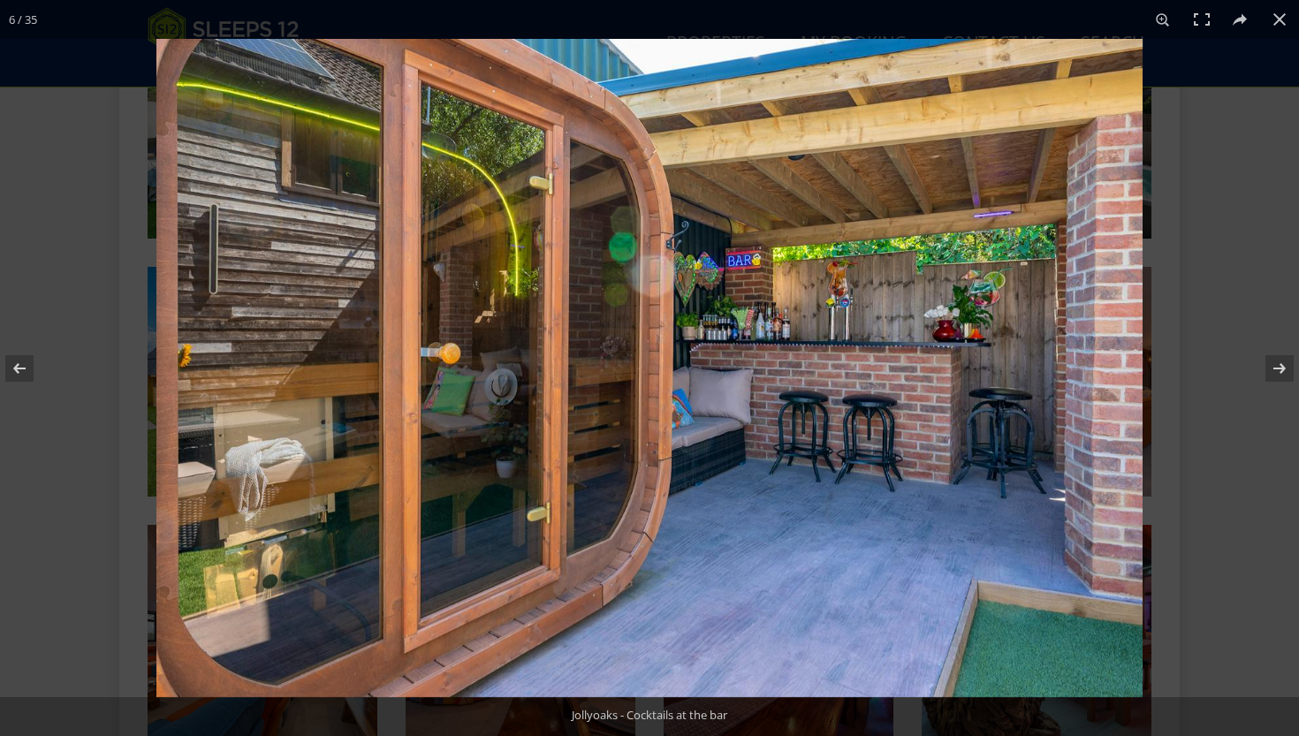
click at [866, 383] on img at bounding box center [649, 368] width 986 height 659
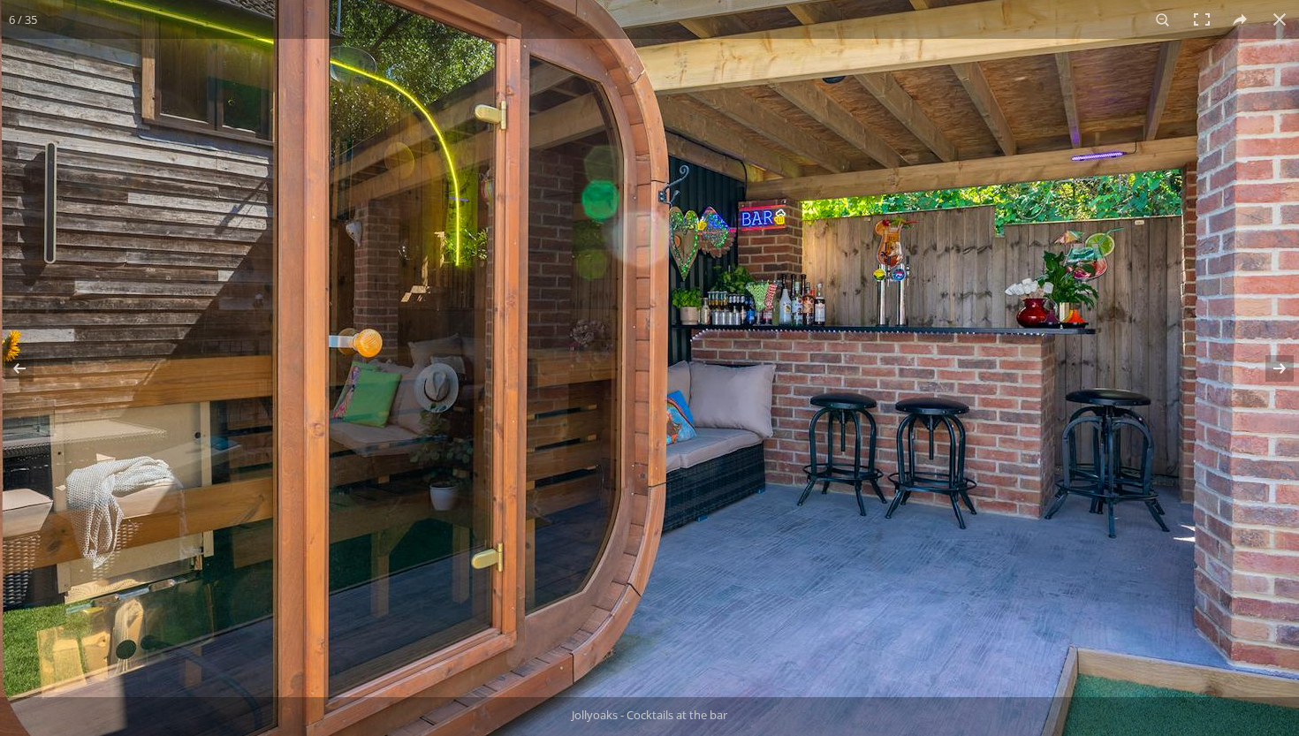
click at [879, 331] on img at bounding box center [636, 362] width 1326 height 885
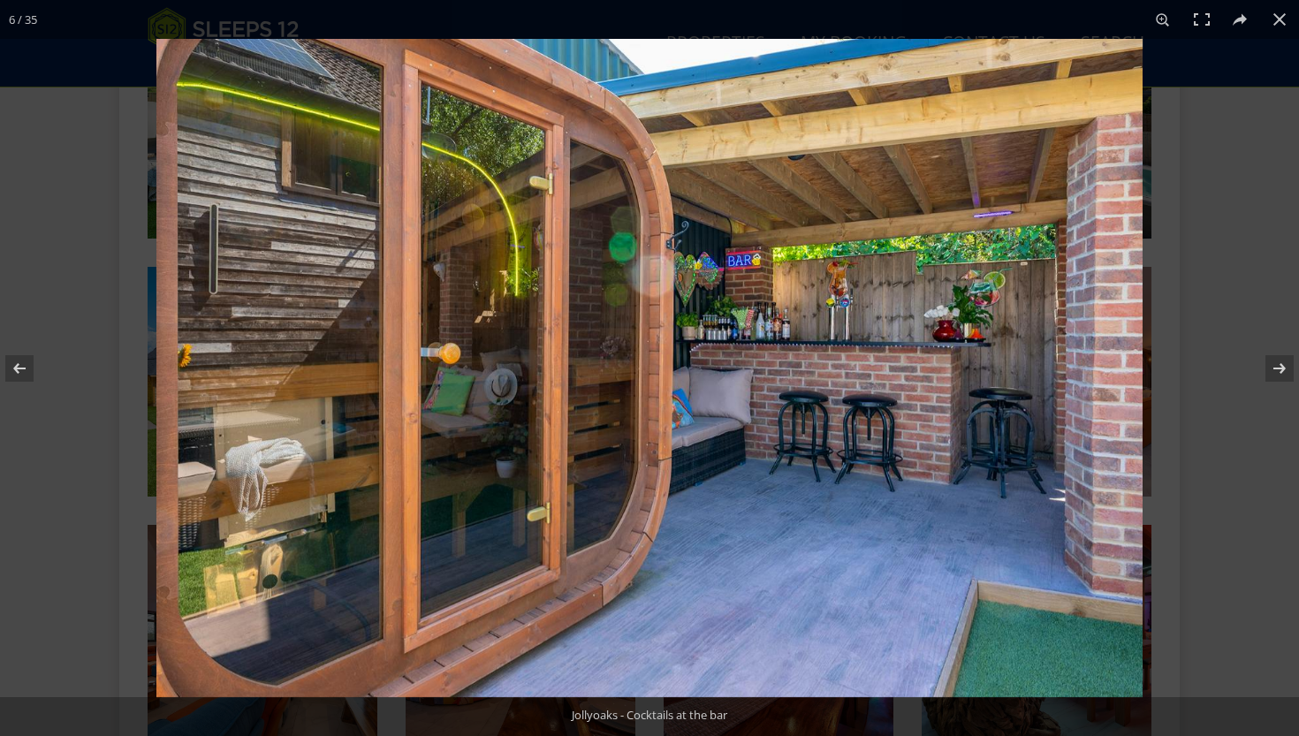
click at [879, 331] on img at bounding box center [649, 368] width 986 height 659
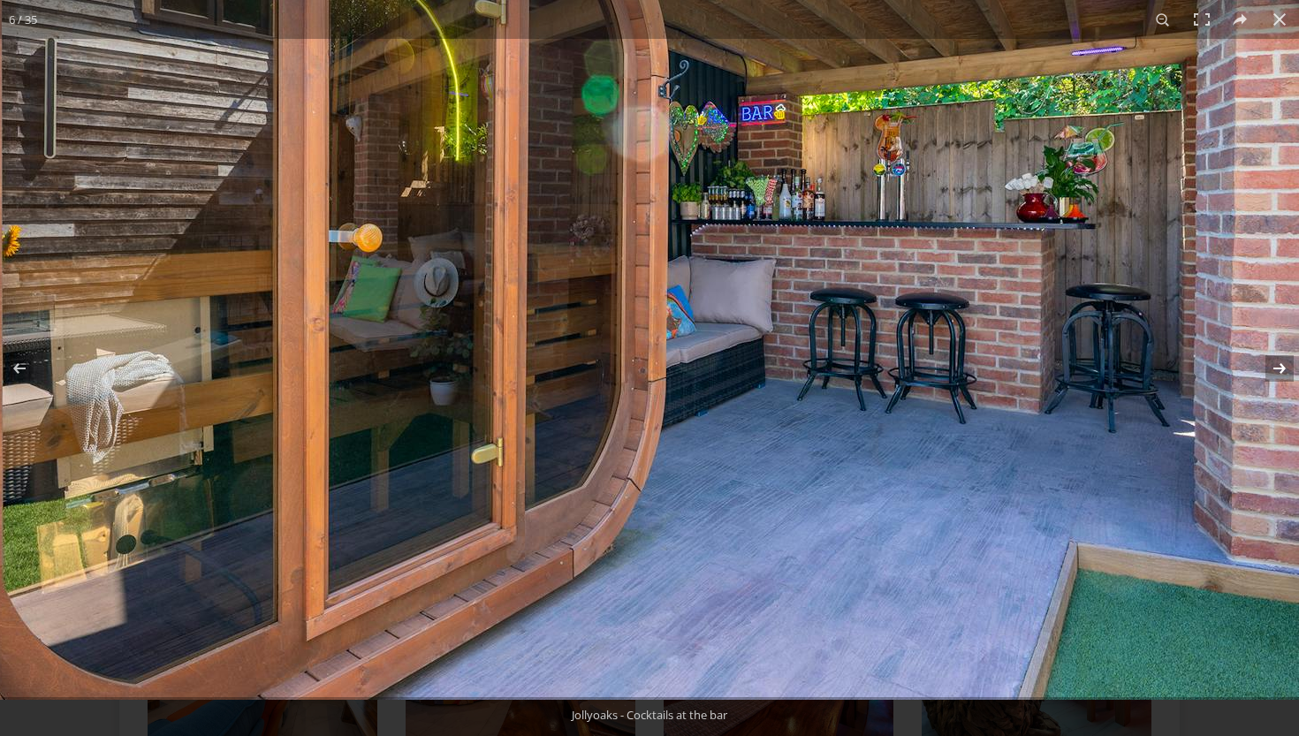
click at [906, 371] on button at bounding box center [1269, 368] width 62 height 88
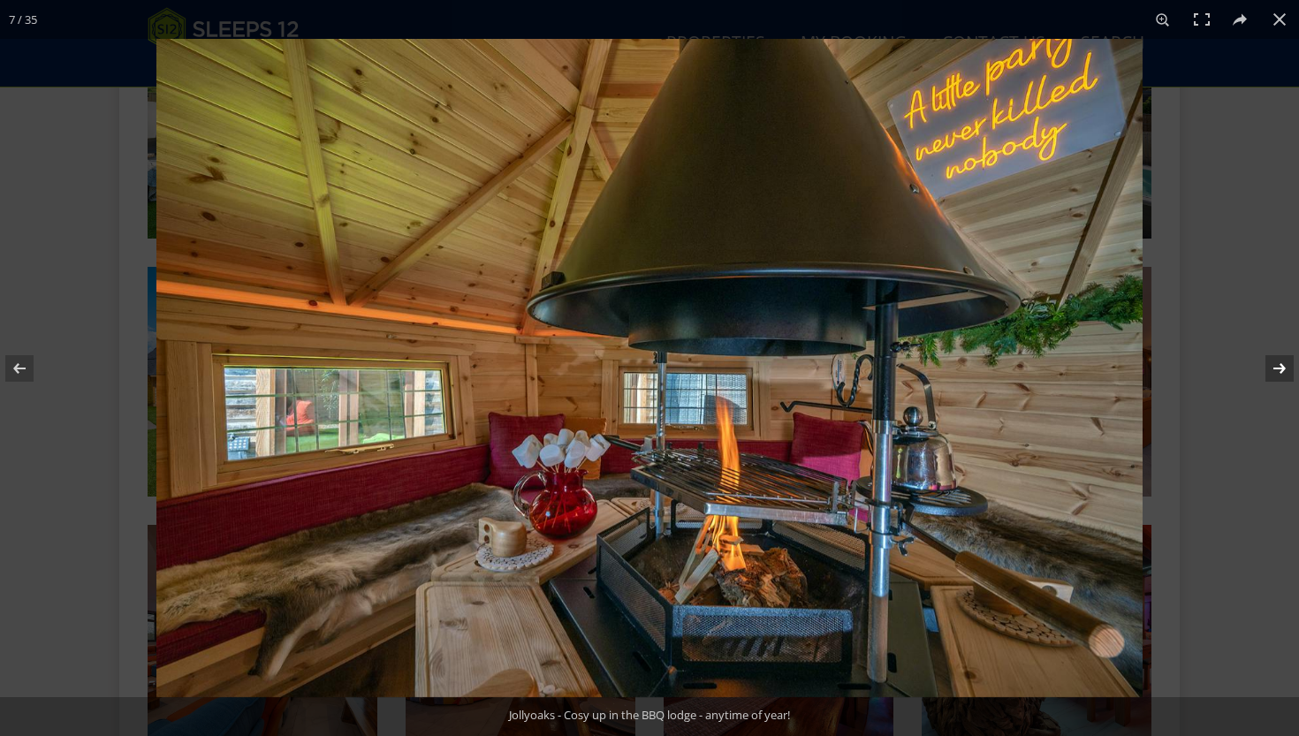
click at [906, 371] on button at bounding box center [1269, 368] width 62 height 88
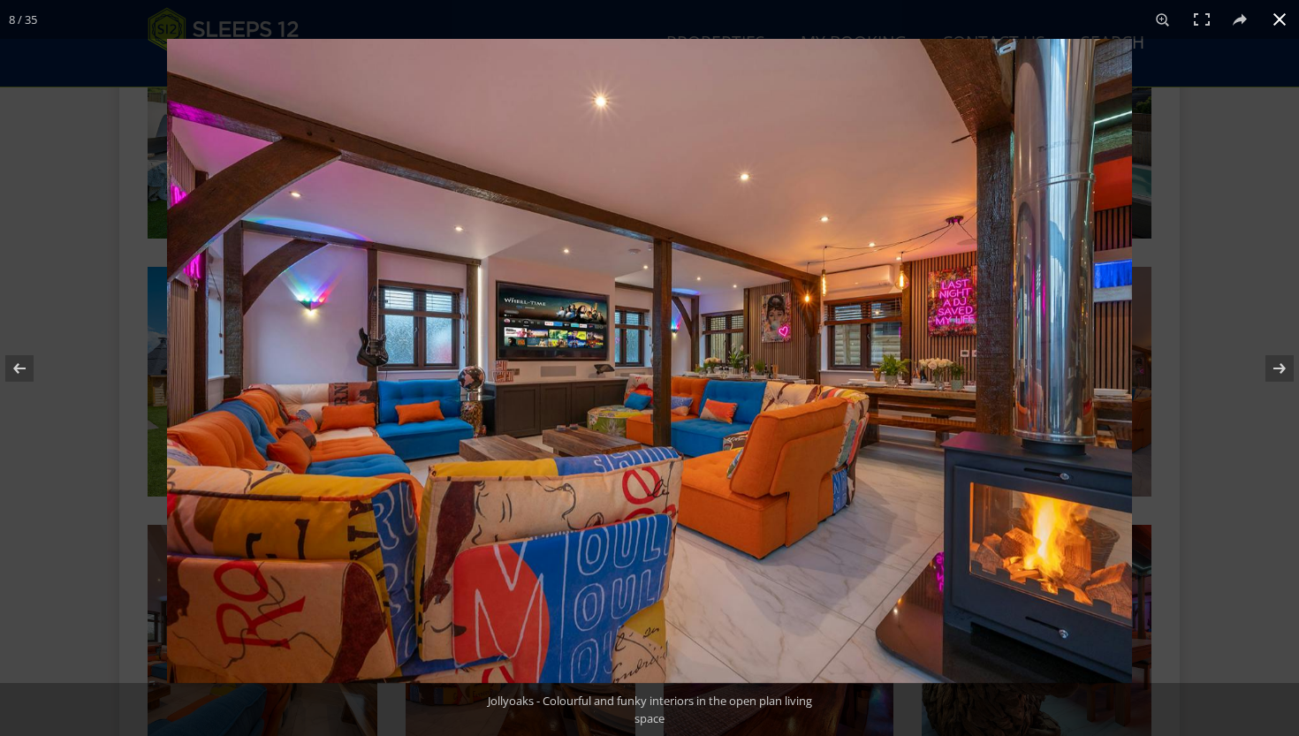
click at [68, 293] on div at bounding box center [649, 368] width 1299 height 736
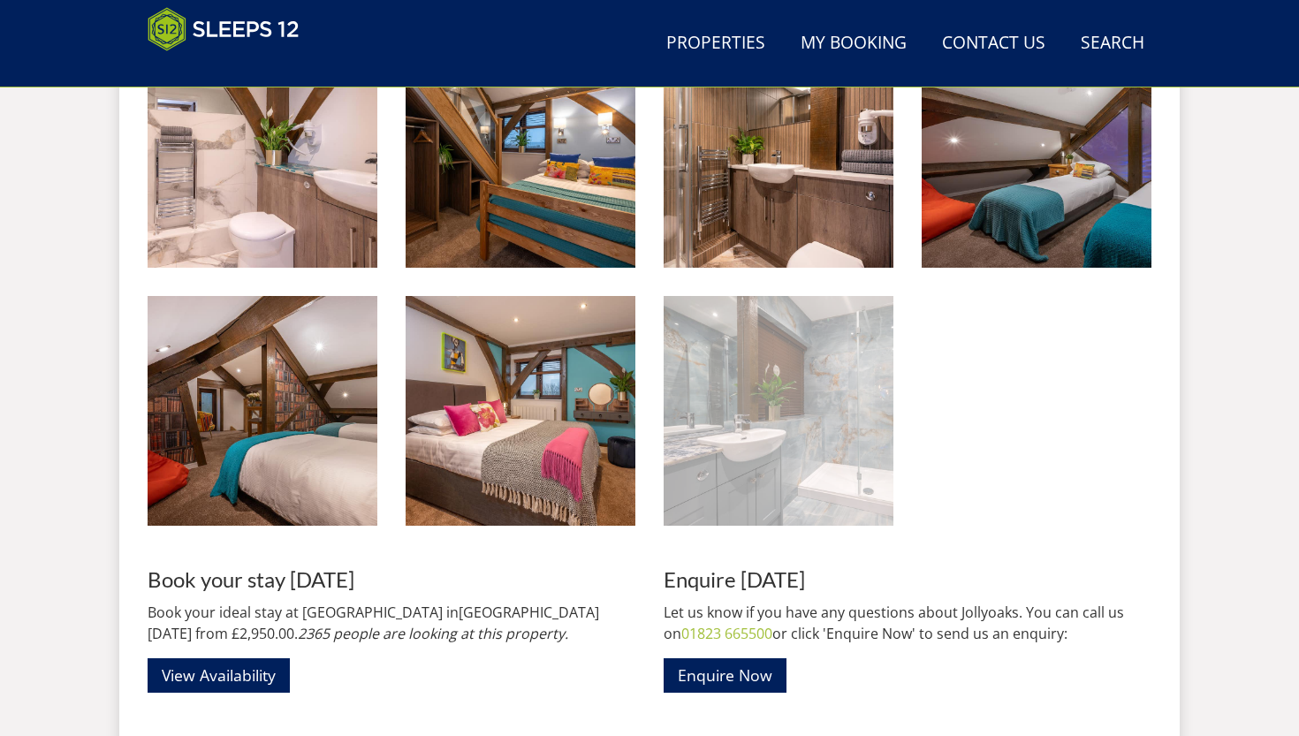
scroll to position [2509, 0]
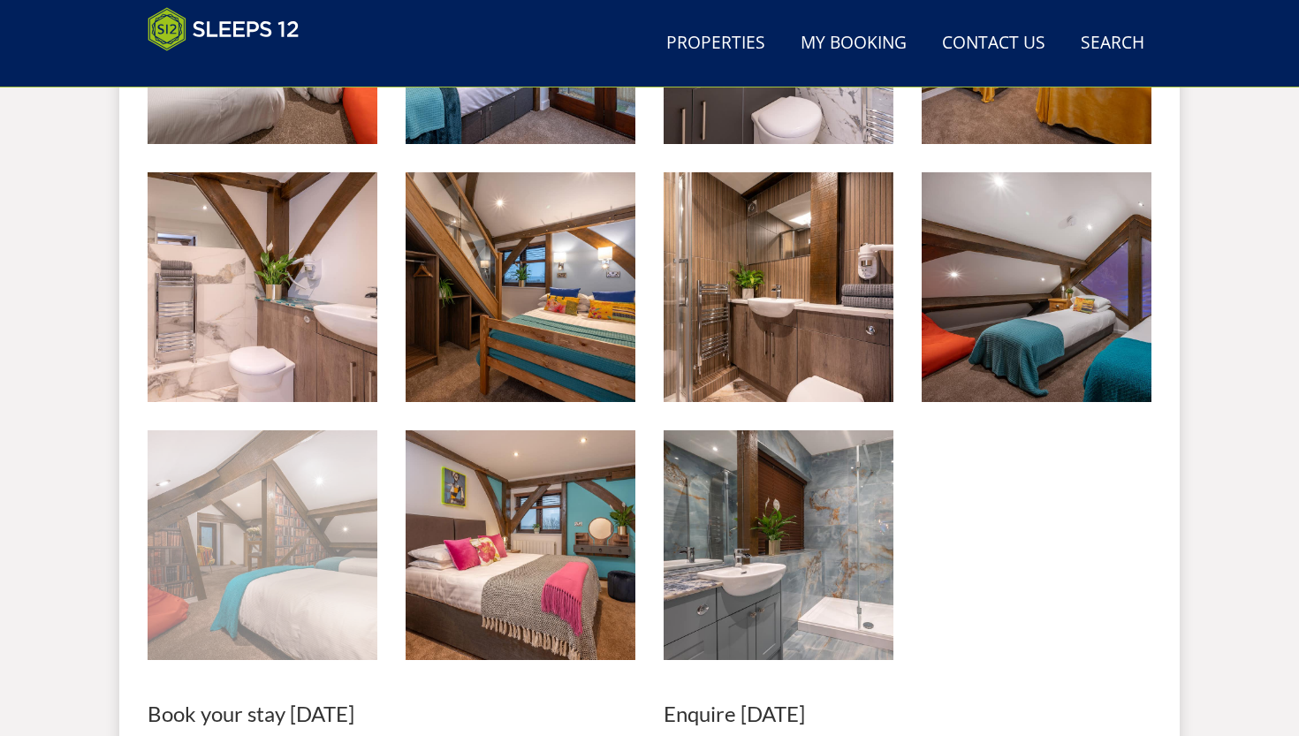
click at [300, 556] on img at bounding box center [263, 545] width 230 height 230
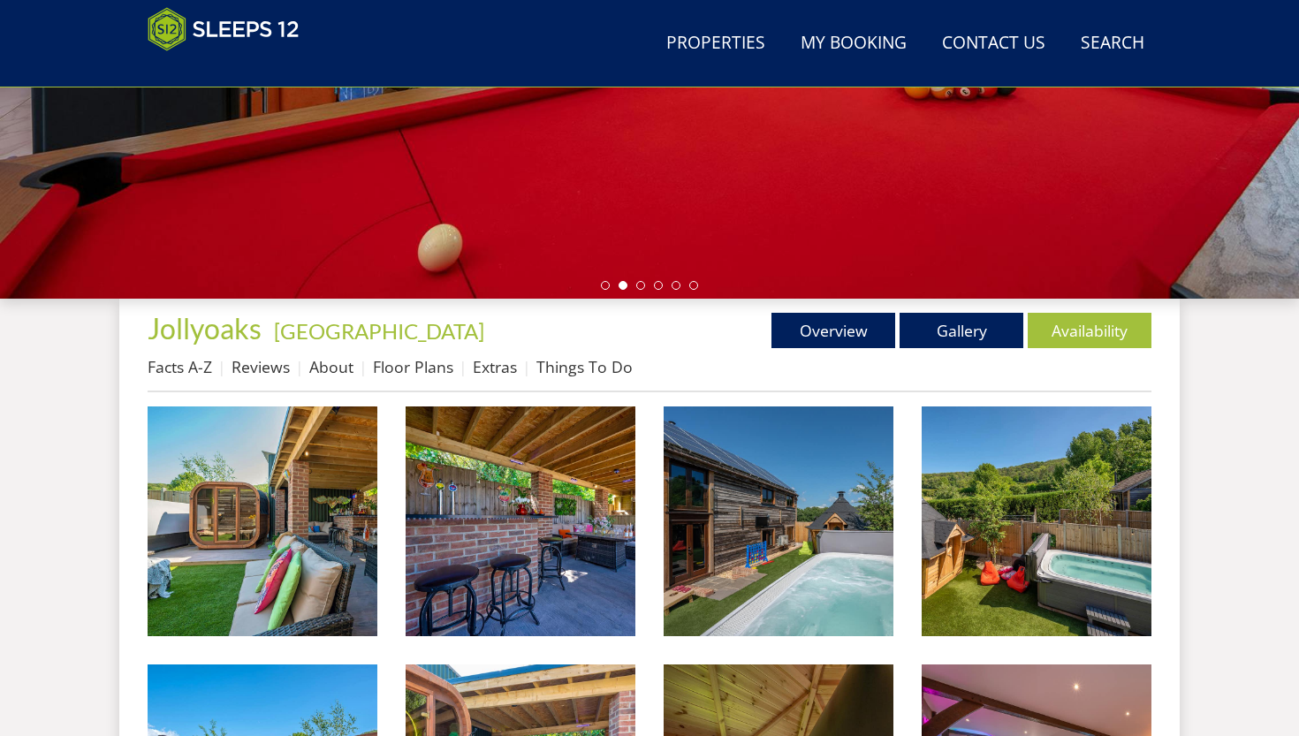
scroll to position [466, 0]
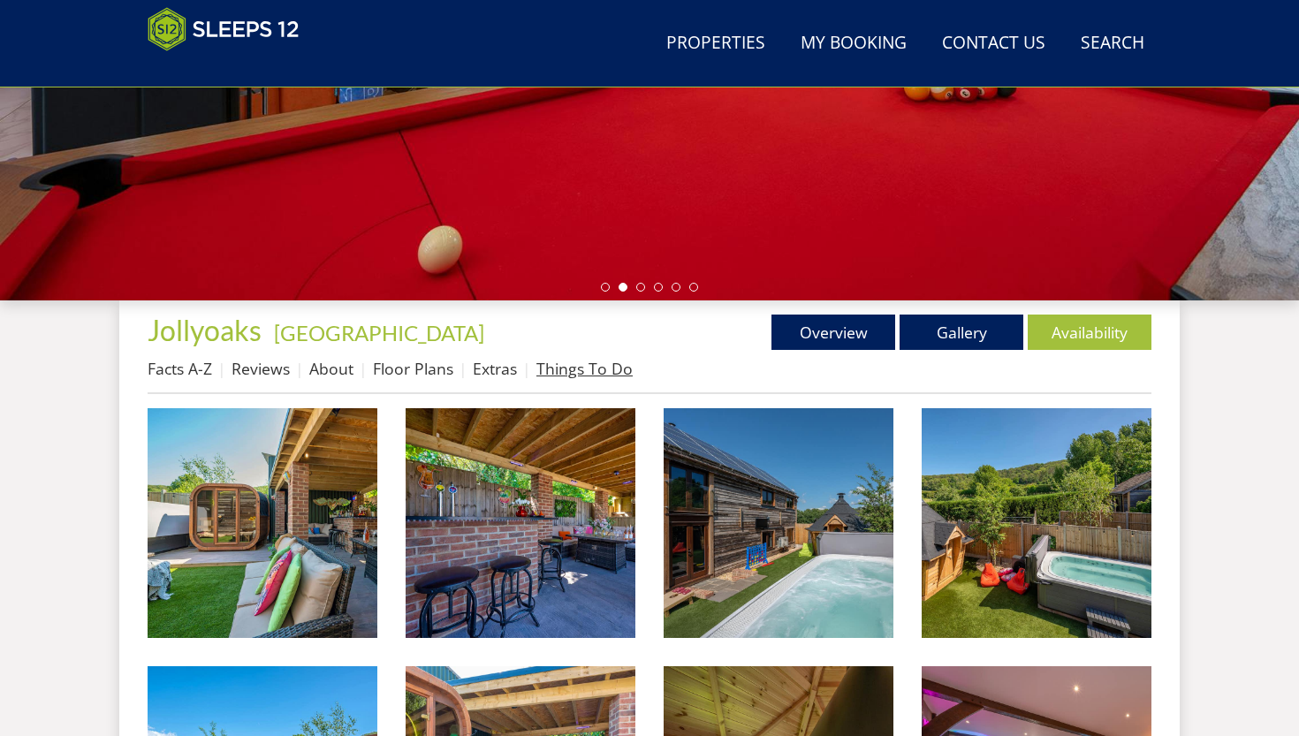
click at [551, 361] on link "Things To Do" at bounding box center [585, 368] width 96 height 21
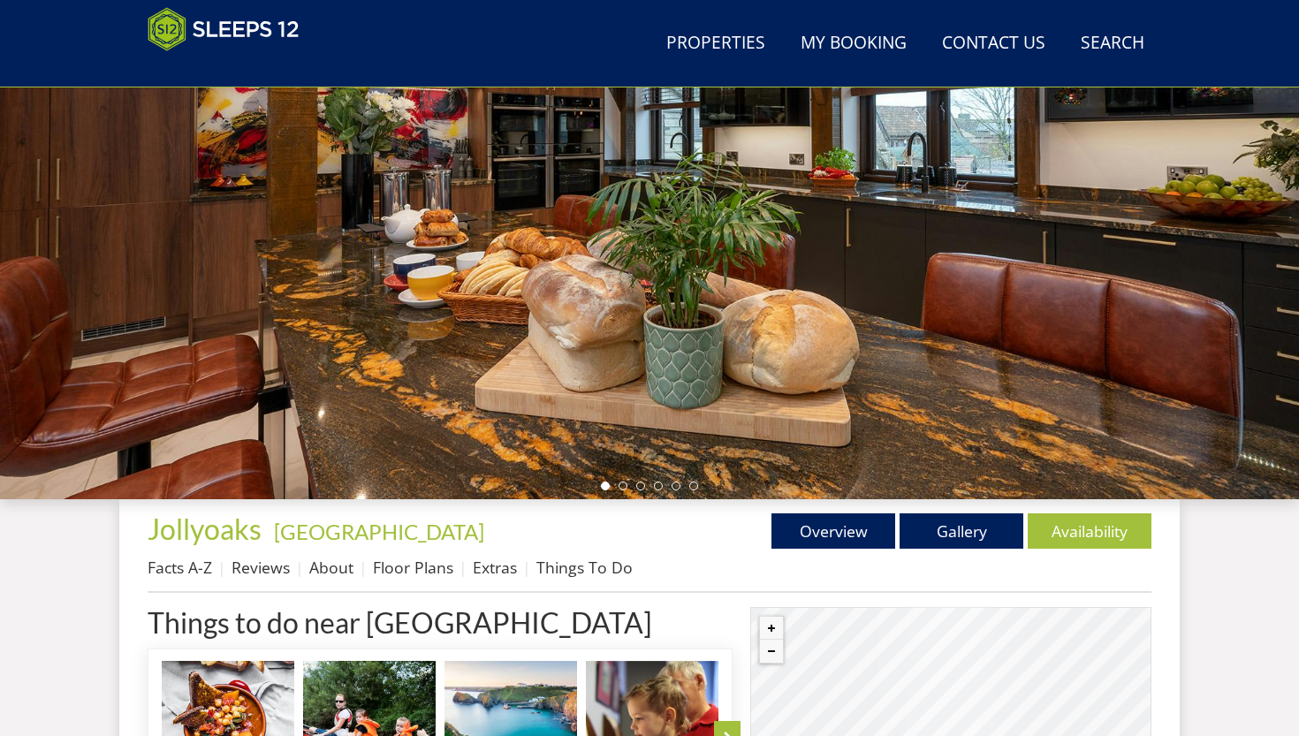
scroll to position [622, 0]
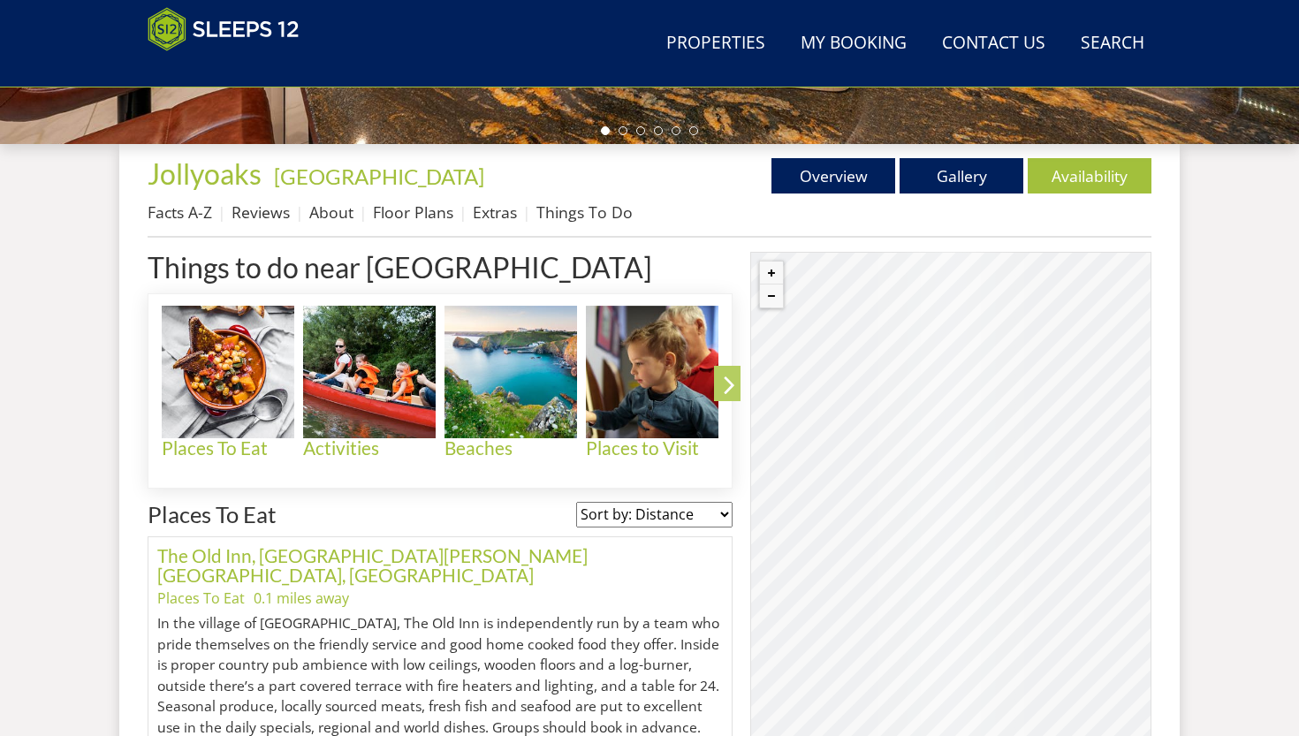
click at [732, 392] on icon at bounding box center [729, 389] width 31 height 42
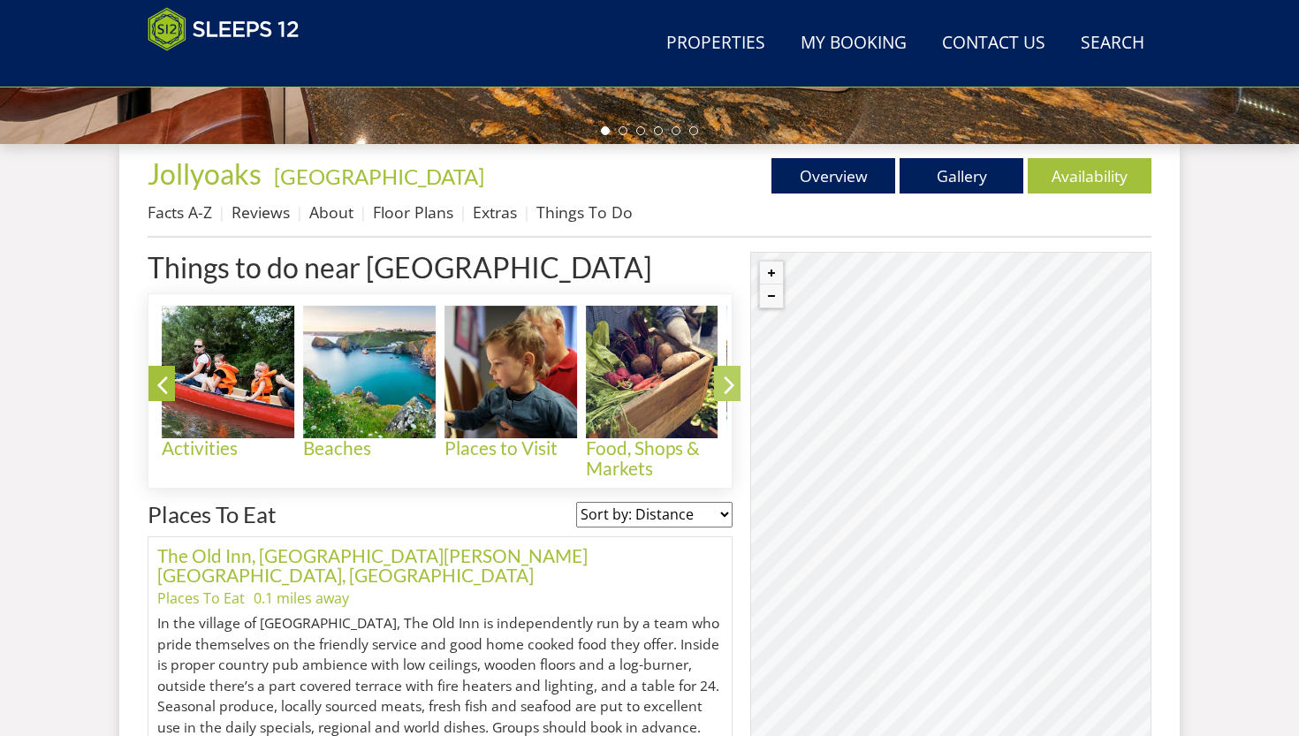
click at [727, 381] on icon at bounding box center [729, 389] width 31 height 42
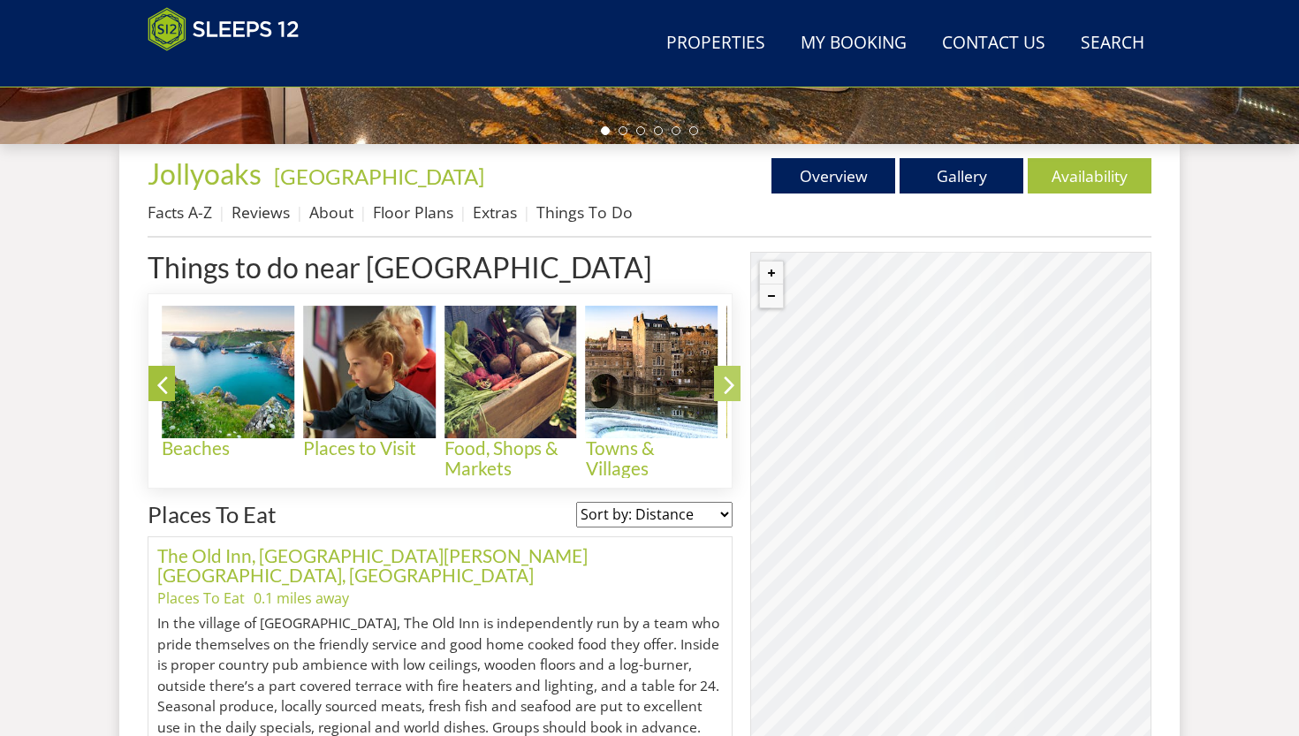
click at [727, 382] on icon at bounding box center [729, 389] width 31 height 42
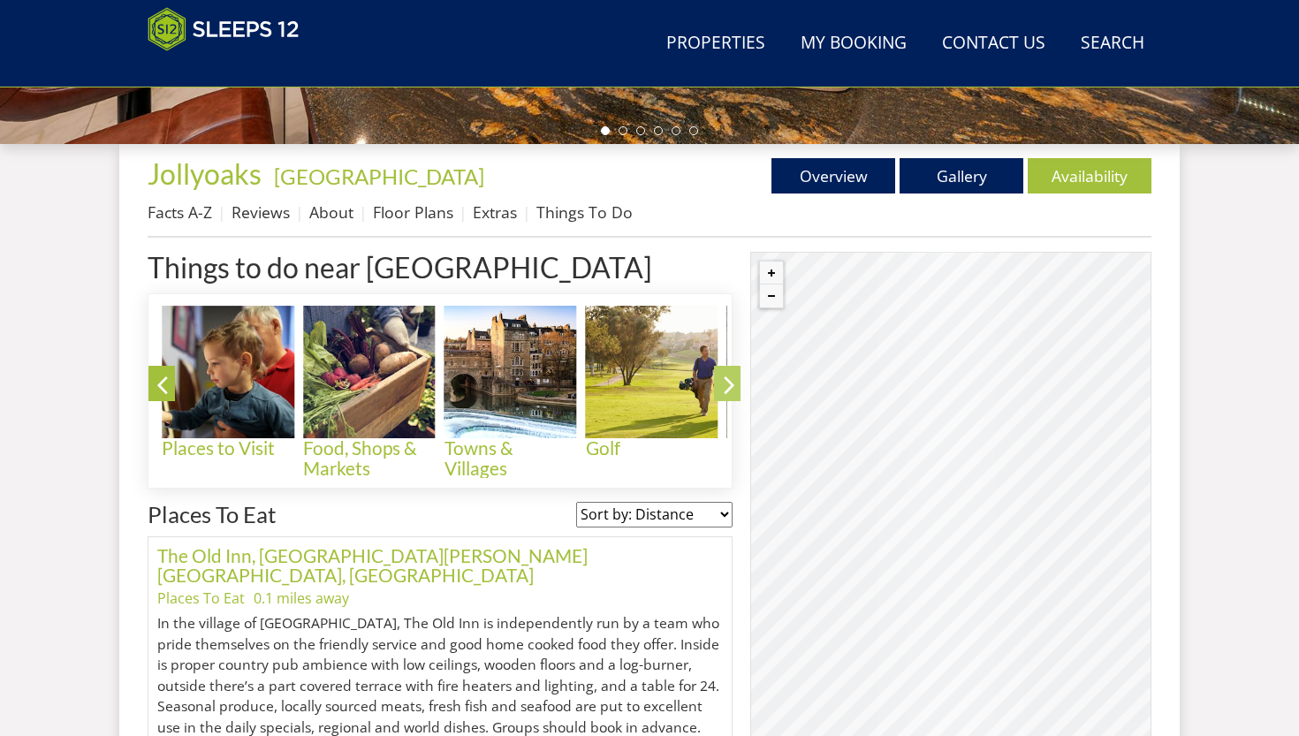
click at [727, 382] on icon at bounding box center [729, 389] width 31 height 42
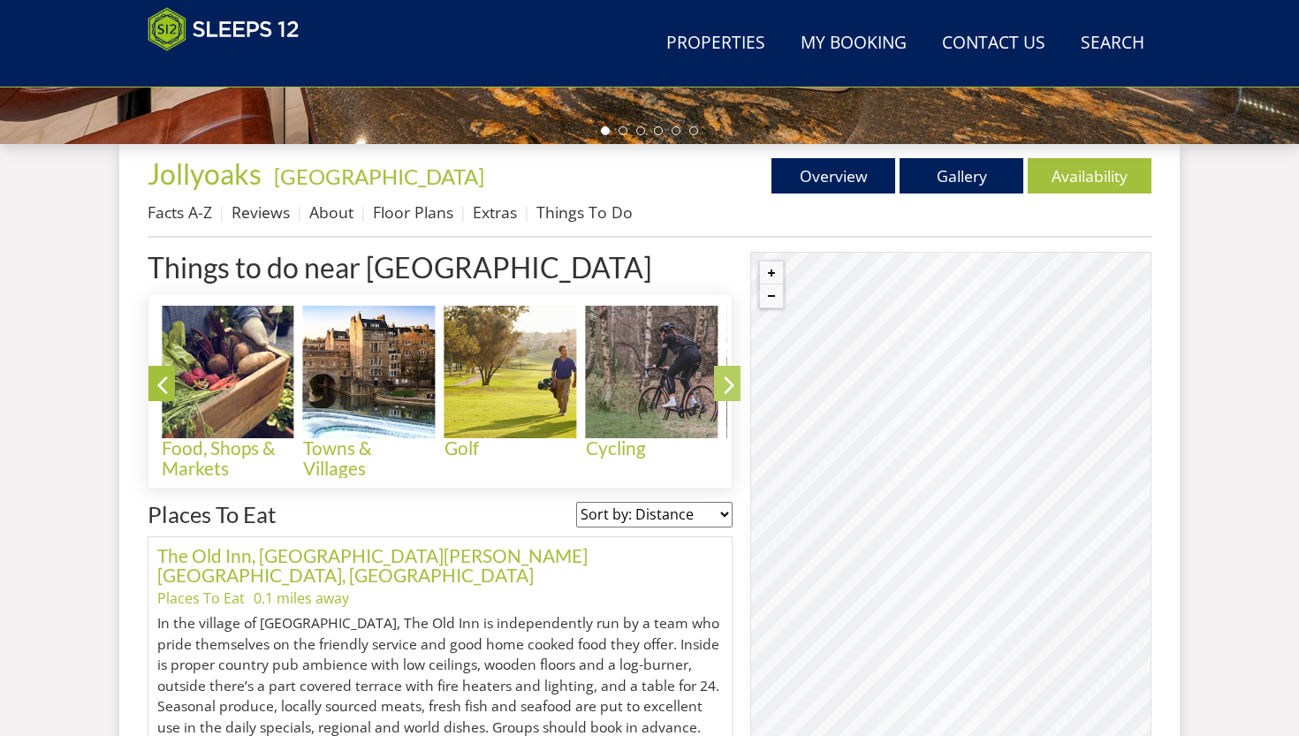
click at [727, 382] on icon at bounding box center [729, 389] width 31 height 42
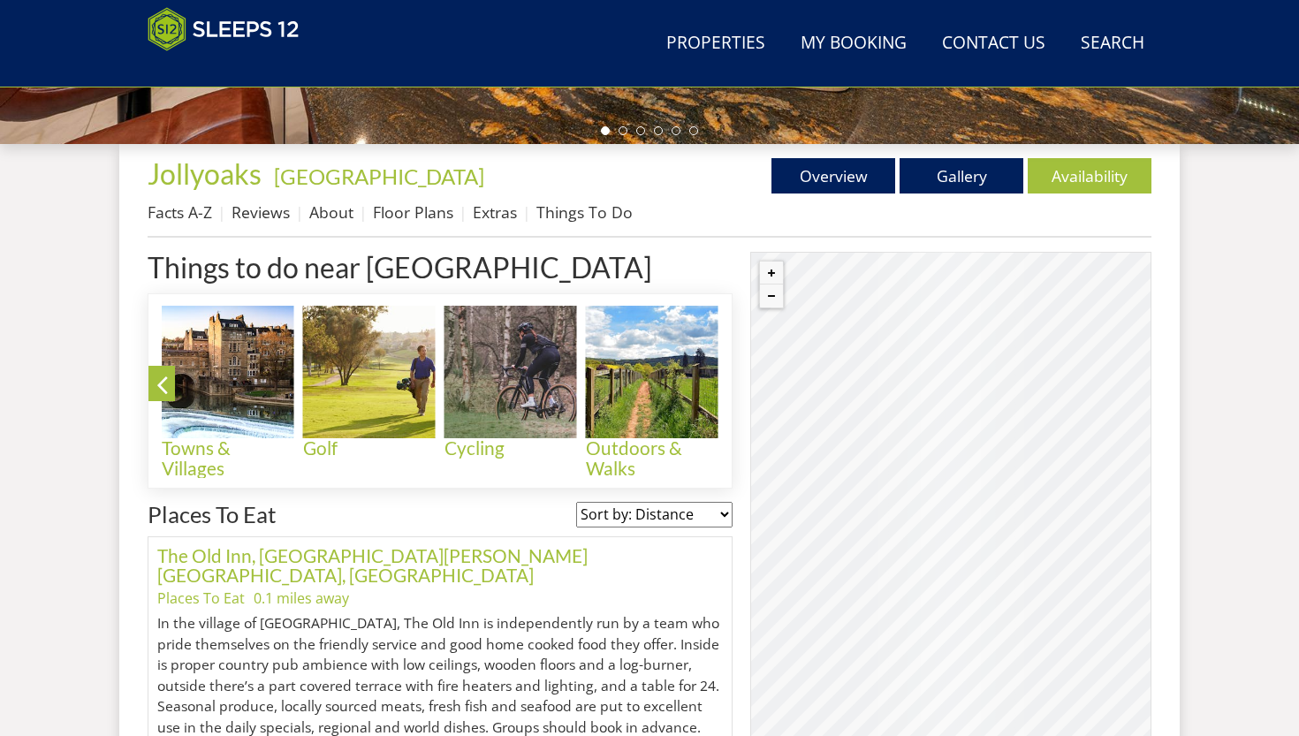
click at [727, 382] on icon at bounding box center [729, 389] width 31 height 42
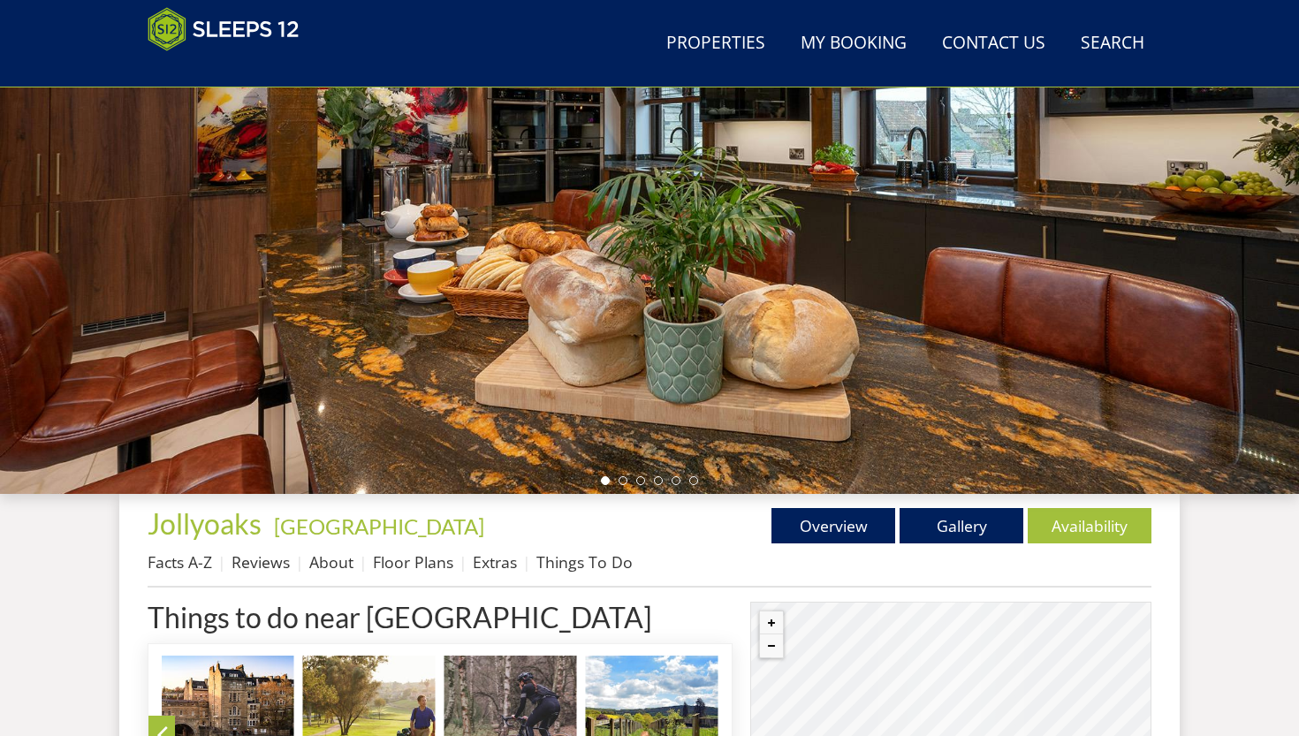
scroll to position [267, 0]
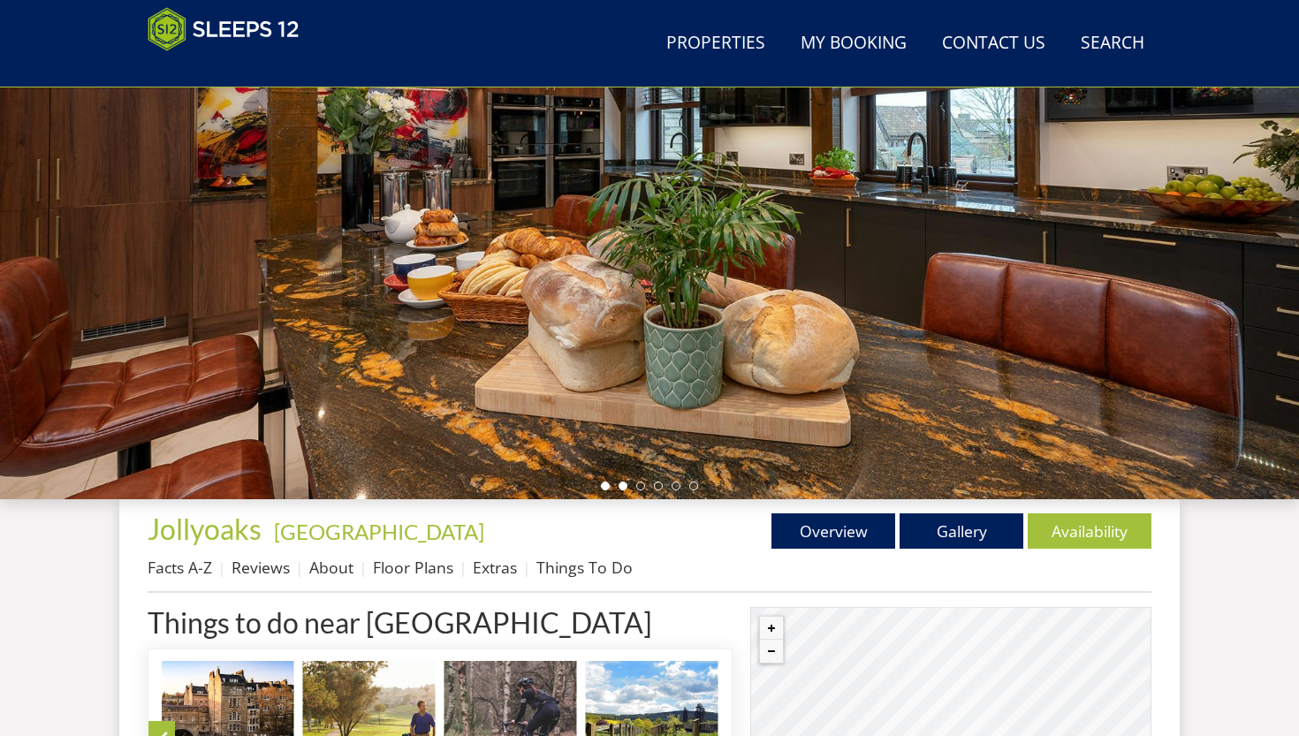
click at [624, 488] on li at bounding box center [623, 486] width 9 height 9
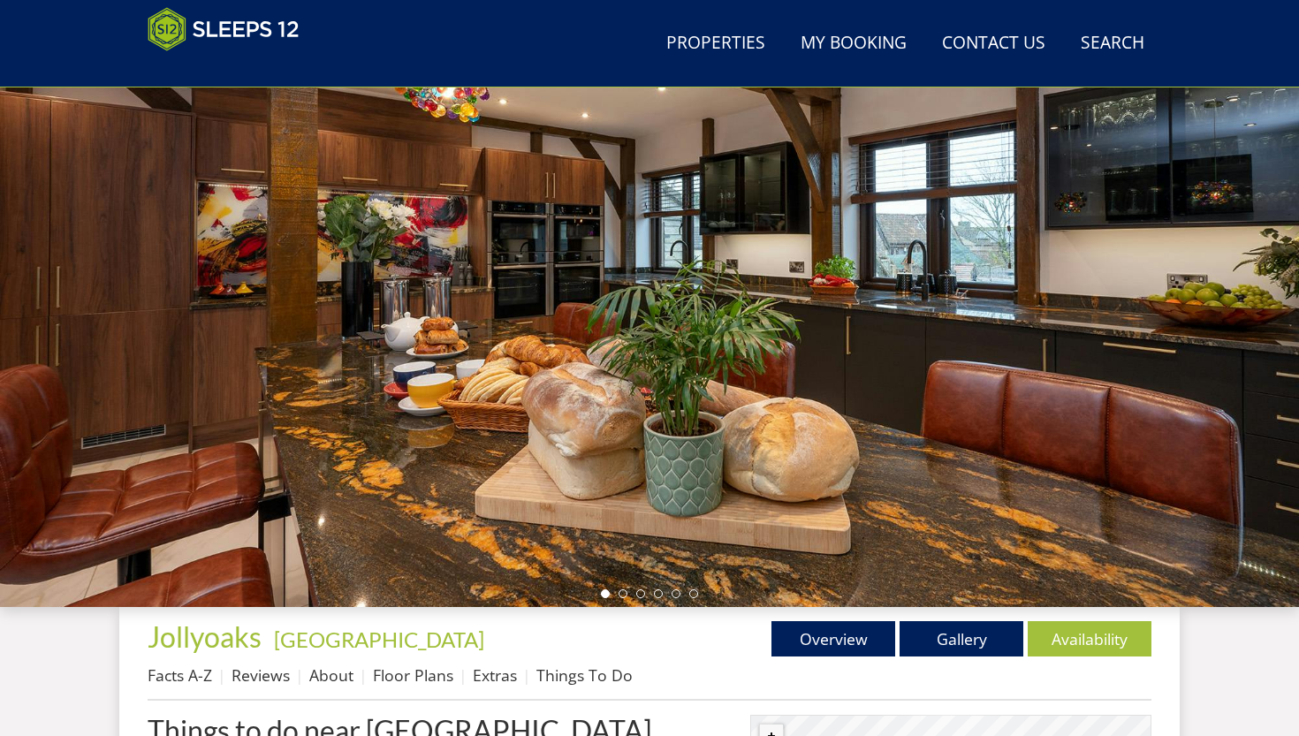
scroll to position [137, 0]
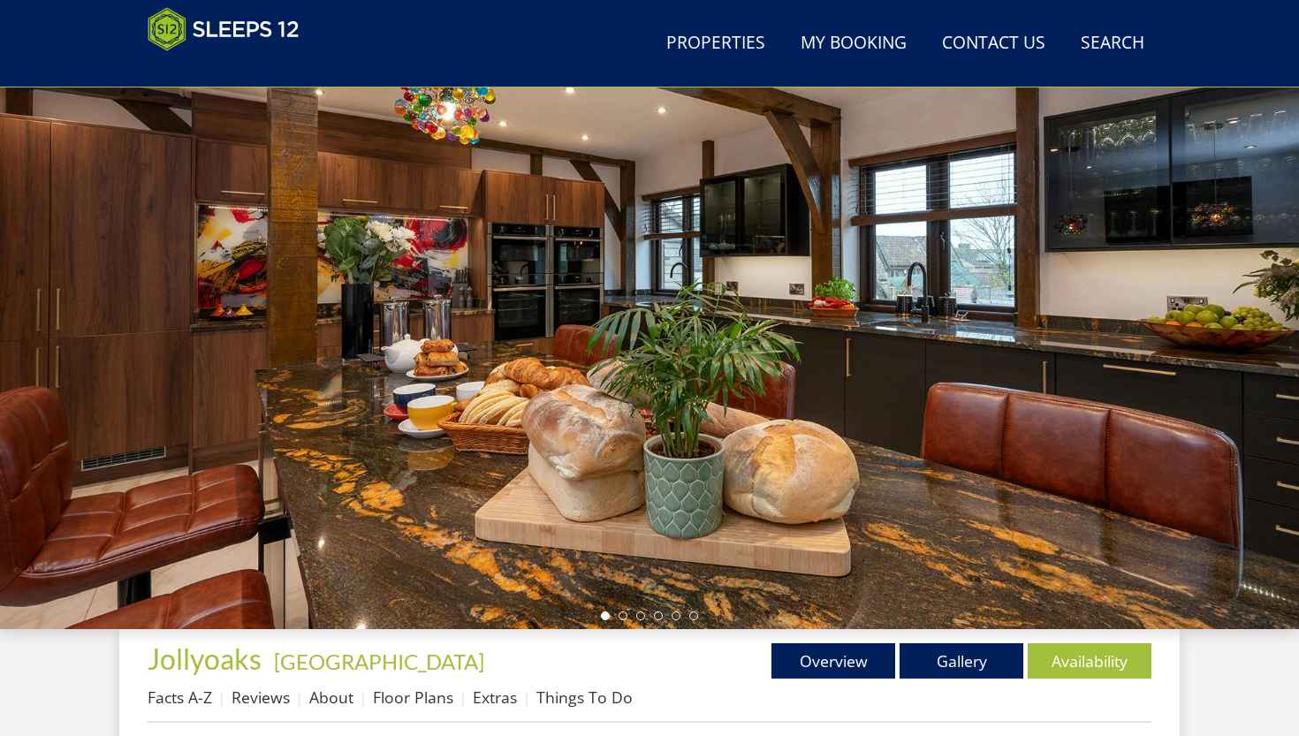
click at [906, 260] on div at bounding box center [649, 320] width 1299 height 619
click at [596, 491] on div at bounding box center [649, 320] width 1299 height 619
click at [621, 556] on li at bounding box center [623, 616] width 9 height 9
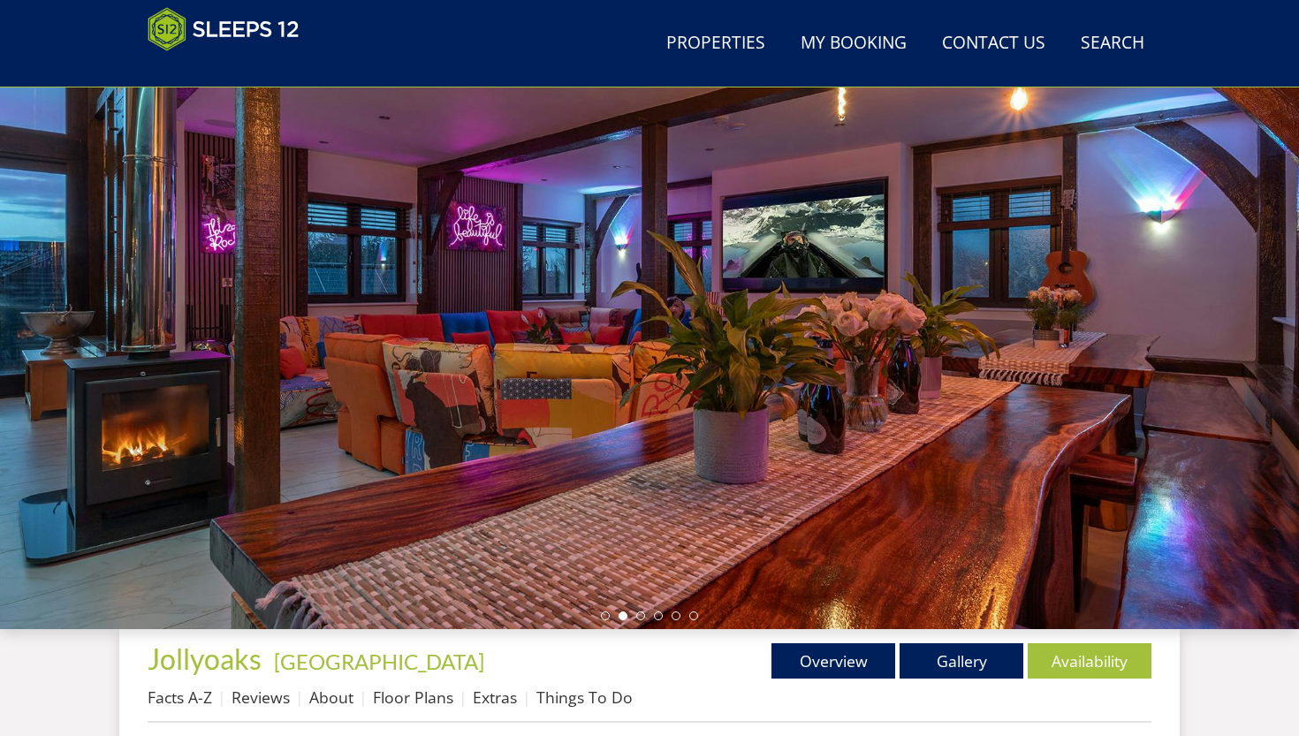
click at [648, 556] on ul at bounding box center [649, 616] width 97 height 9
click at [645, 556] on ul at bounding box center [649, 616] width 97 height 9
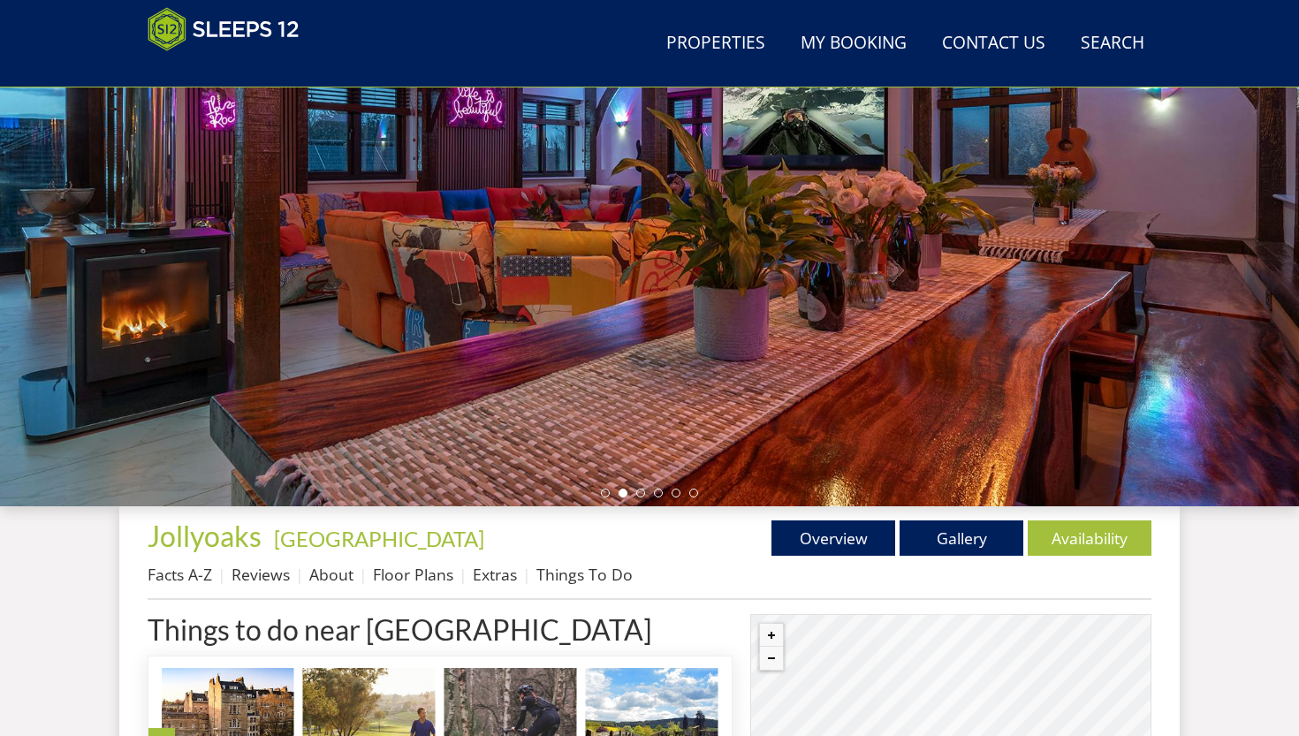
scroll to position [310, 0]
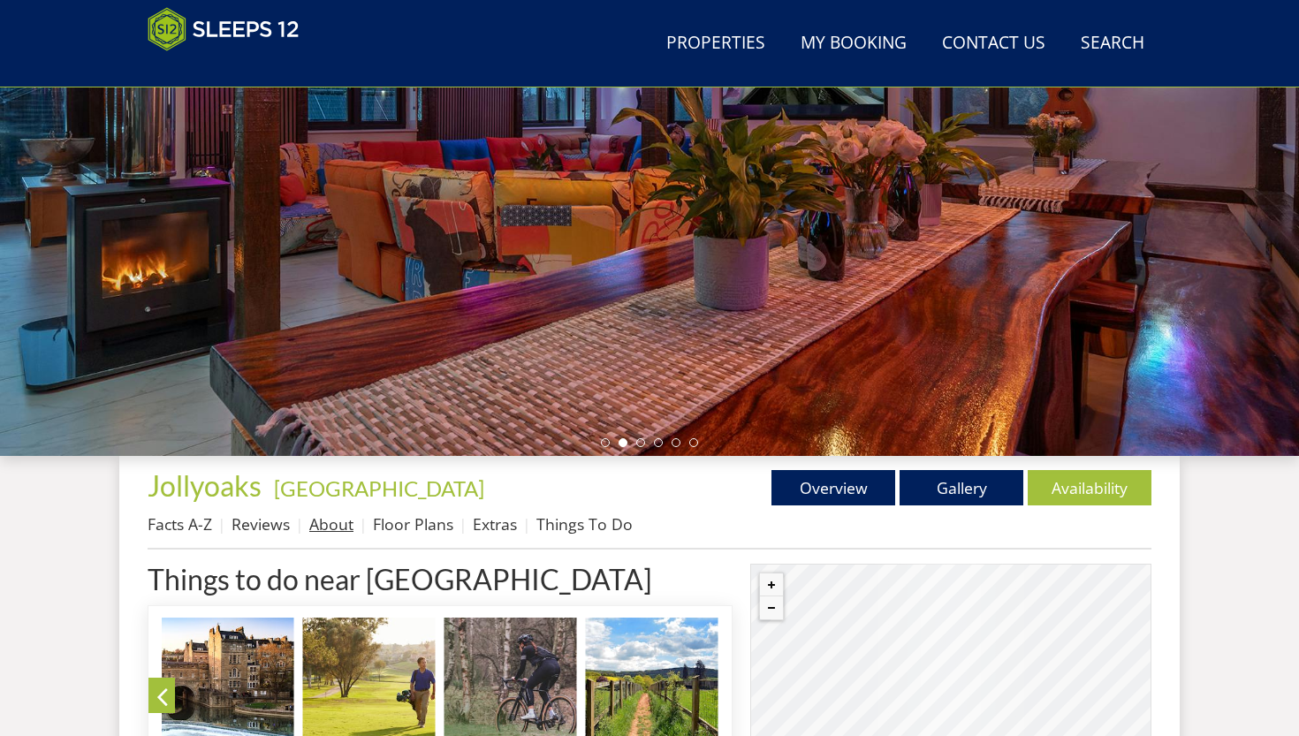
click at [332, 524] on link "About" at bounding box center [331, 524] width 44 height 21
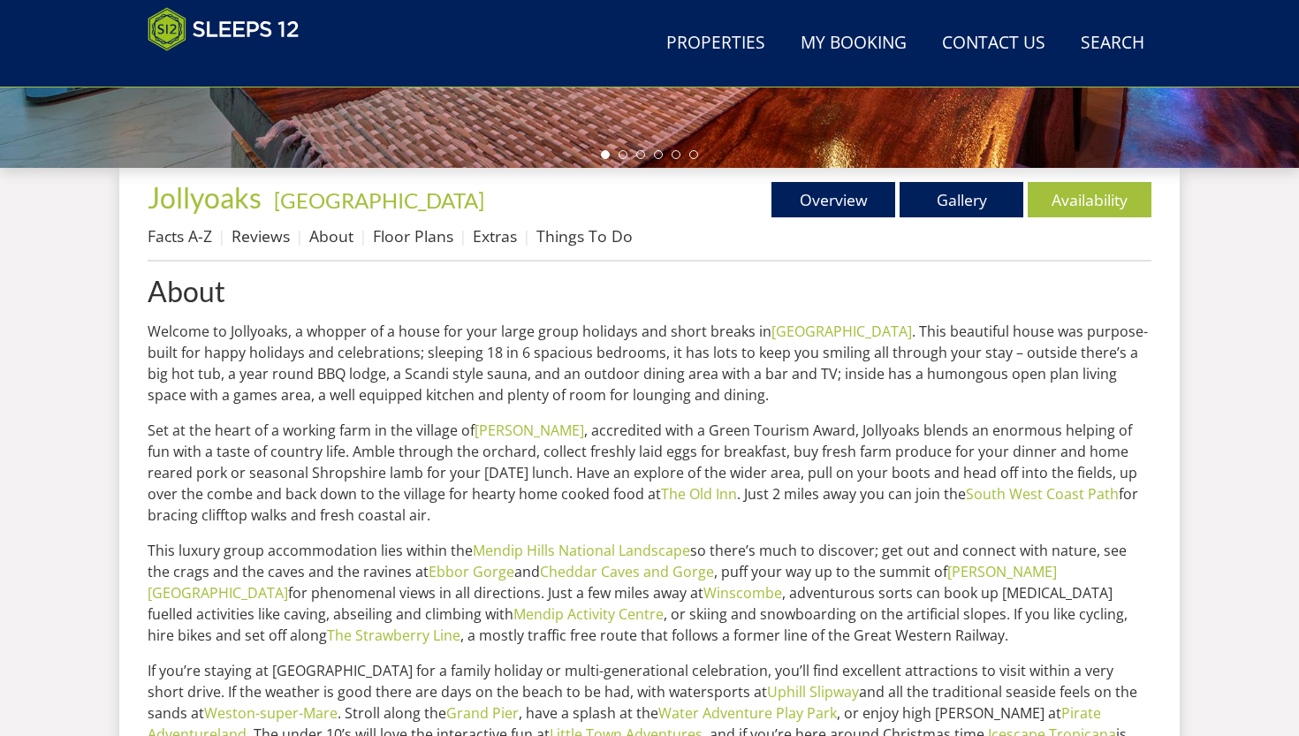
scroll to position [667, 0]
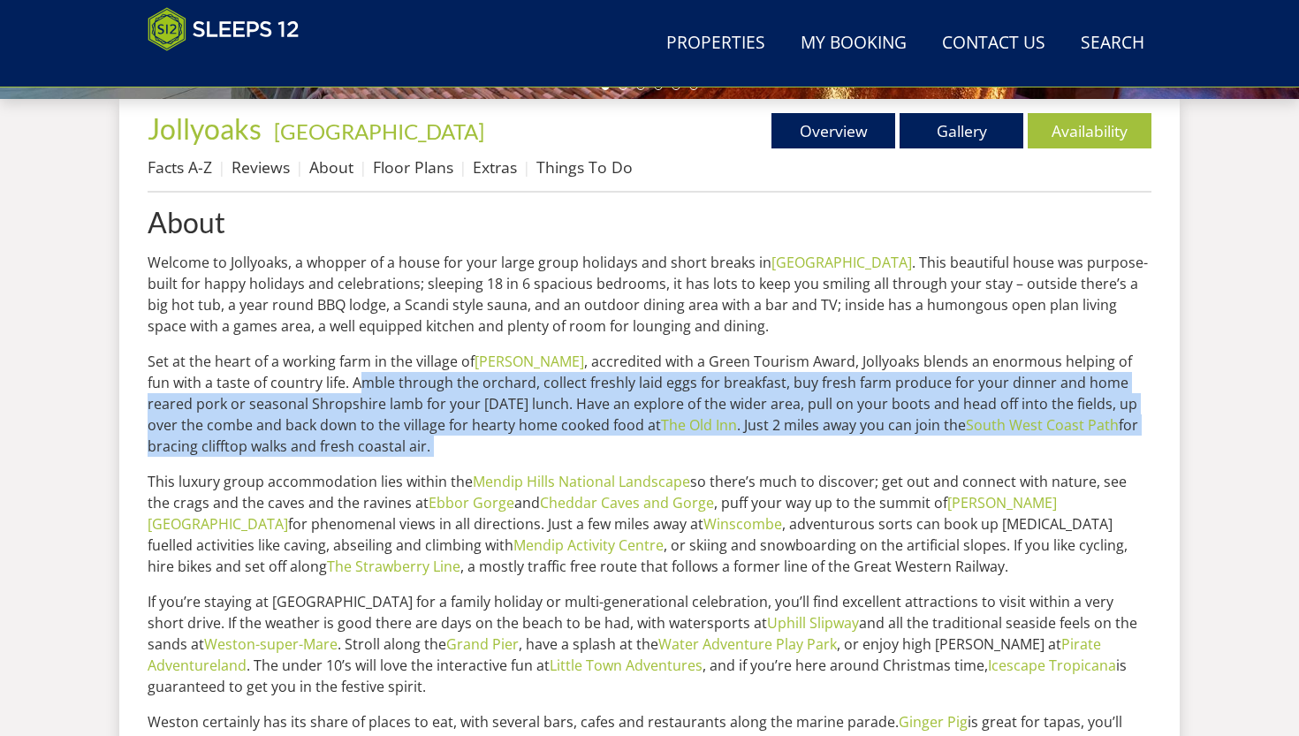
drag, startPoint x: 288, startPoint y: 379, endPoint x: 287, endPoint y: 468, distance: 88.4
click at [287, 468] on div "About Welcome to Jollyoaks, a whopper of a house for your large group holidays …" at bounding box center [650, 559] width 1004 height 704
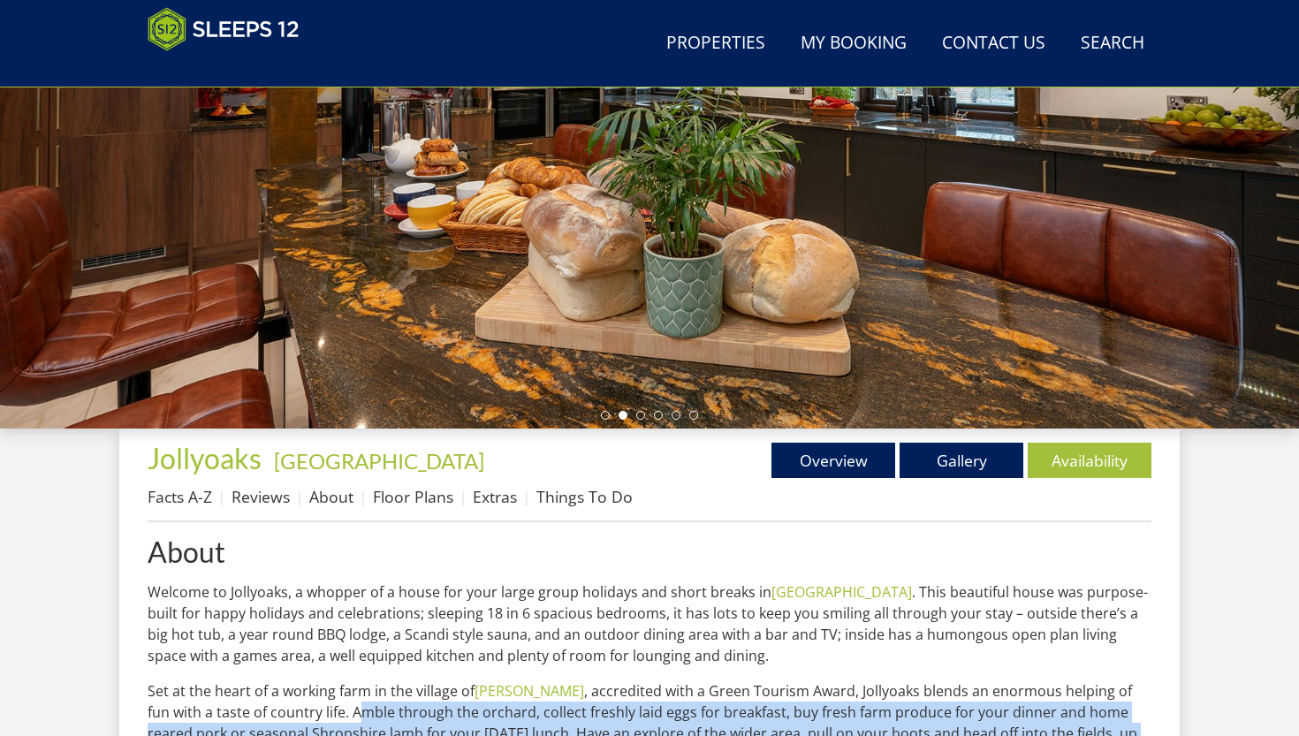
scroll to position [330, 0]
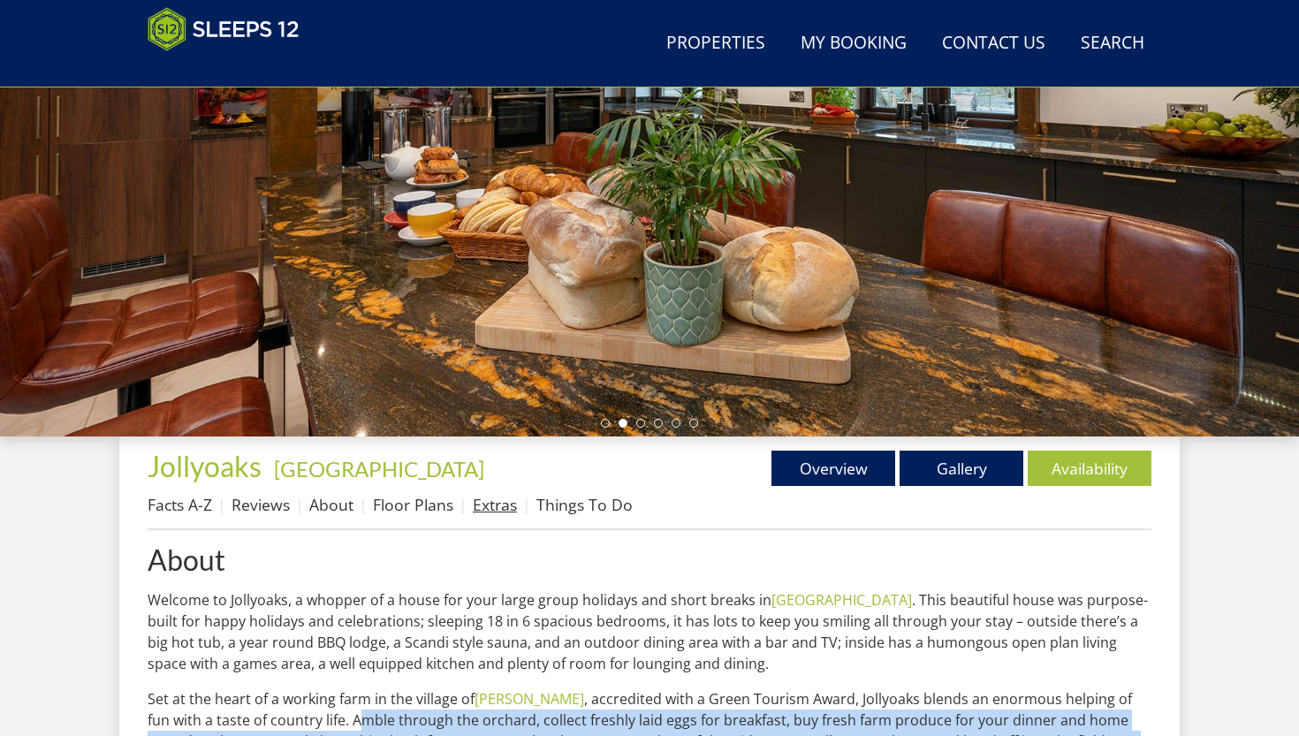
click at [487, 509] on link "Extras" at bounding box center [495, 504] width 44 height 21
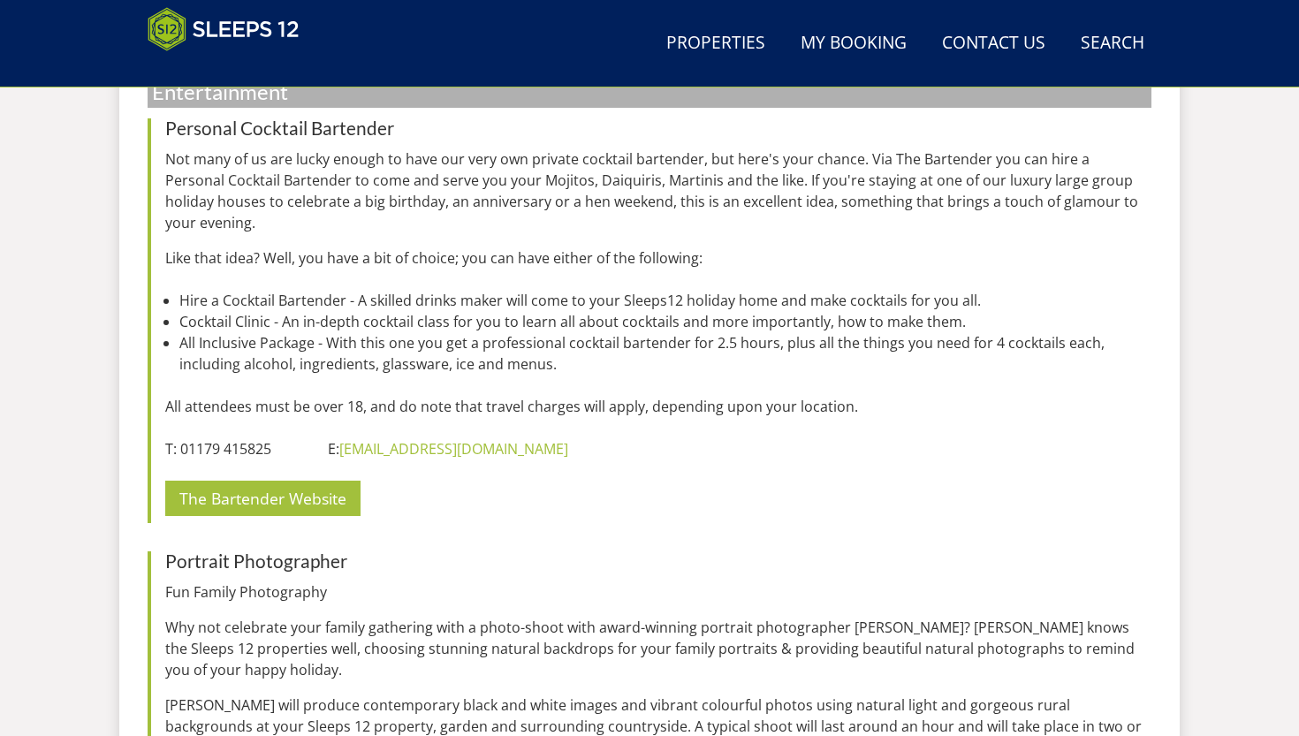
scroll to position [5125, 0]
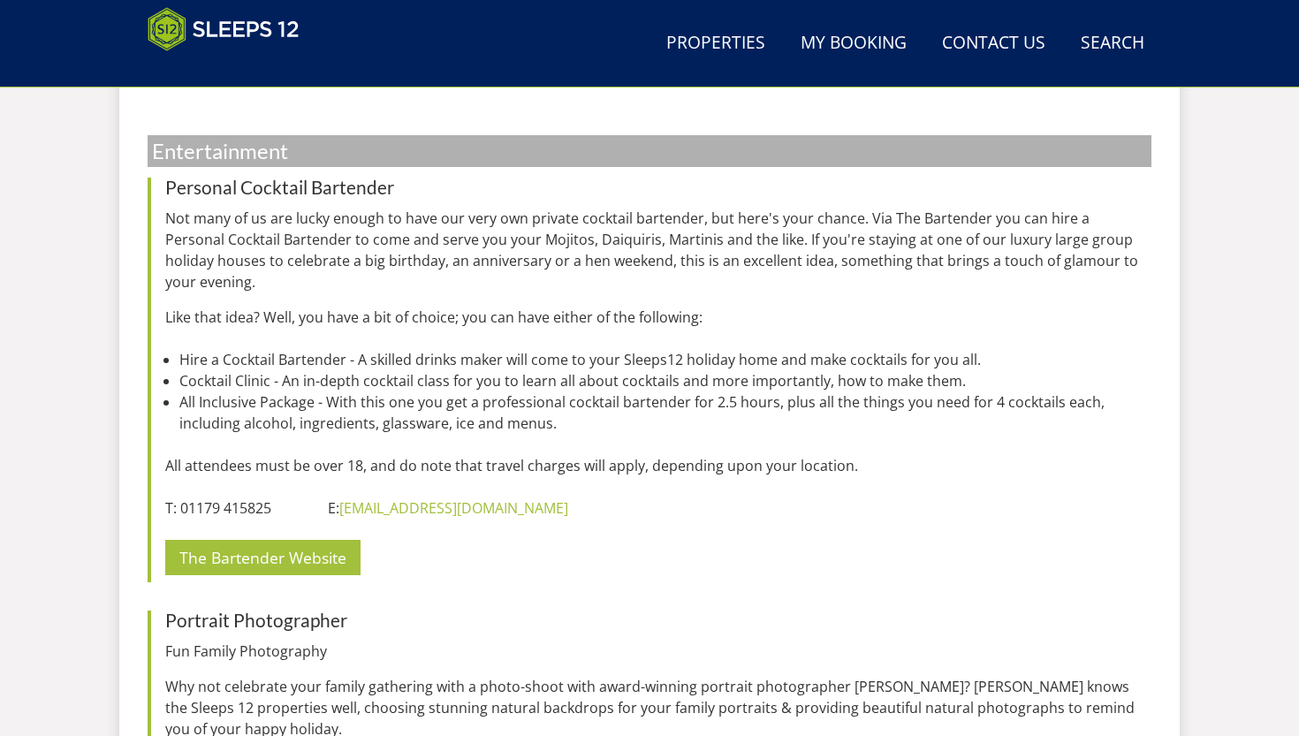
click at [263, 533] on p "The Bartender Website" at bounding box center [658, 558] width 986 height 50
click at [270, 540] on link "The Bartender Website" at bounding box center [262, 557] width 195 height 34
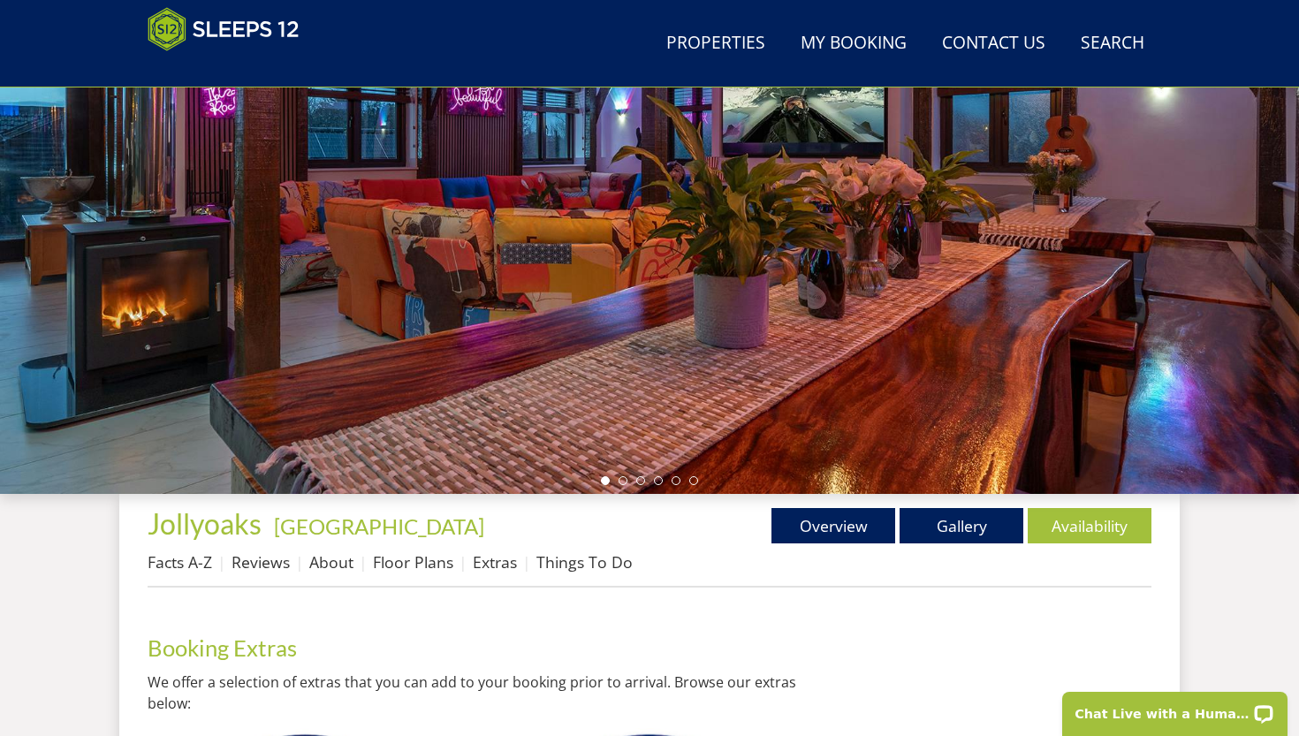
scroll to position [275, 0]
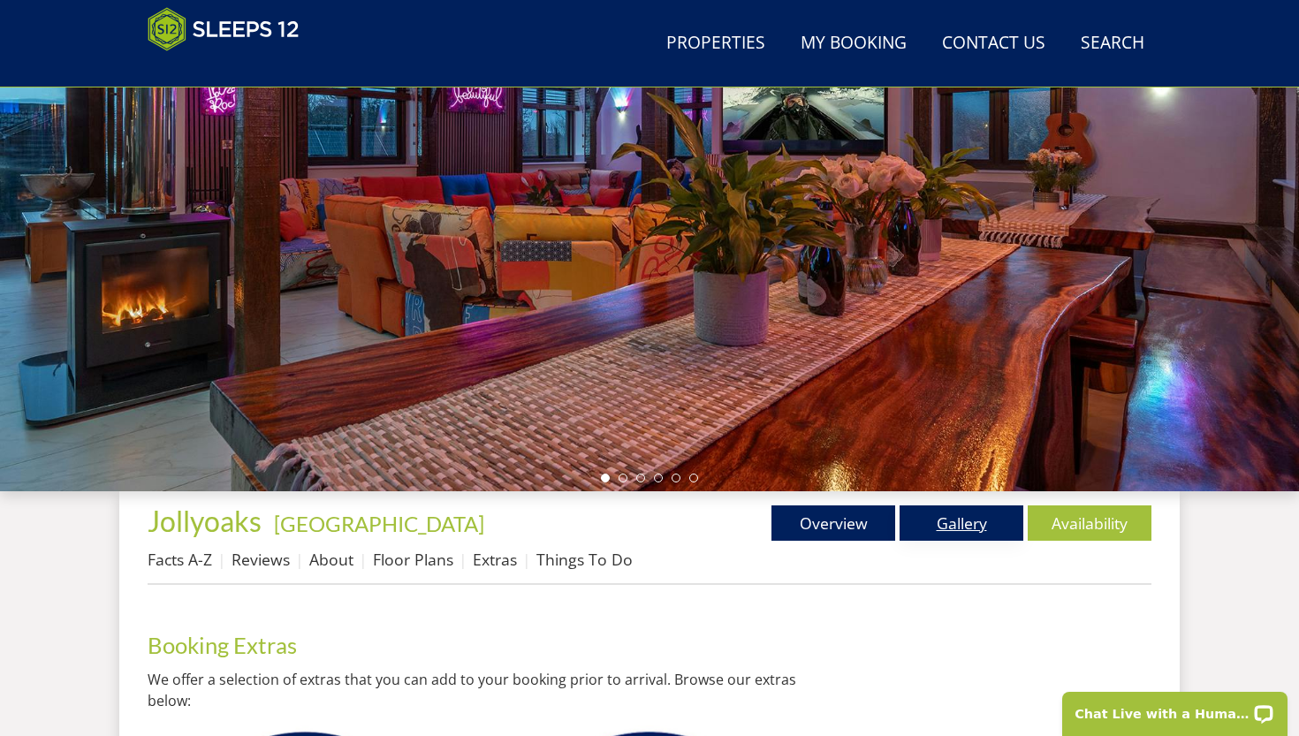
click at [923, 527] on link "Gallery" at bounding box center [962, 523] width 124 height 35
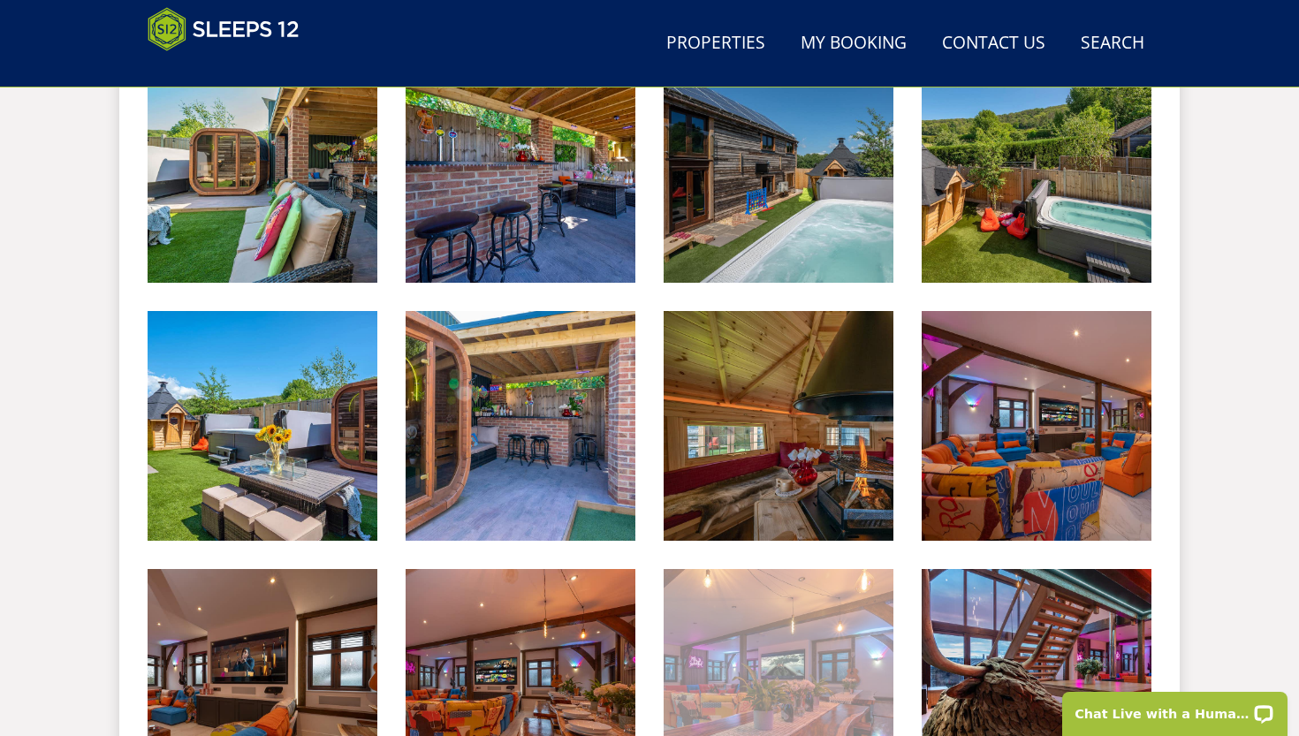
scroll to position [844, 0]
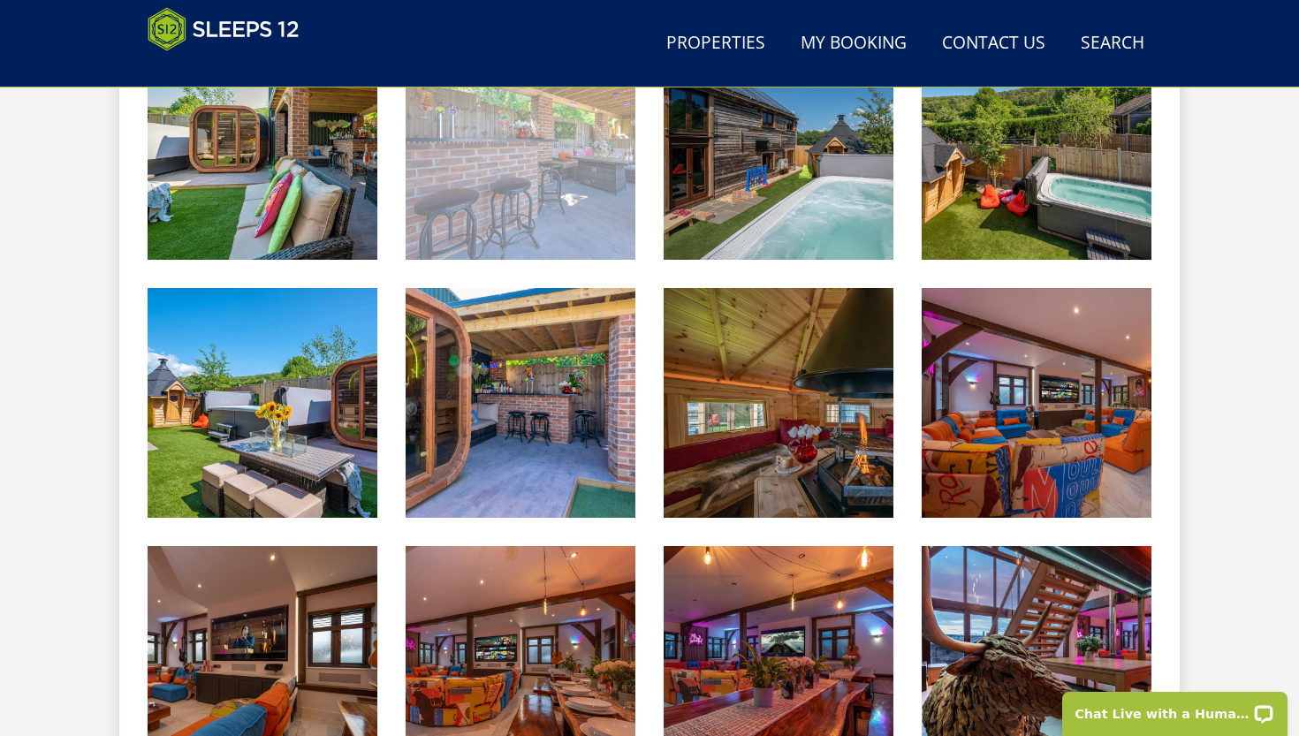
click at [534, 174] on img at bounding box center [521, 145] width 230 height 230
